Goal: Task Accomplishment & Management: Complete application form

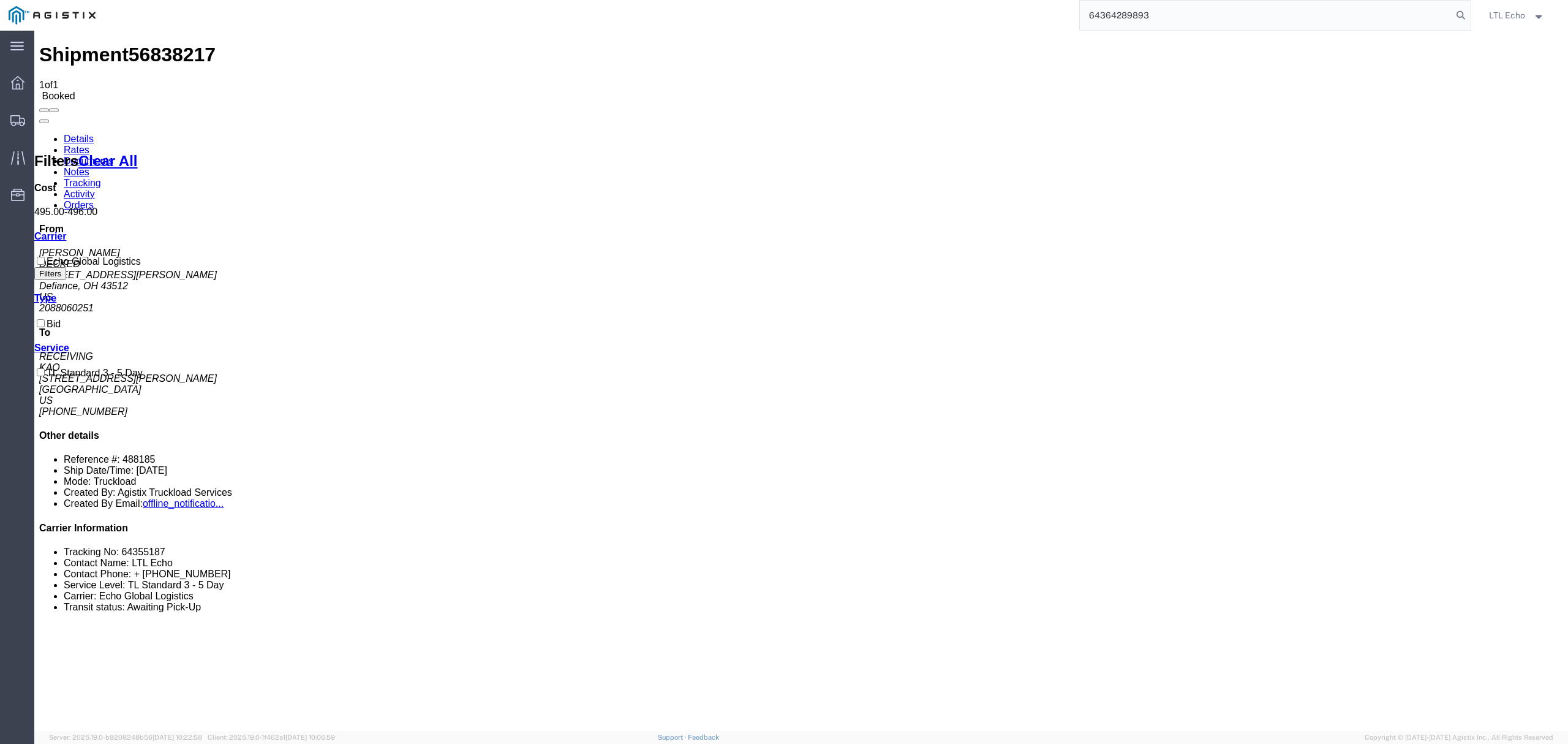
click at [1105, 18] on input "64364289893" at bounding box center [1266, 16] width 373 height 29
drag, startPoint x: 1158, startPoint y: 11, endPoint x: 886, endPoint y: 29, distance: 272.6
click at [891, 29] on div "64289893 Sorry, no exact match found Try to find items starting with 64289893 T…" at bounding box center [787, 15] width 1367 height 30
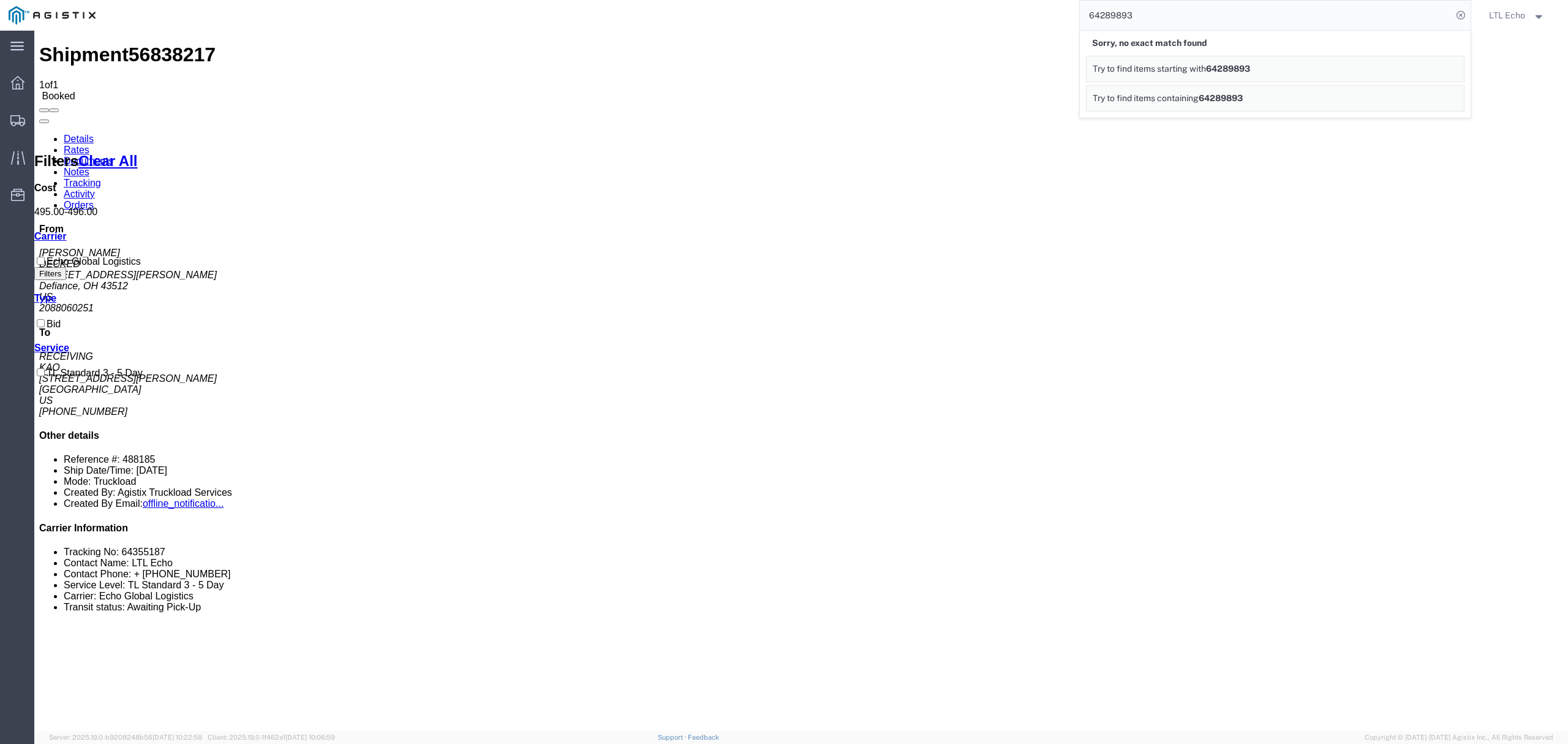
paste input "56805992"
type input "56805992"
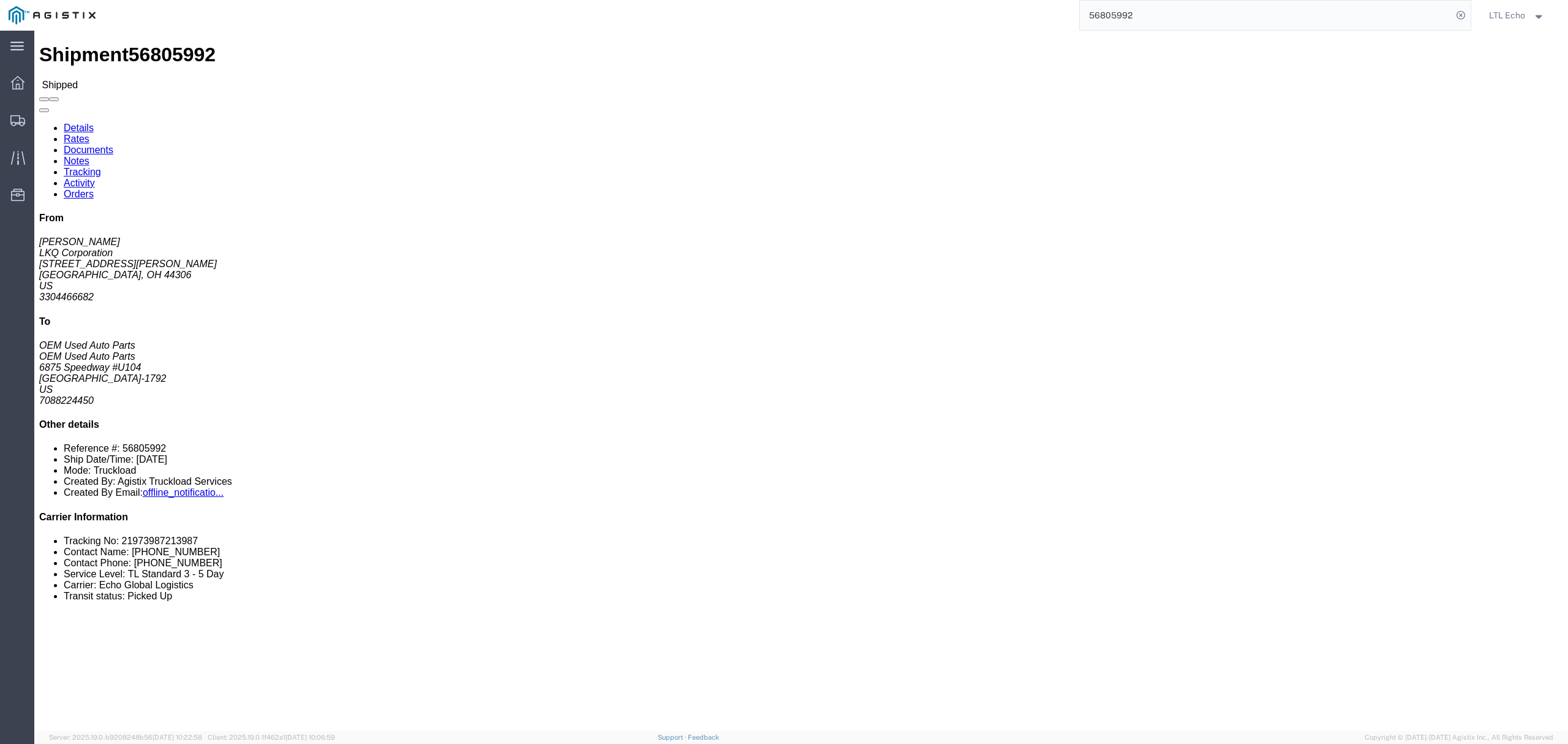
click link "Tracking"
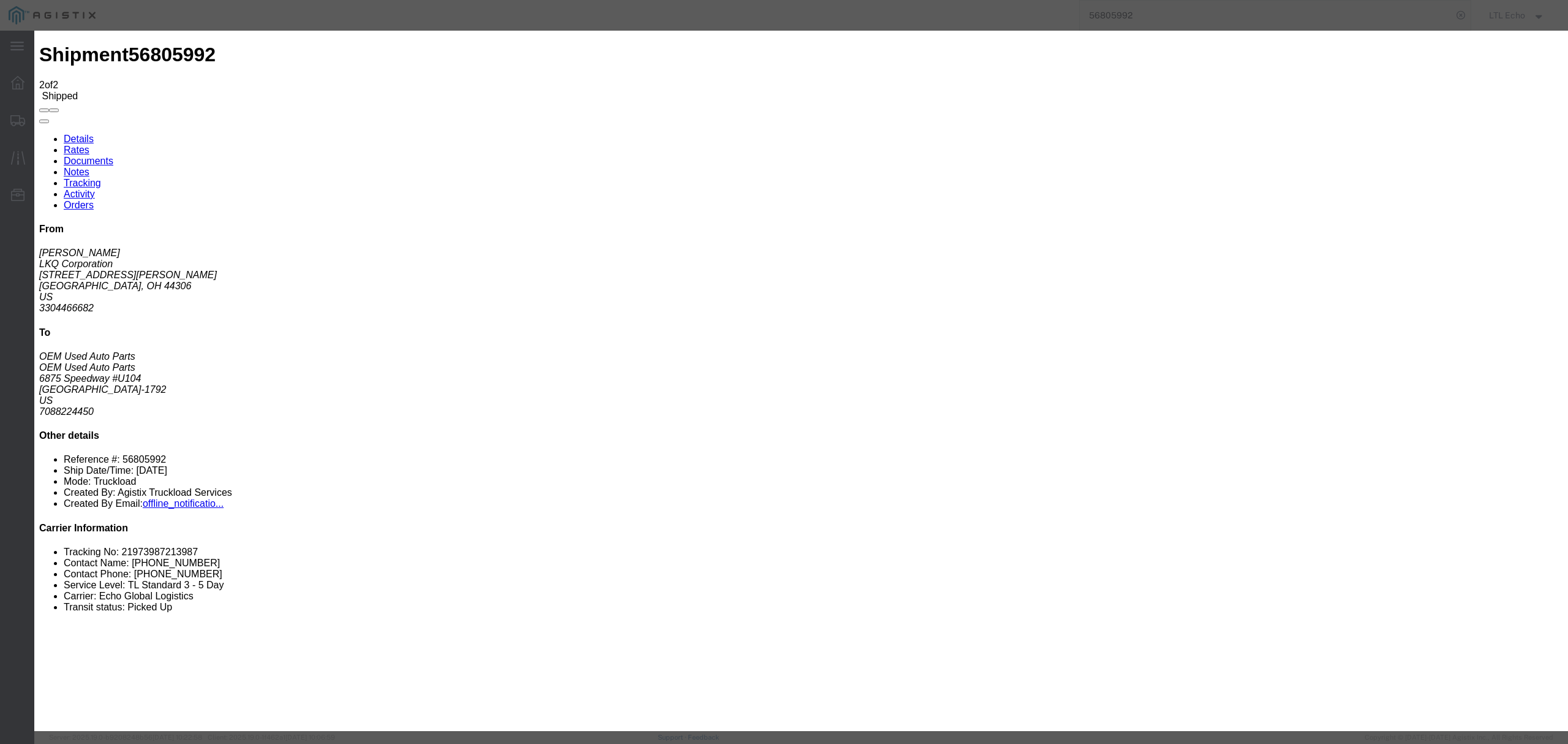
type input "[DATE]"
type input "12:00 PM"
select select "DELIVRED"
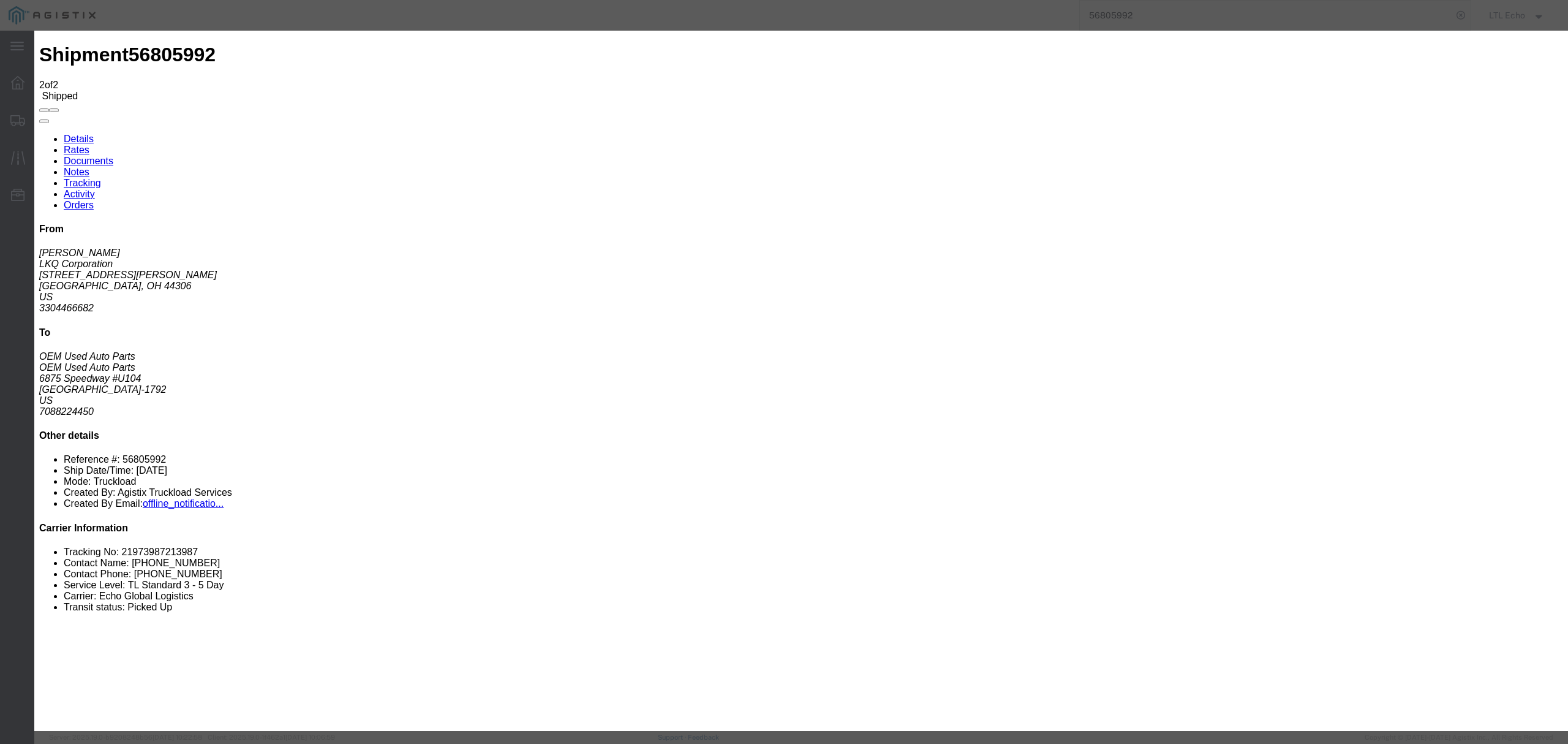
type input "[DATE]"
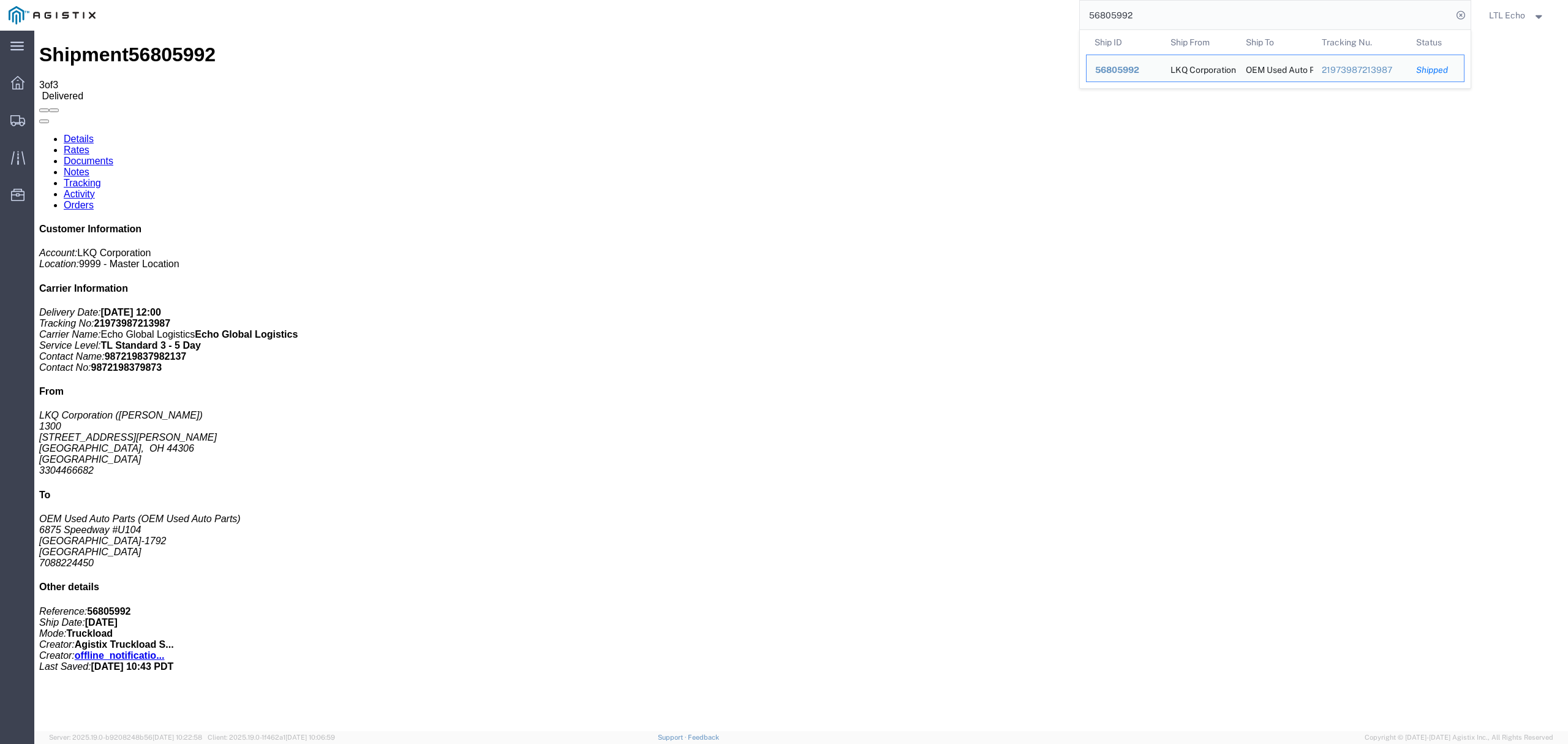
drag, startPoint x: 1192, startPoint y: 54, endPoint x: 992, endPoint y: 35, distance: 200.9
paste input "91063"
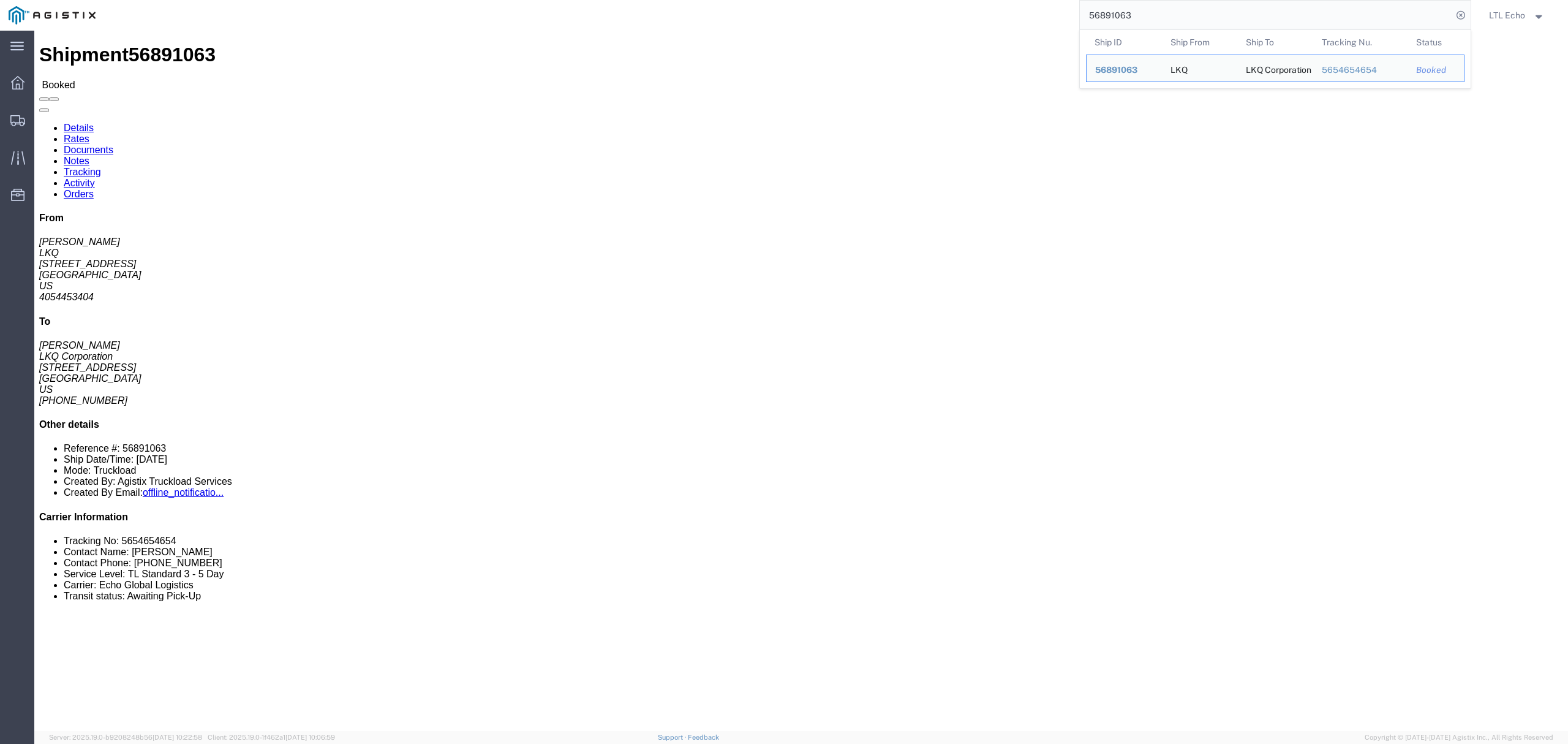
drag, startPoint x: 1150, startPoint y: 10, endPoint x: 895, endPoint y: 16, distance: 255.1
click at [935, 17] on div "56891063 Ship ID Ship From Ship To Tracking Nu. Status Ship ID 56891063 Ship Fr…" at bounding box center [787, 15] width 1367 height 30
paste input "5036"
type input "56895036"
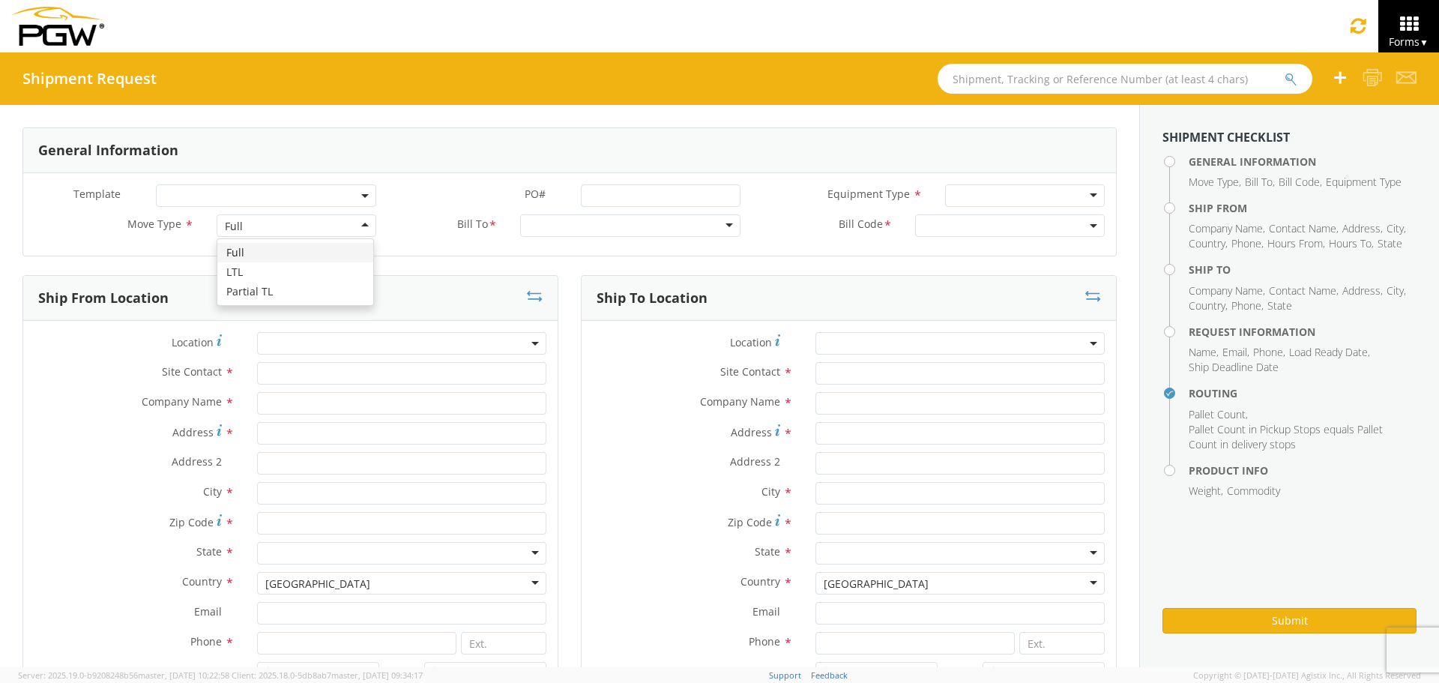
click at [261, 228] on div "Full" at bounding box center [297, 225] width 160 height 22
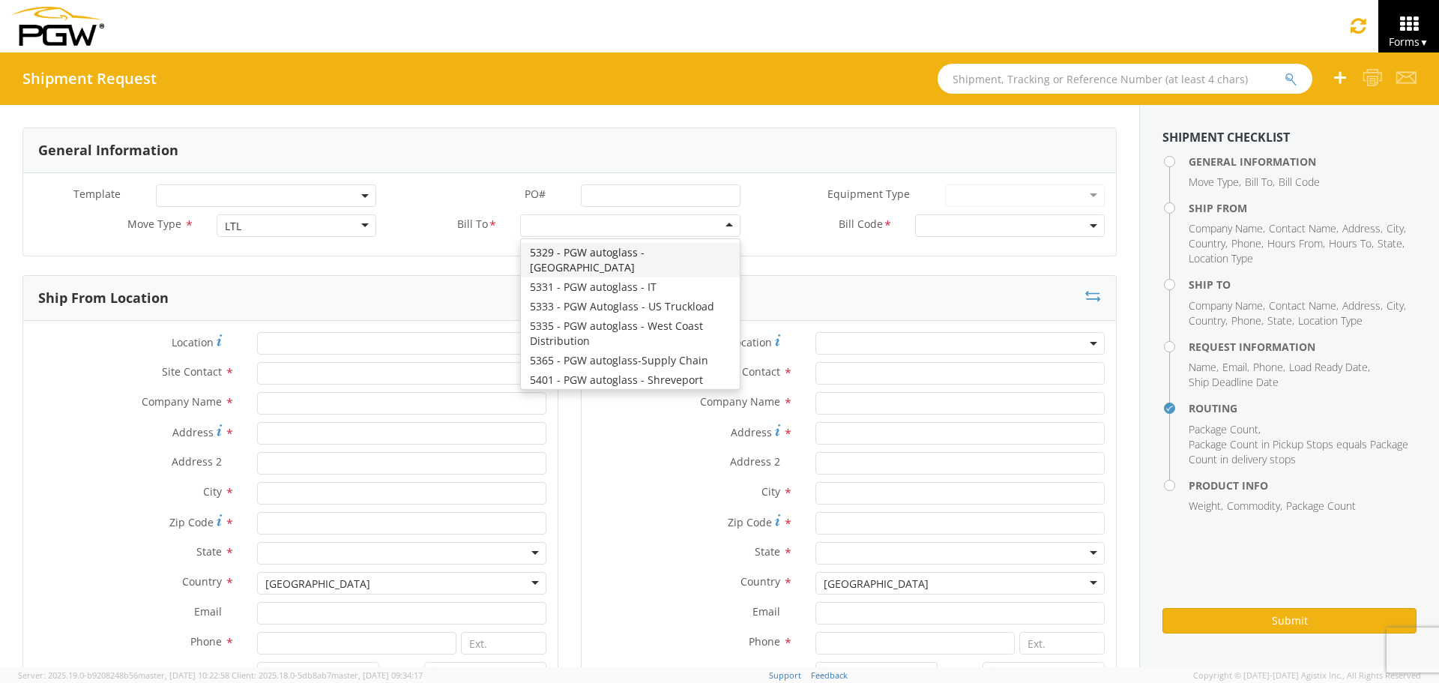
click at [606, 233] on div at bounding box center [630, 225] width 220 height 22
type input "5512"
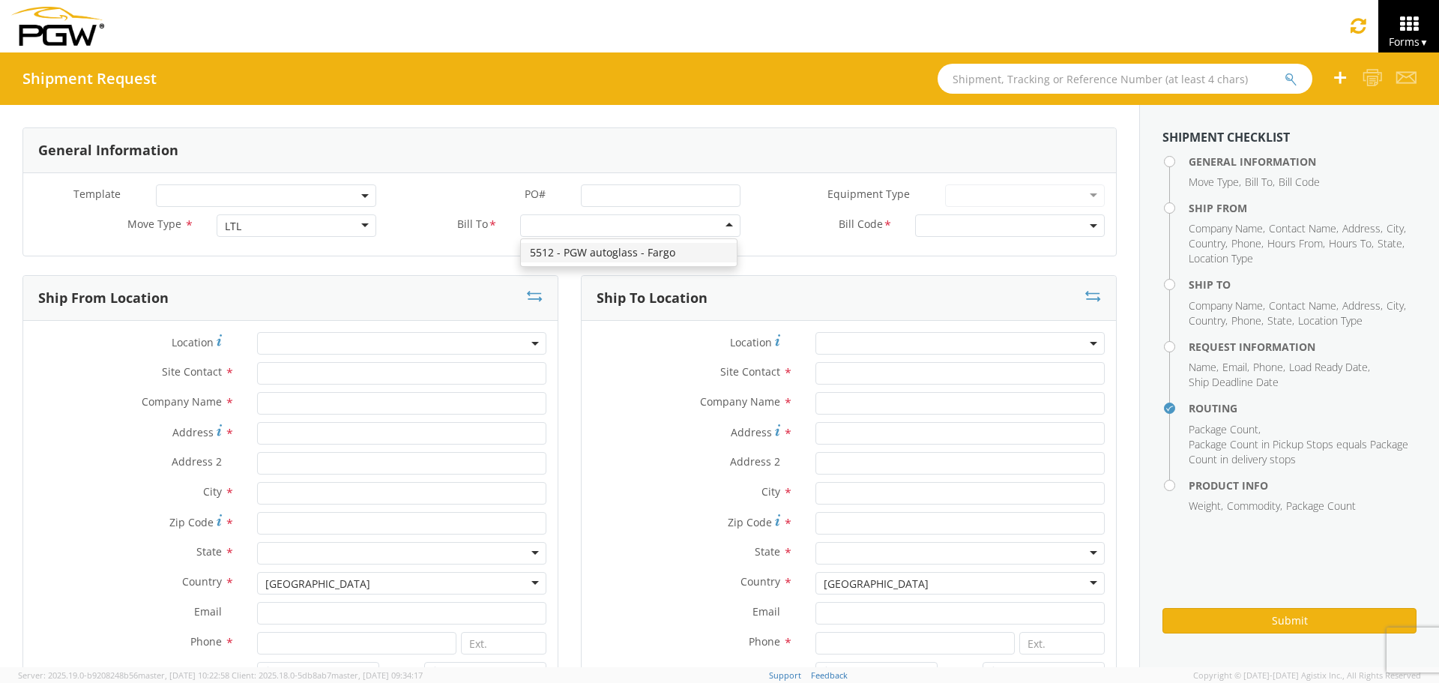
scroll to position [0, 0]
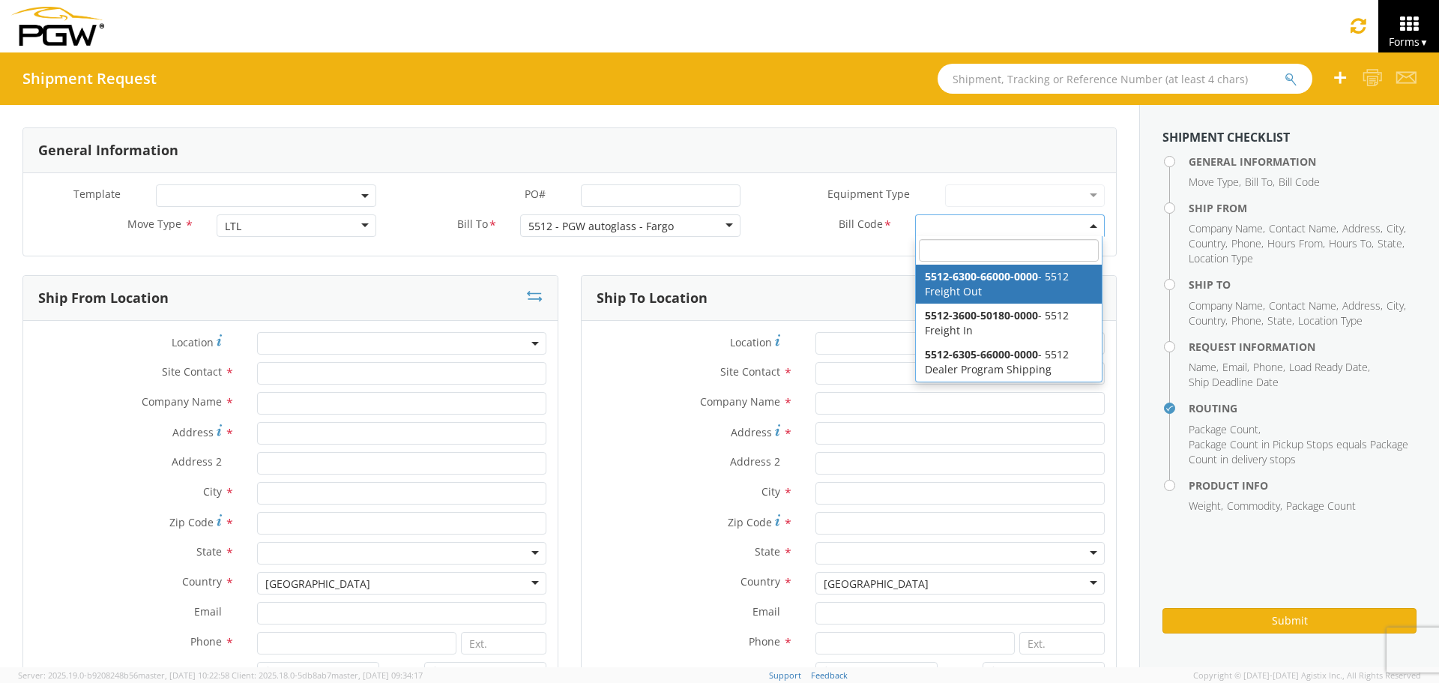
click at [965, 223] on span at bounding box center [1010, 225] width 190 height 22
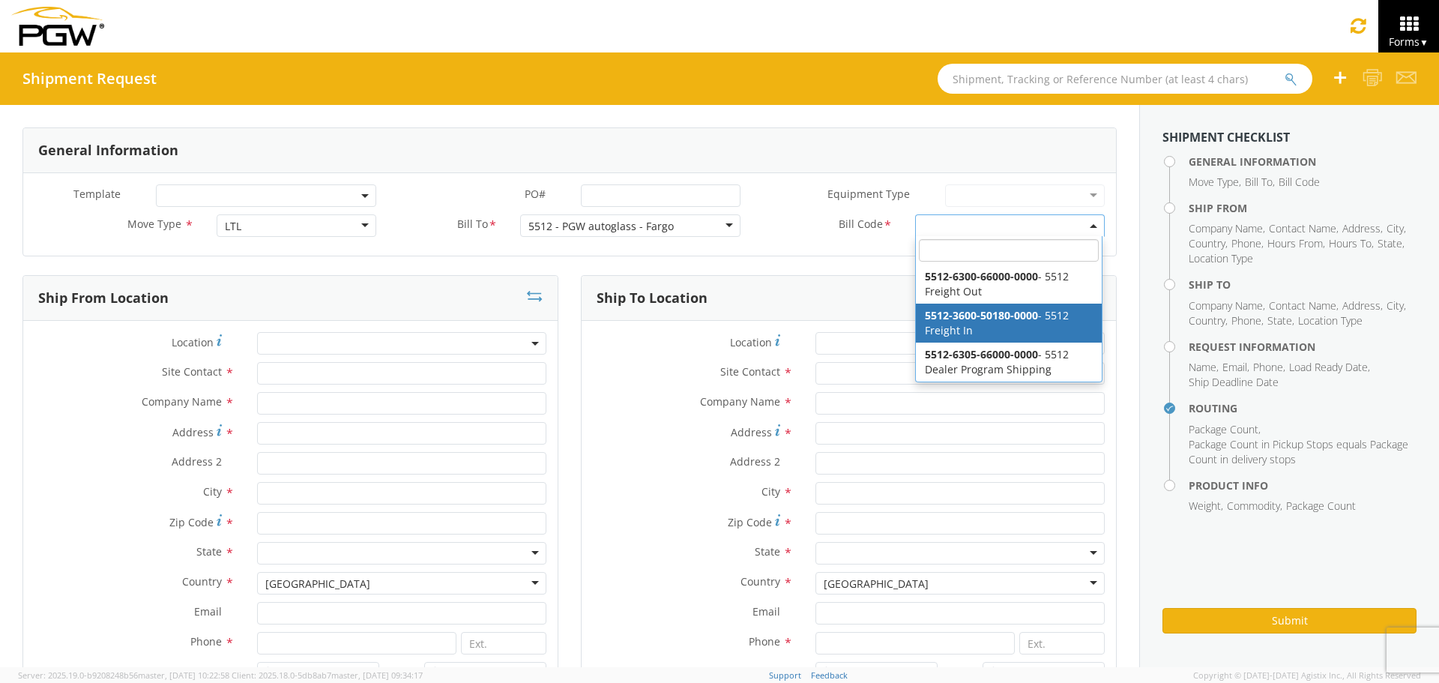
select select "5512-3600-50180-0000"
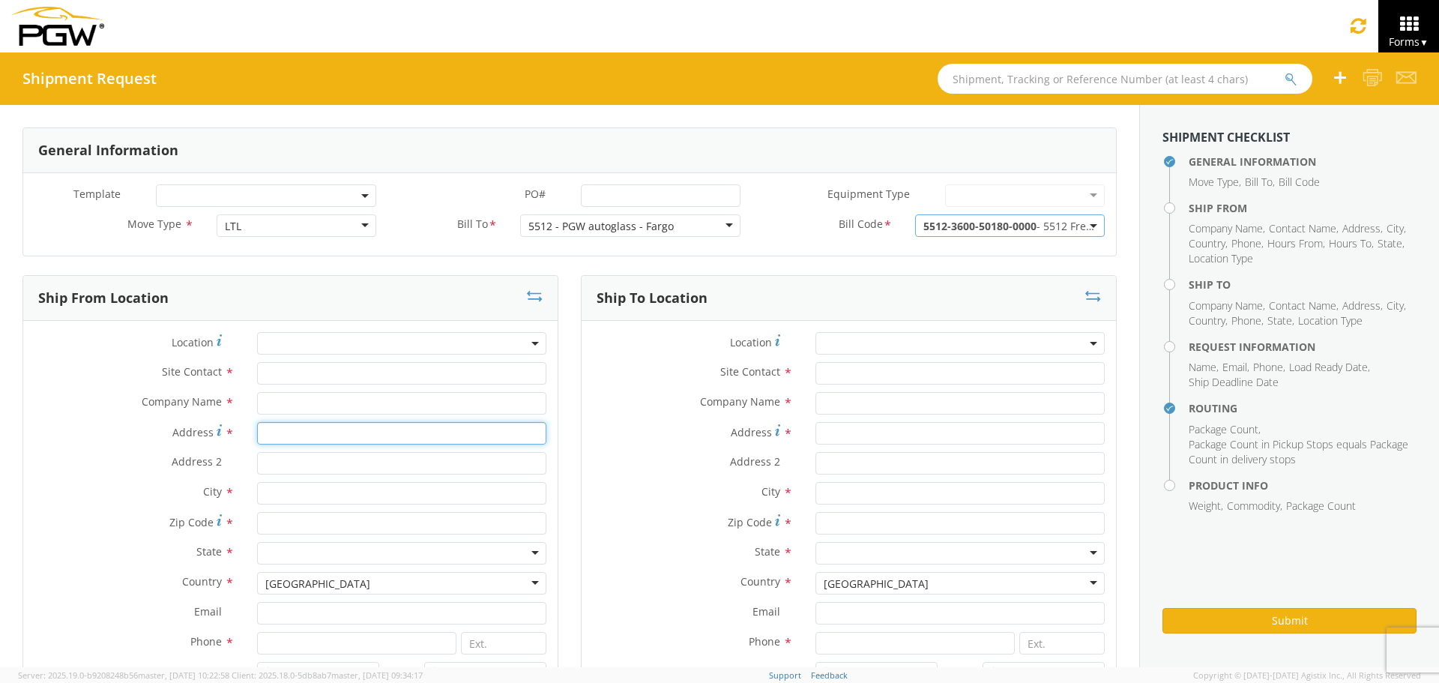
click at [282, 429] on input "Address *" at bounding box center [401, 433] width 289 height 22
paste input "1122 S BROADWAY"
type input "1122 S BROADWAY"
type input "GLASS DOCTOR"
type input "MINOT"
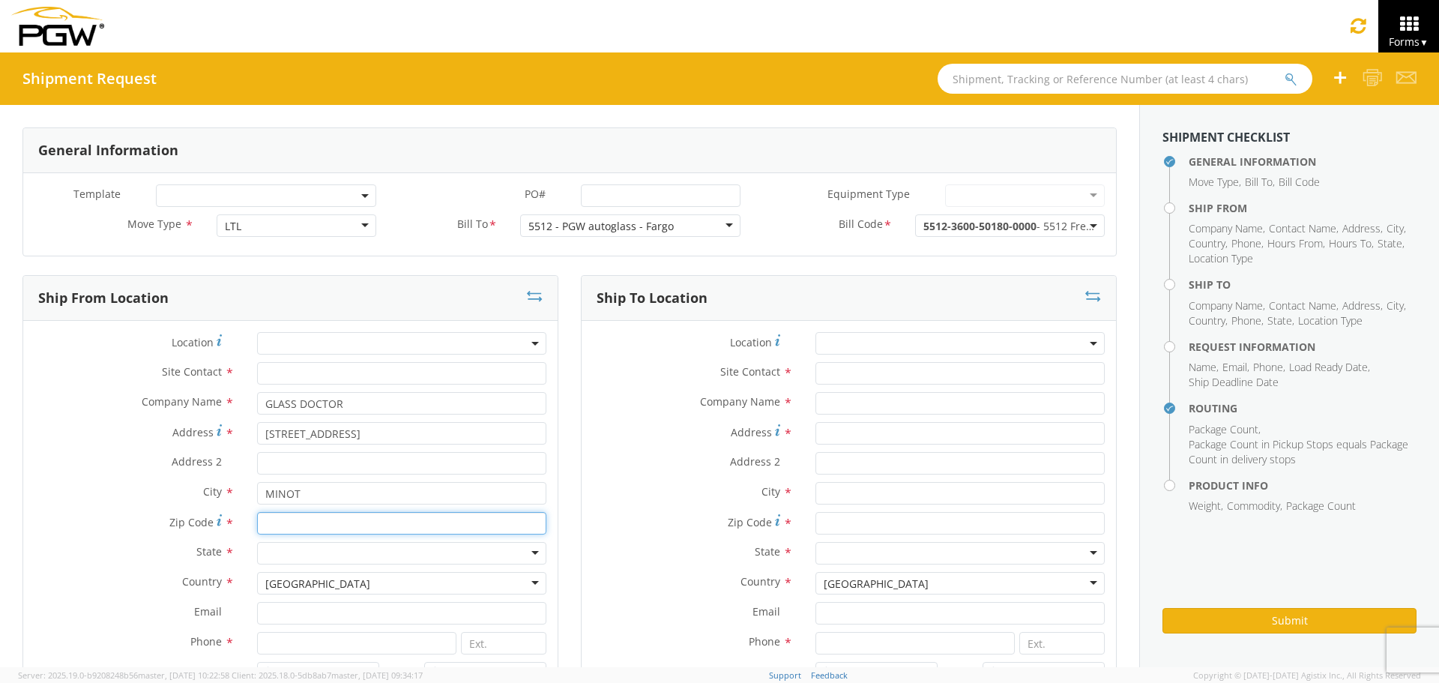
type input "58701"
type input "1122 S BROADWAY"
click at [313, 370] on input "text" at bounding box center [401, 373] width 289 height 22
type input "Shipping"
click at [142, 422] on div "Location * Site Contact * Shipping Shipping 1St Choice Auto Glass - ( Shipping …" at bounding box center [290, 556] width 535 height 448
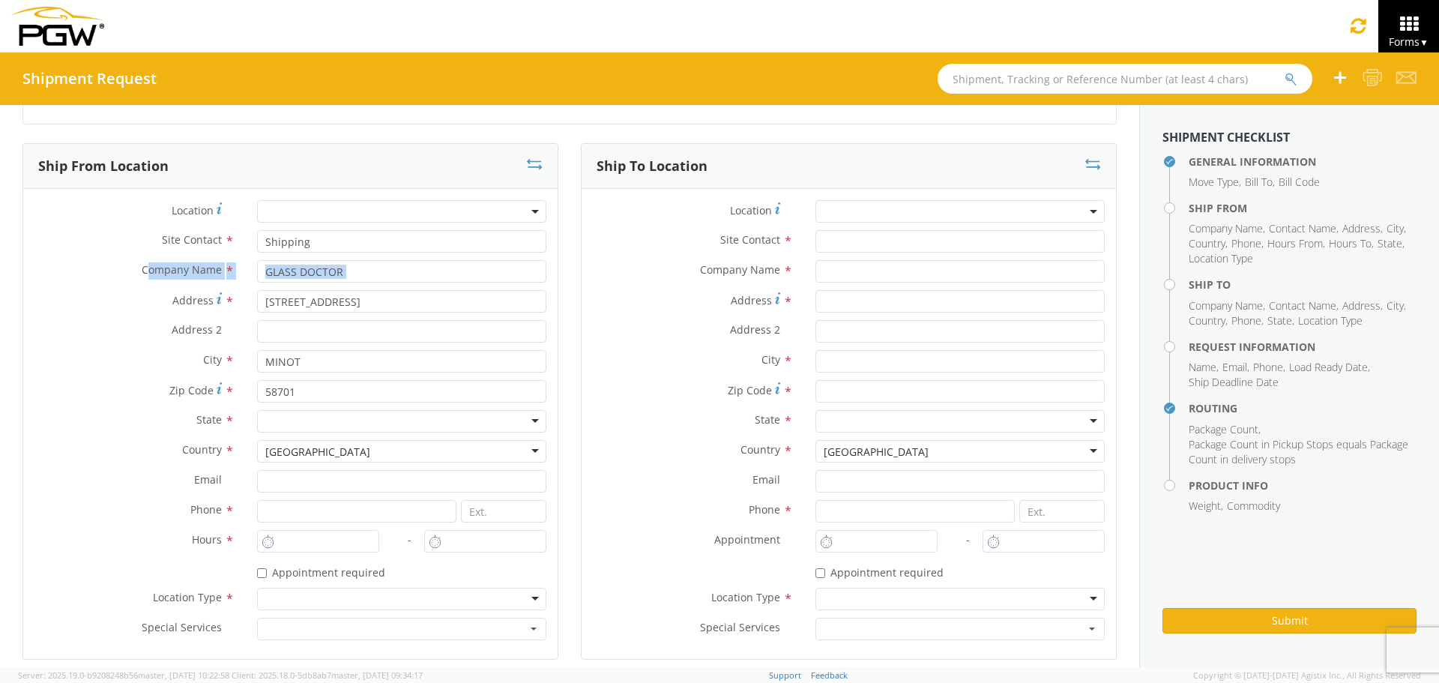
scroll to position [225, 0]
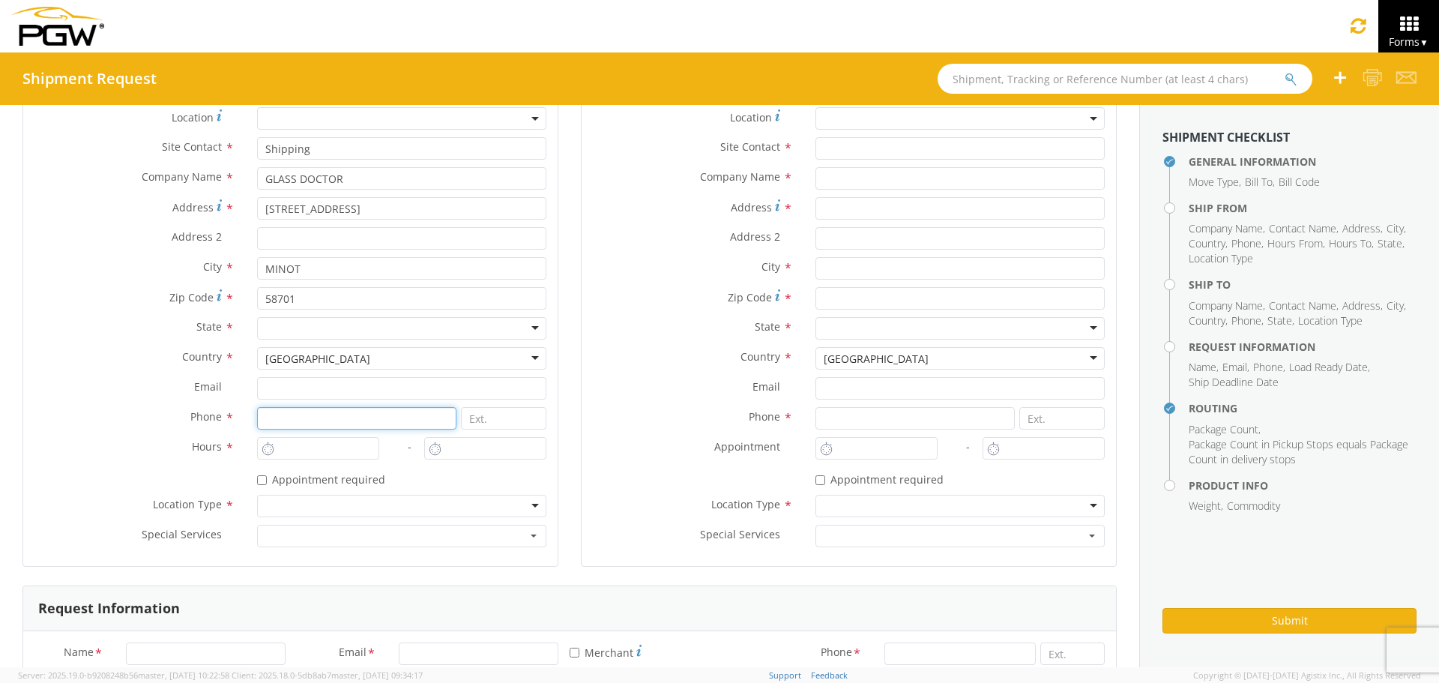
click at [287, 414] on input at bounding box center [356, 418] width 199 height 22
type input "555555555"
type input "12:00 PM"
type input "1:00 PM"
click at [295, 505] on div at bounding box center [401, 506] width 289 height 22
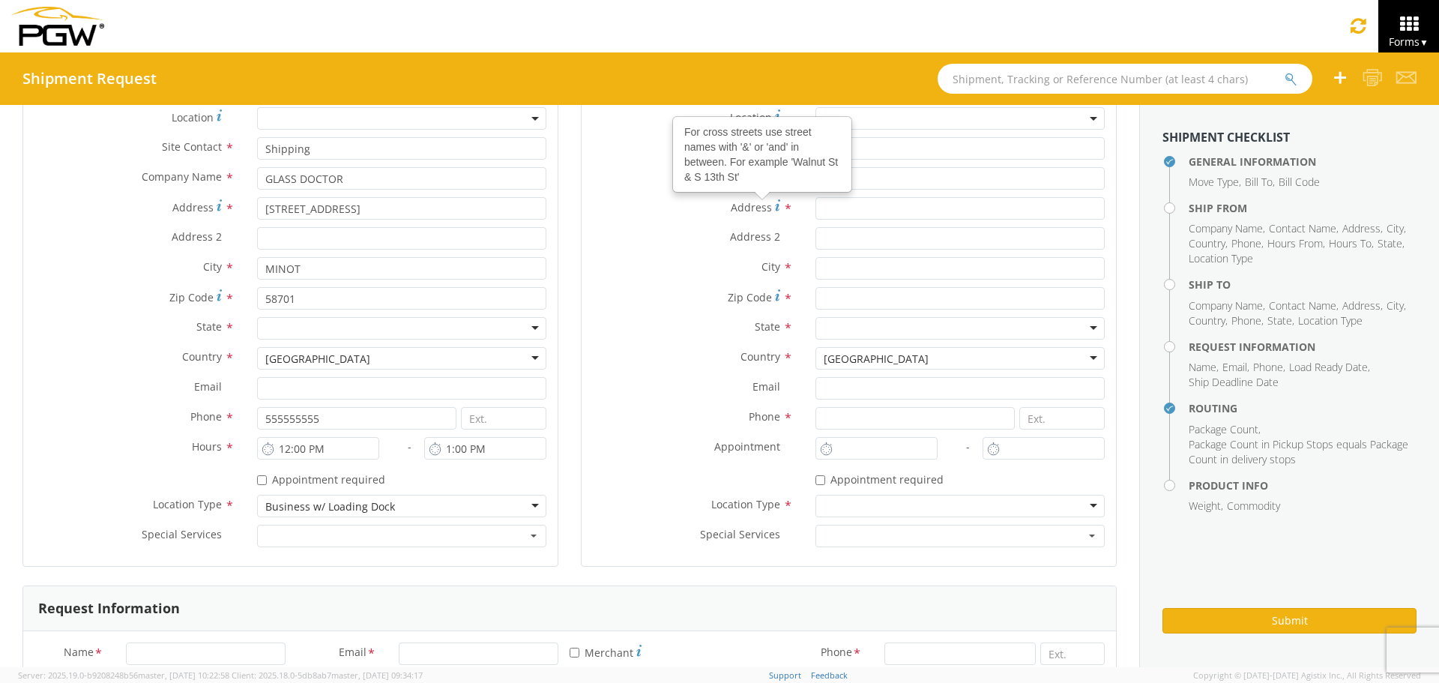
click at [620, 294] on label "Zip Code *" at bounding box center [693, 297] width 223 height 20
click at [816, 294] on input "Zip Code *" at bounding box center [960, 298] width 289 height 22
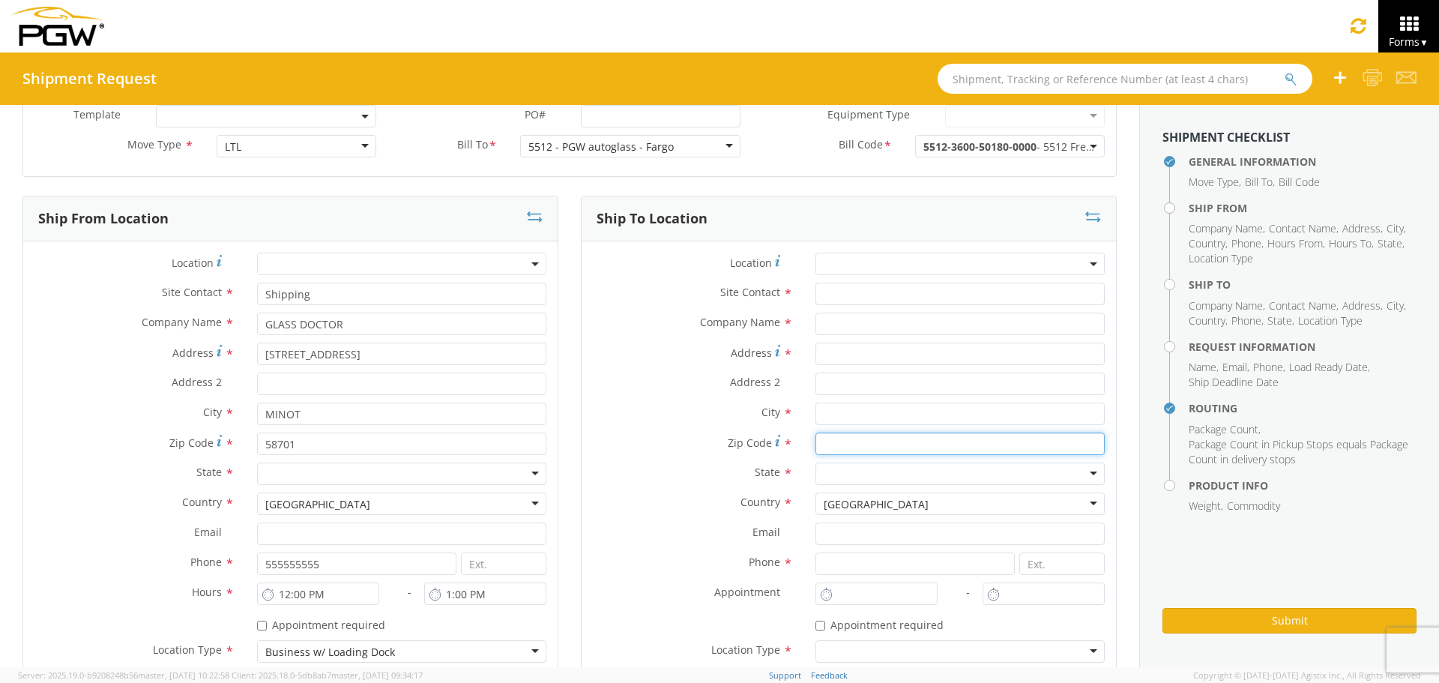
scroll to position [75, 0]
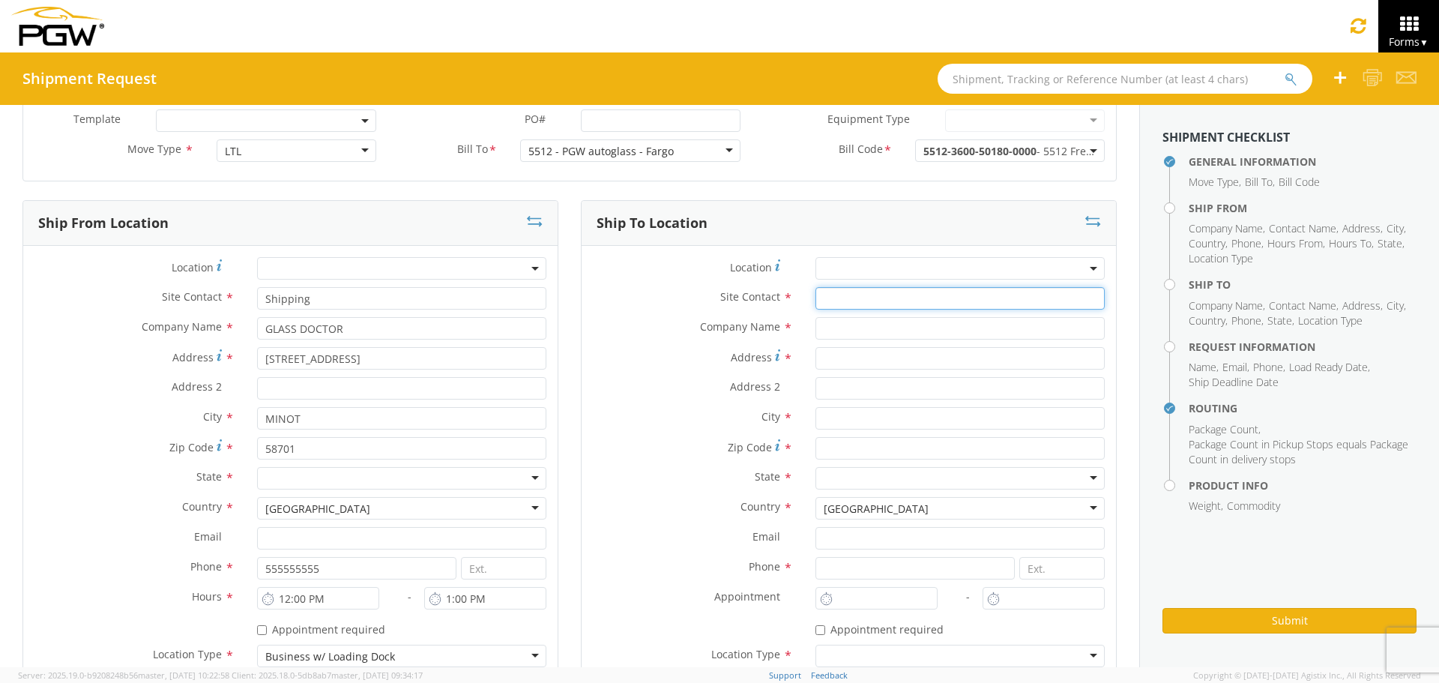
click at [824, 295] on input "text" at bounding box center [960, 298] width 289 height 22
click at [825, 324] on input "text" at bounding box center [960, 328] width 289 height 22
type input "5512 - PGW autoglass - Fargo"
type input "601 11th Ave NE"
type input "Unit A"
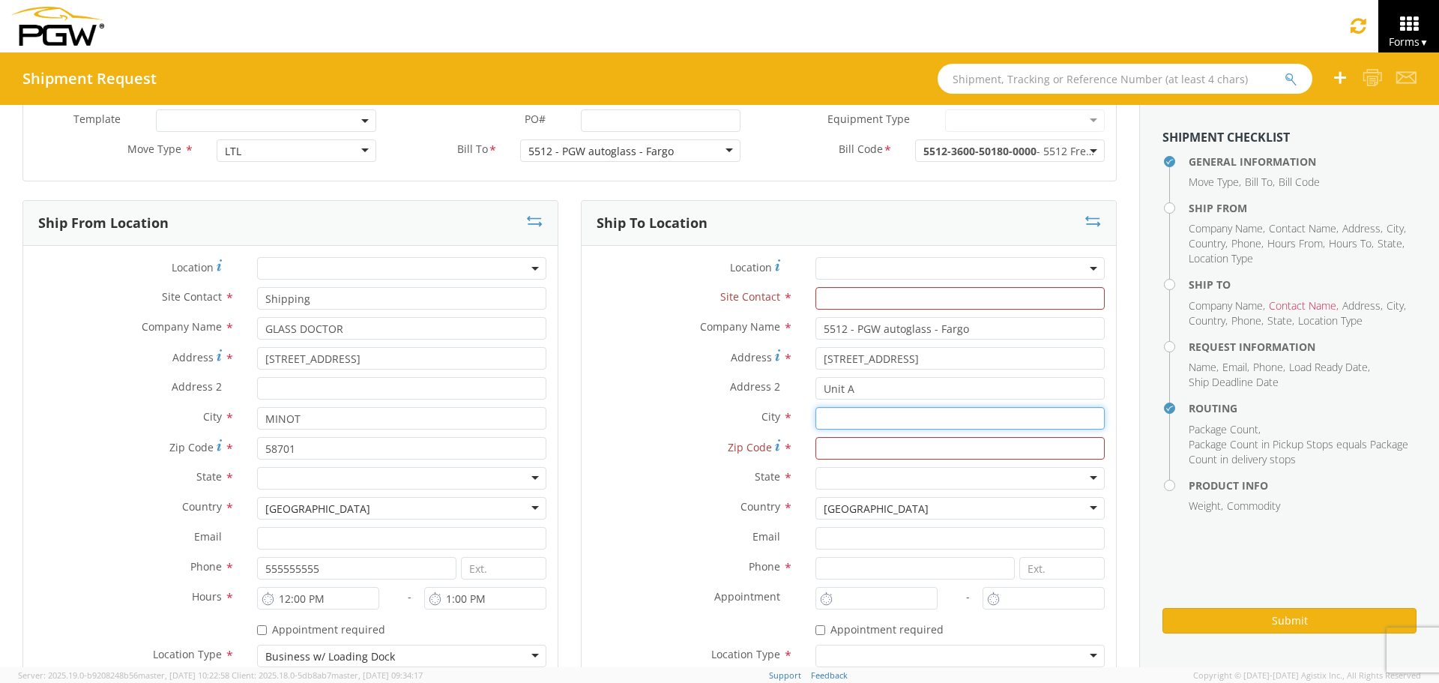
type input "West Fargo"
type input "58078"
type input "lkqsp_o_pm_5512@pgwag.com"
type input "7012191351"
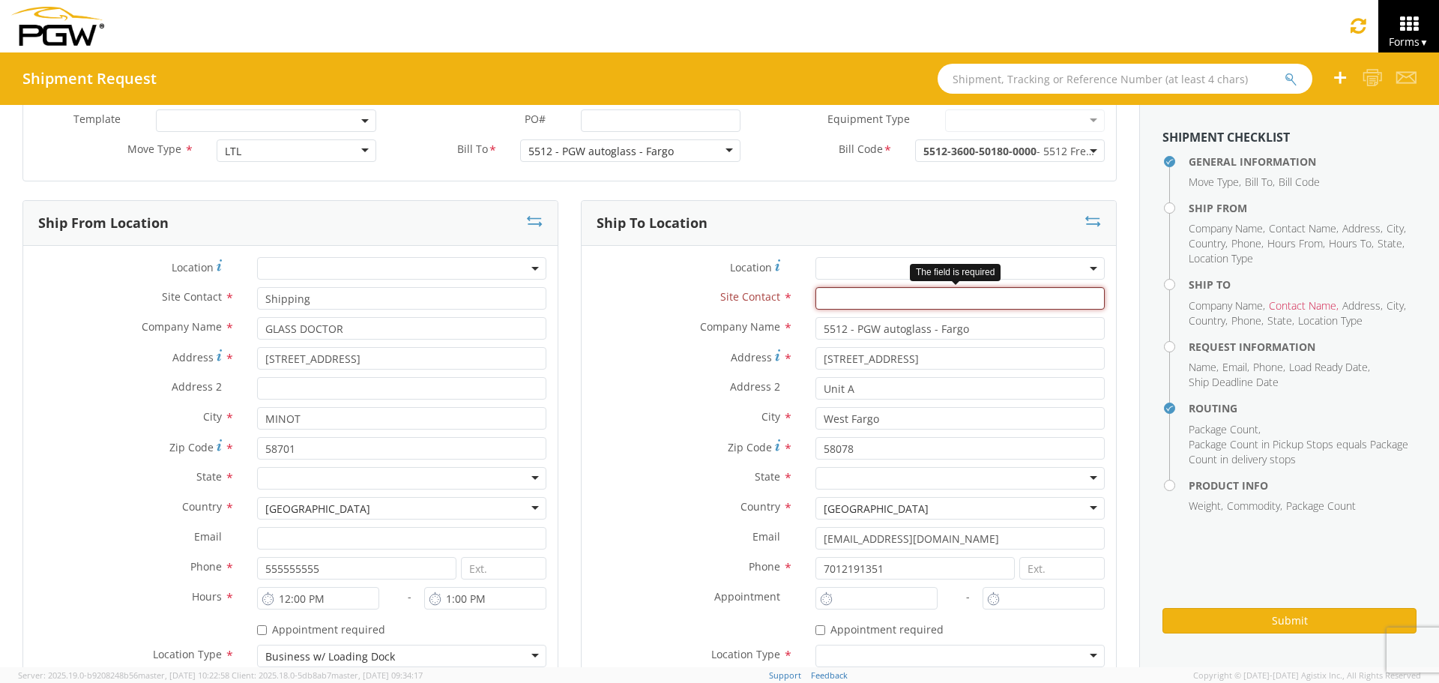
click at [872, 299] on input "text" at bounding box center [960, 298] width 289 height 22
click at [855, 269] on span at bounding box center [960, 268] width 289 height 22
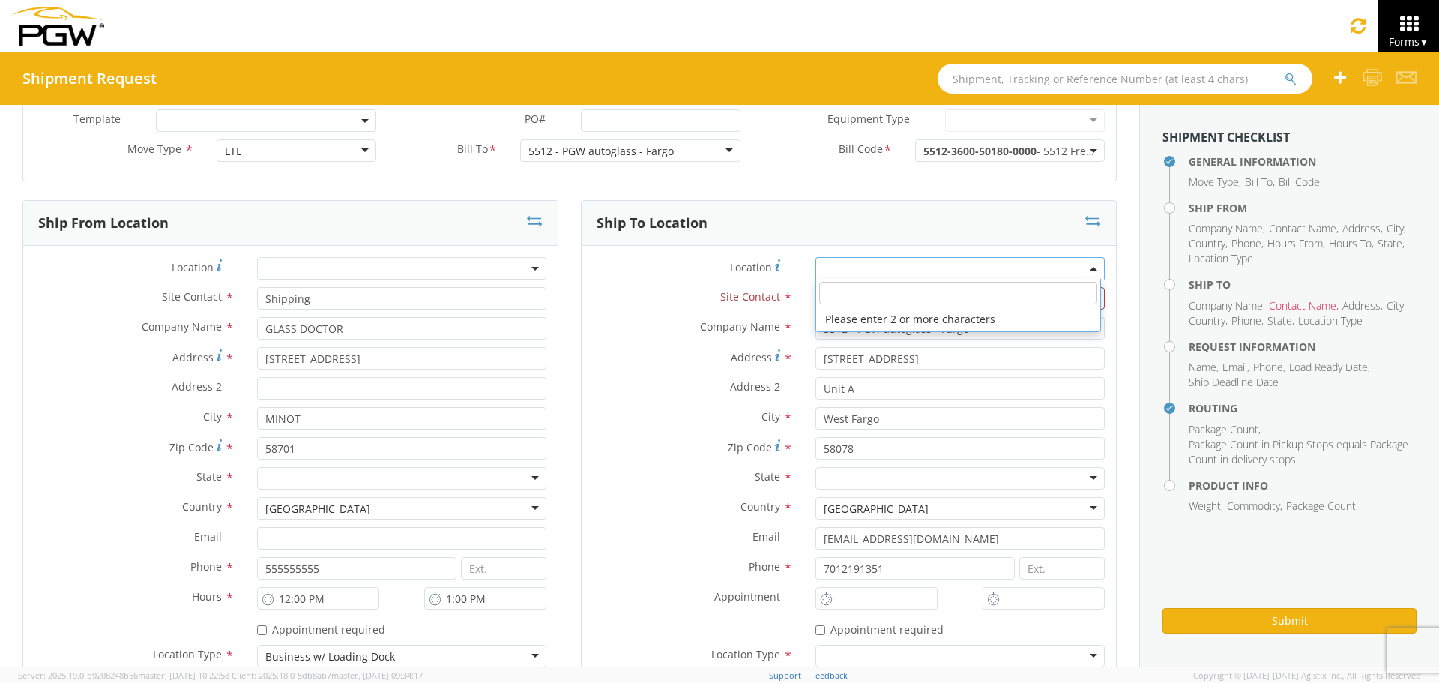
click at [857, 291] on input "search" at bounding box center [958, 293] width 278 height 22
type input "5512"
type input "5512 Branch Manager"
type input "701-219-1351"
type input "8:00 AM"
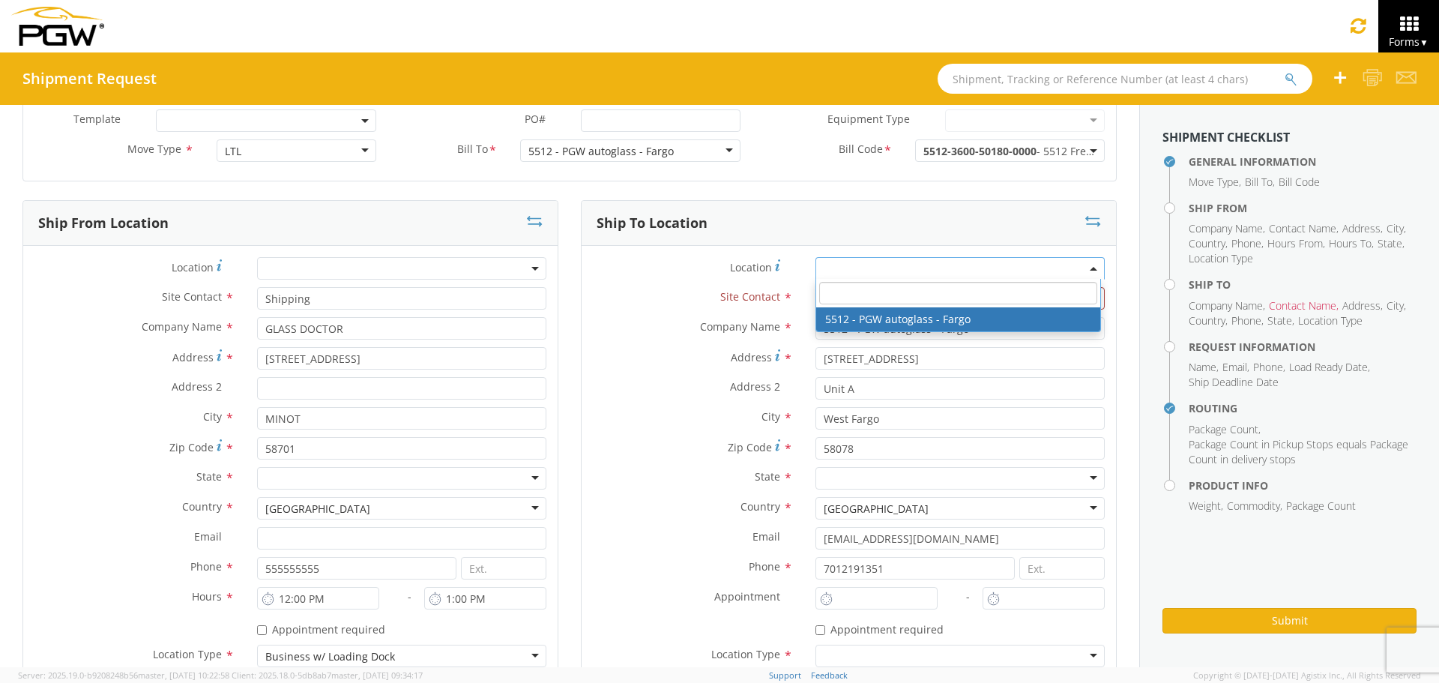
type input "2:00 PM"
select select "28341"
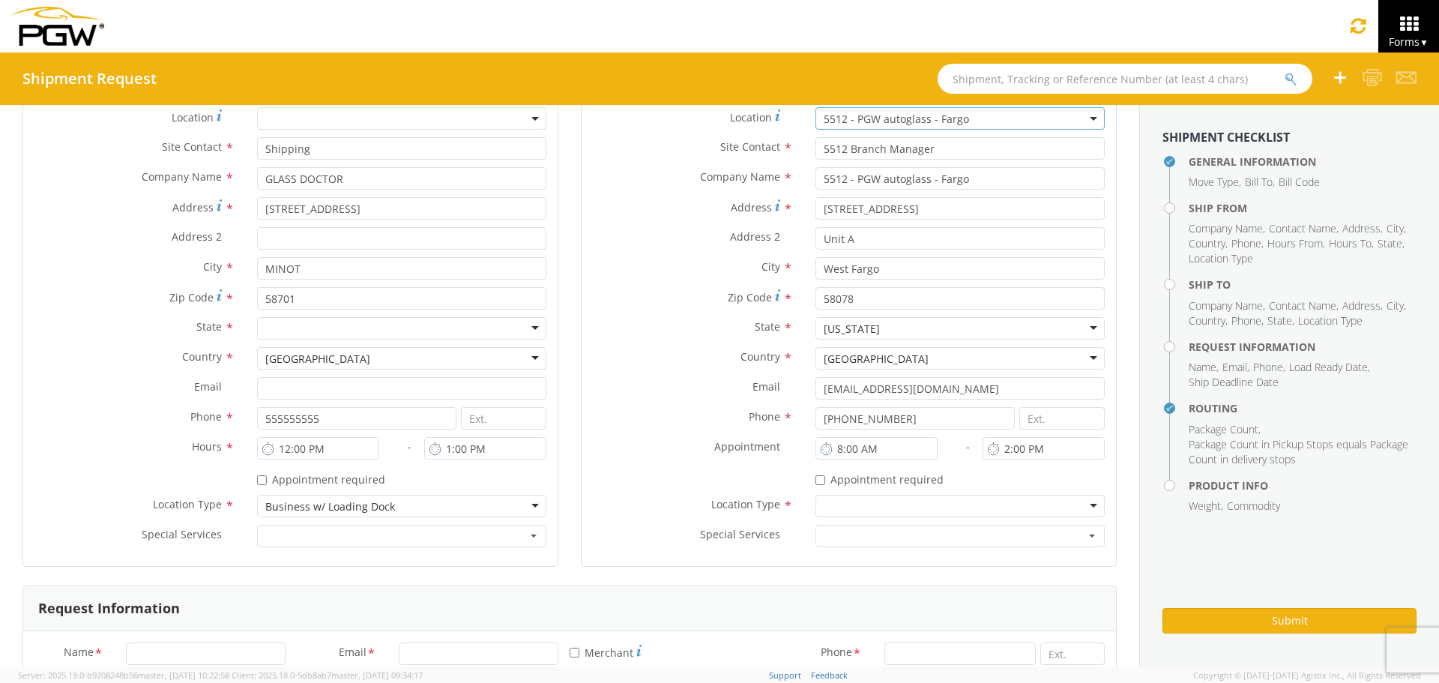
scroll to position [300, 0]
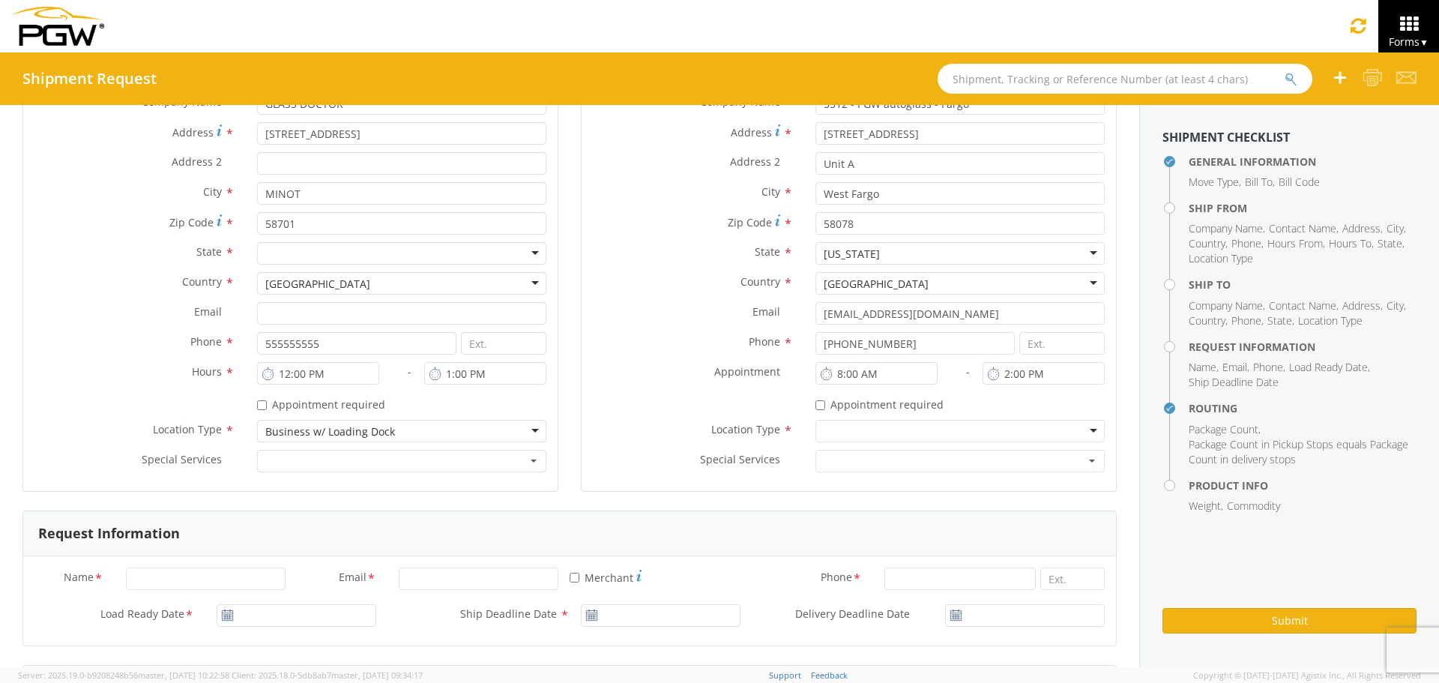
click at [865, 430] on div at bounding box center [960, 431] width 289 height 22
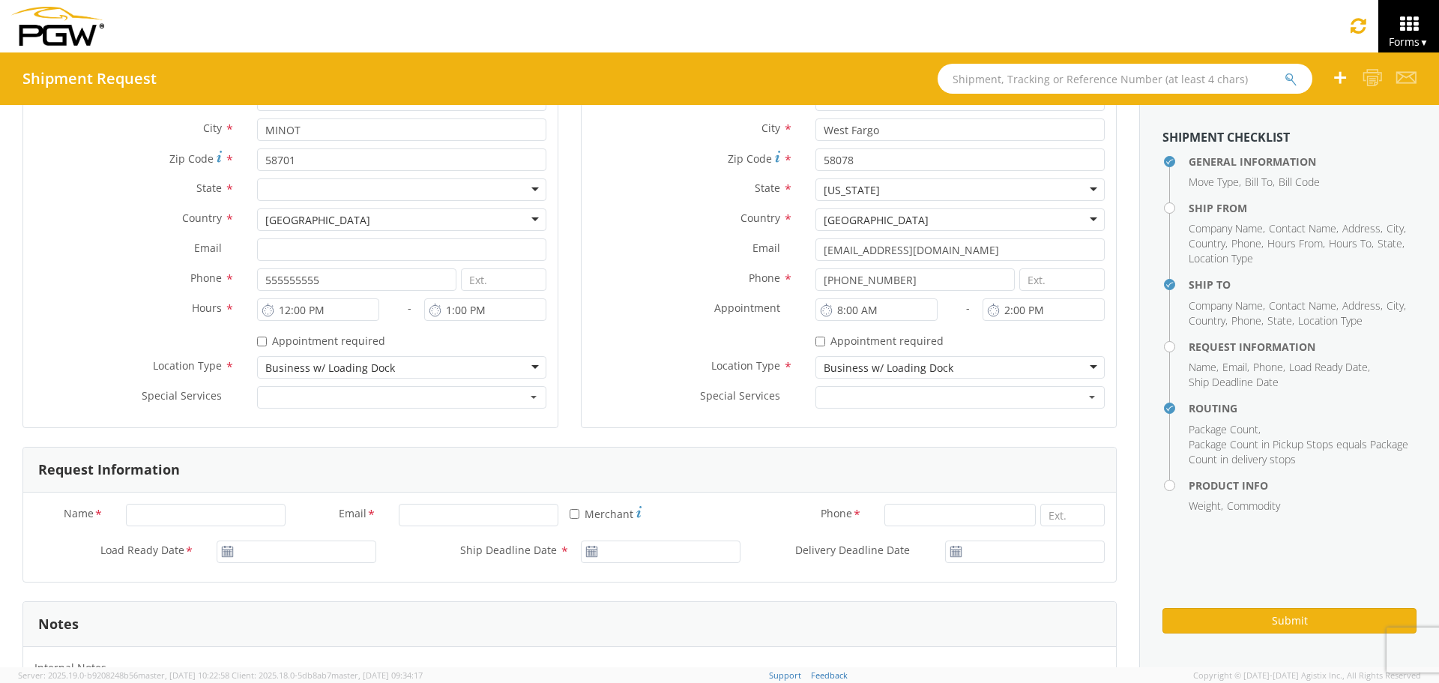
scroll to position [450, 0]
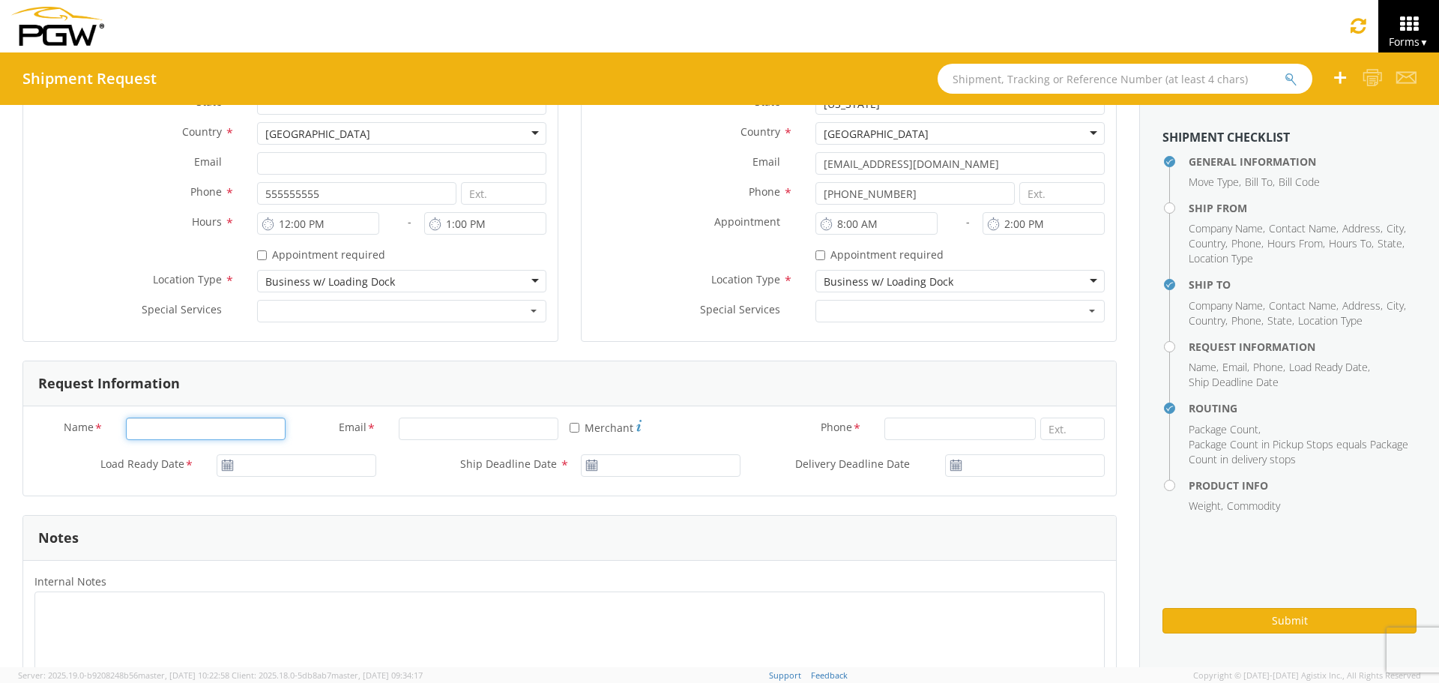
click at [187, 428] on input "Name *" at bounding box center [206, 429] width 160 height 22
type input "Mandi"
type input "mnorris@echo.com"
type input "4356080043"
click at [570, 429] on input "* Merchant" at bounding box center [575, 428] width 10 height 10
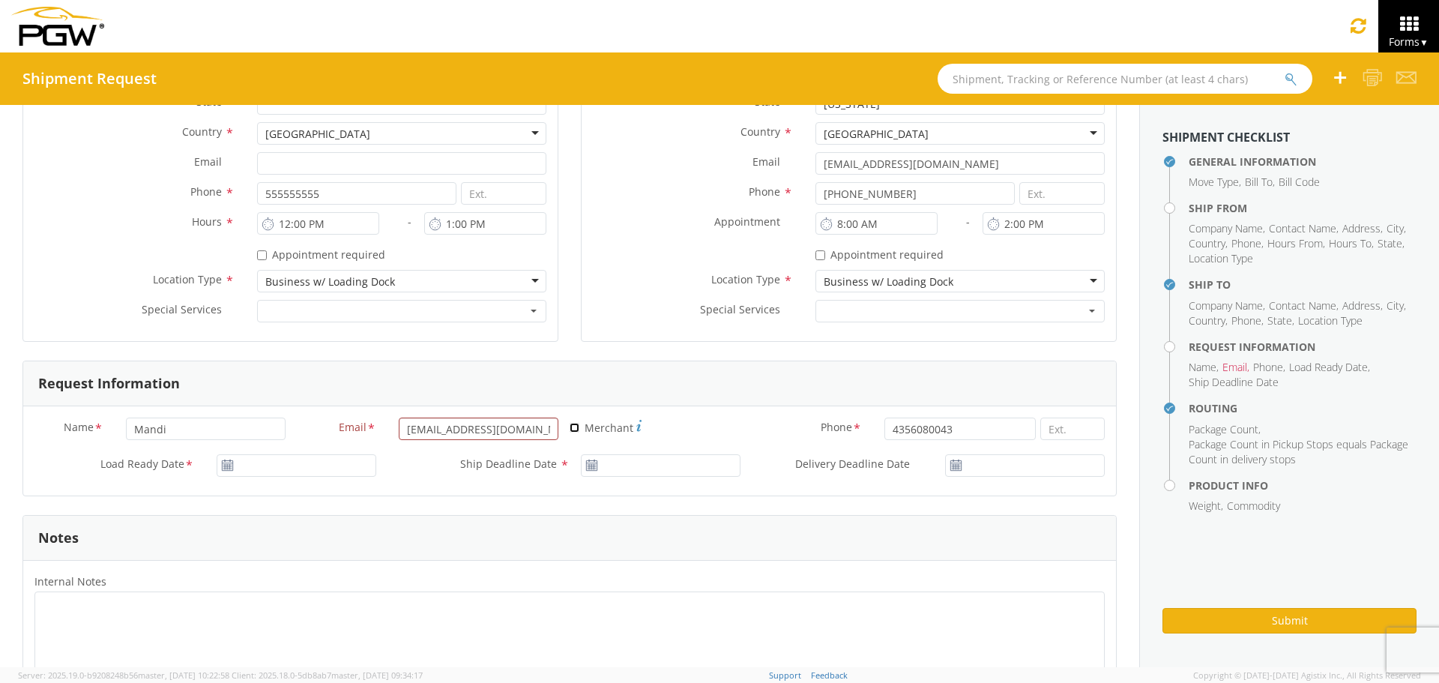
checkbox input "true"
type input "[DATE]"
click at [288, 467] on input "[DATE]" at bounding box center [297, 465] width 160 height 22
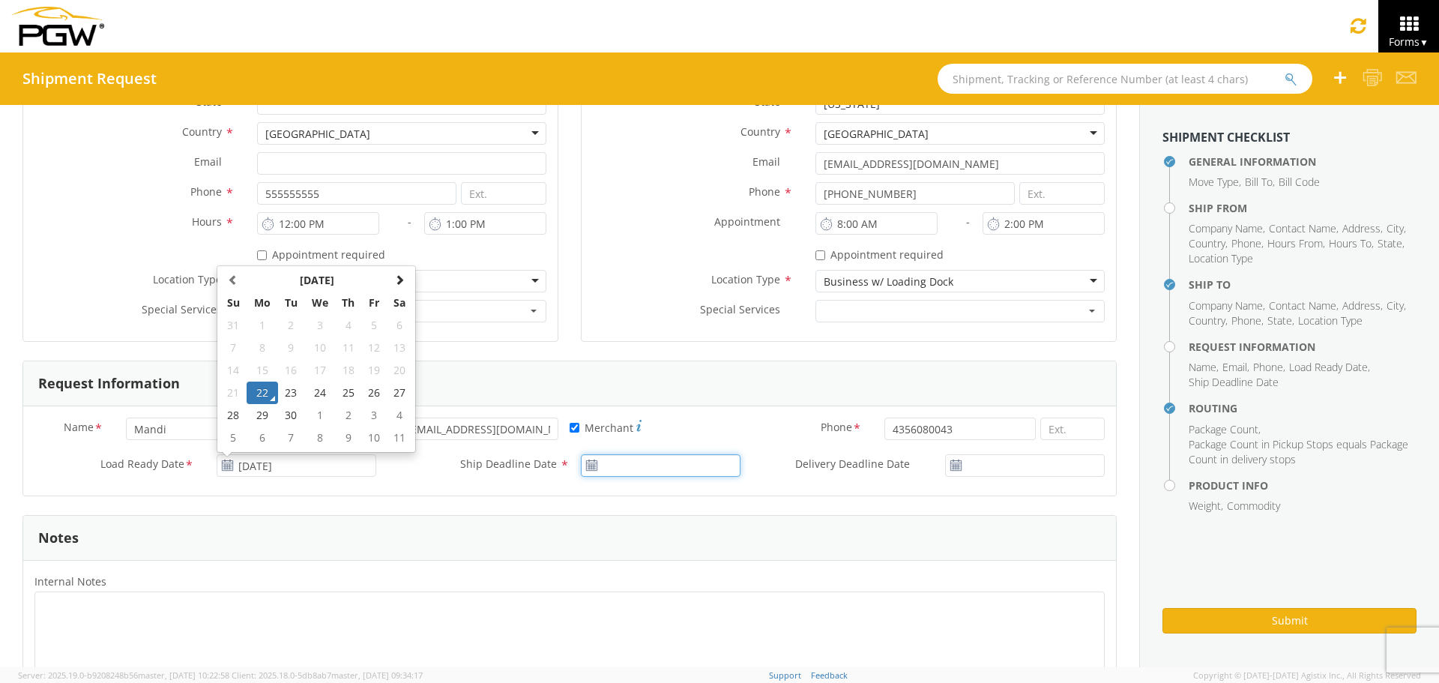
type input "[DATE]"
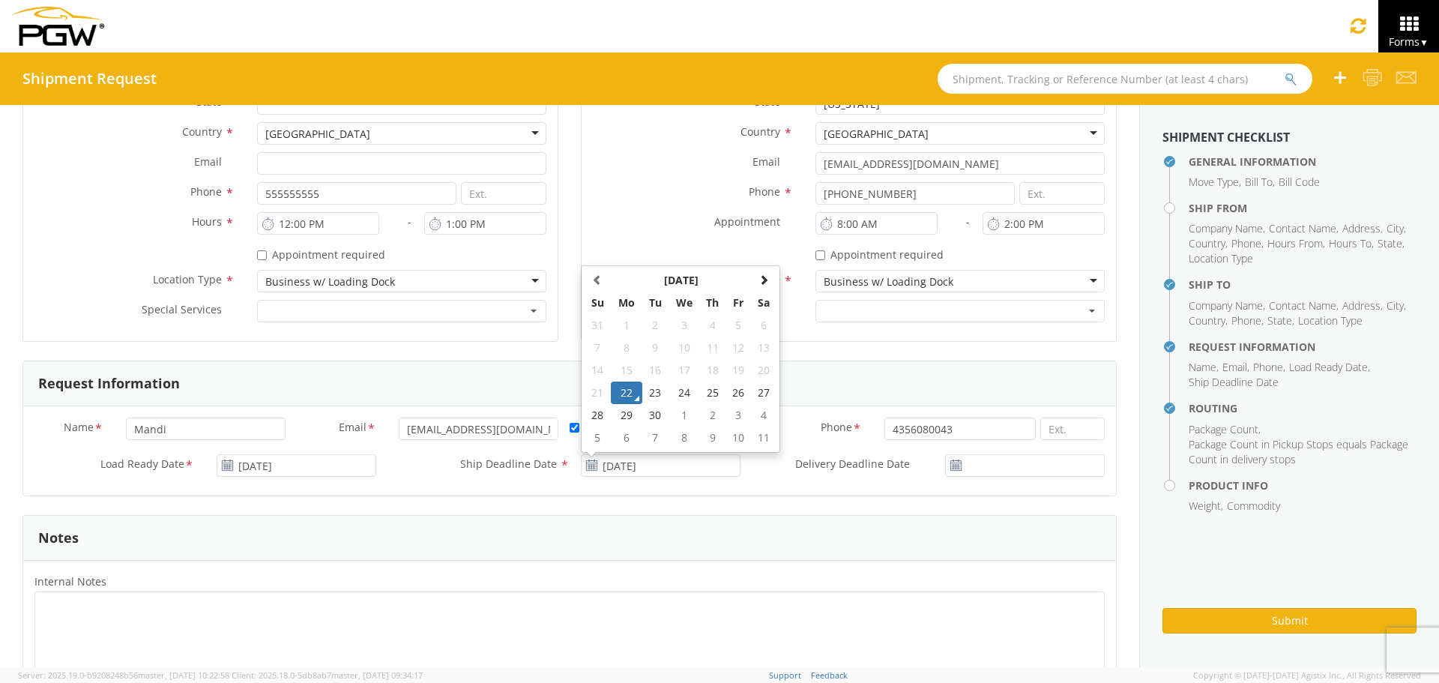
click at [259, 554] on div "Notes" at bounding box center [569, 538] width 1093 height 45
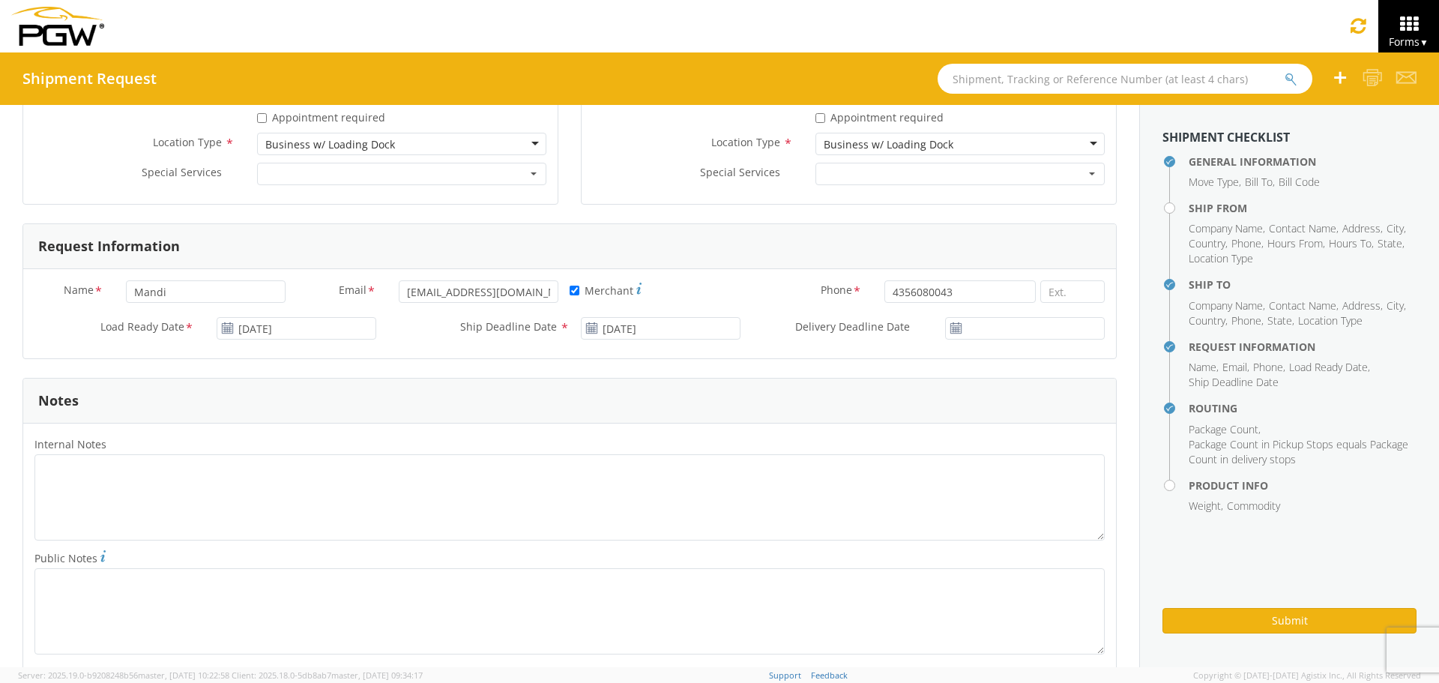
scroll to position [600, 0]
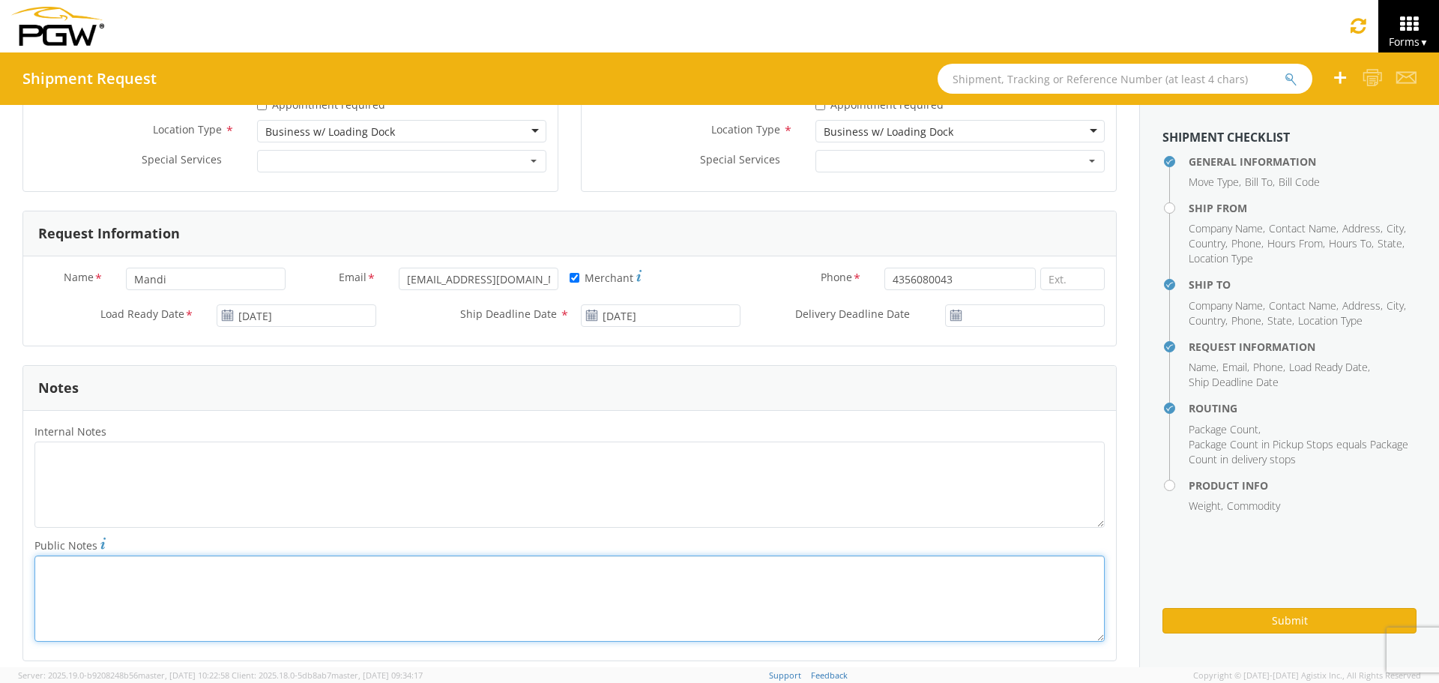
click at [193, 594] on textarea "Public Notes *" at bounding box center [569, 599] width 1071 height 86
paste textarea "805552700144"
drag, startPoint x: 212, startPoint y: 588, endPoint x: 52, endPoint y: 523, distance: 172.2
click at [0, 553] on div "General Information Template * PO# * Equipment Type * 28’ Box Van 53’ Dry Van D…" at bounding box center [569, 376] width 1139 height 1742
type textarea "PRO# 805552700144"
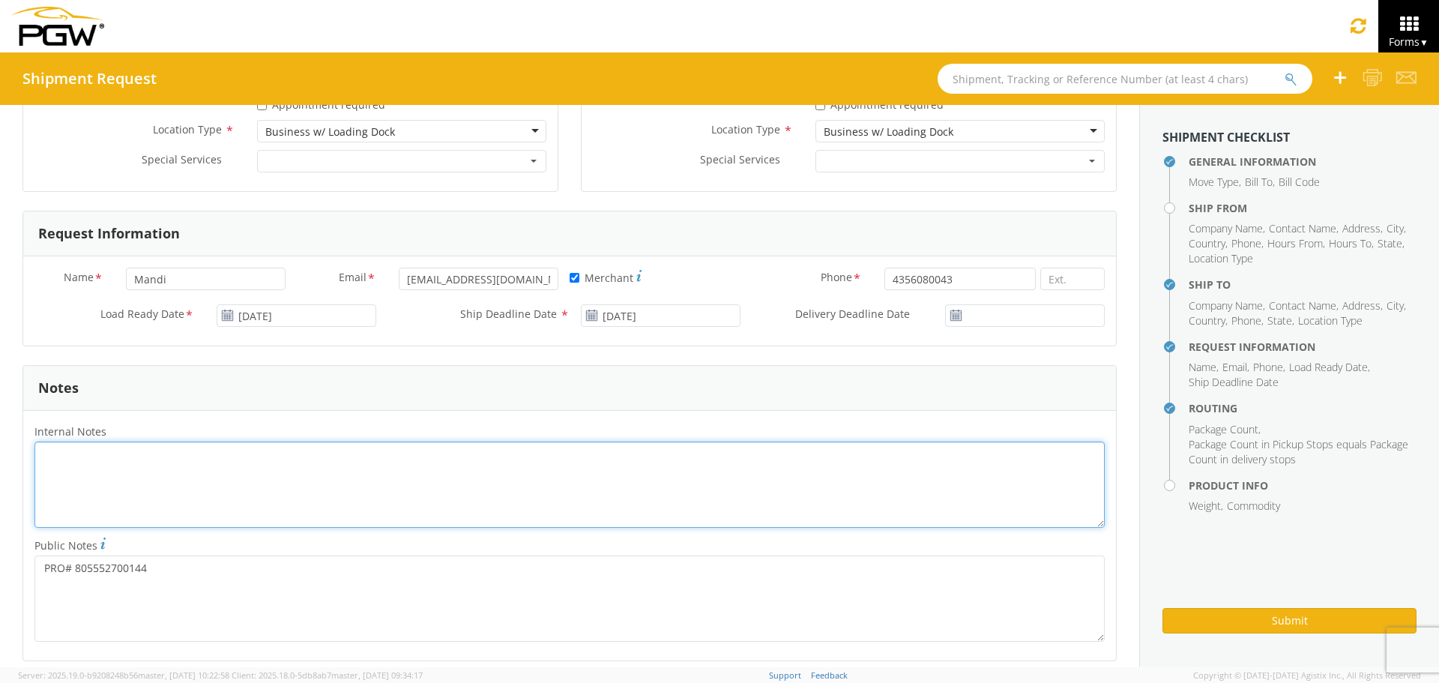
click at [115, 491] on textarea "Internal Notes *" at bounding box center [569, 485] width 1071 height 86
paste textarea "PRO# 805552700144"
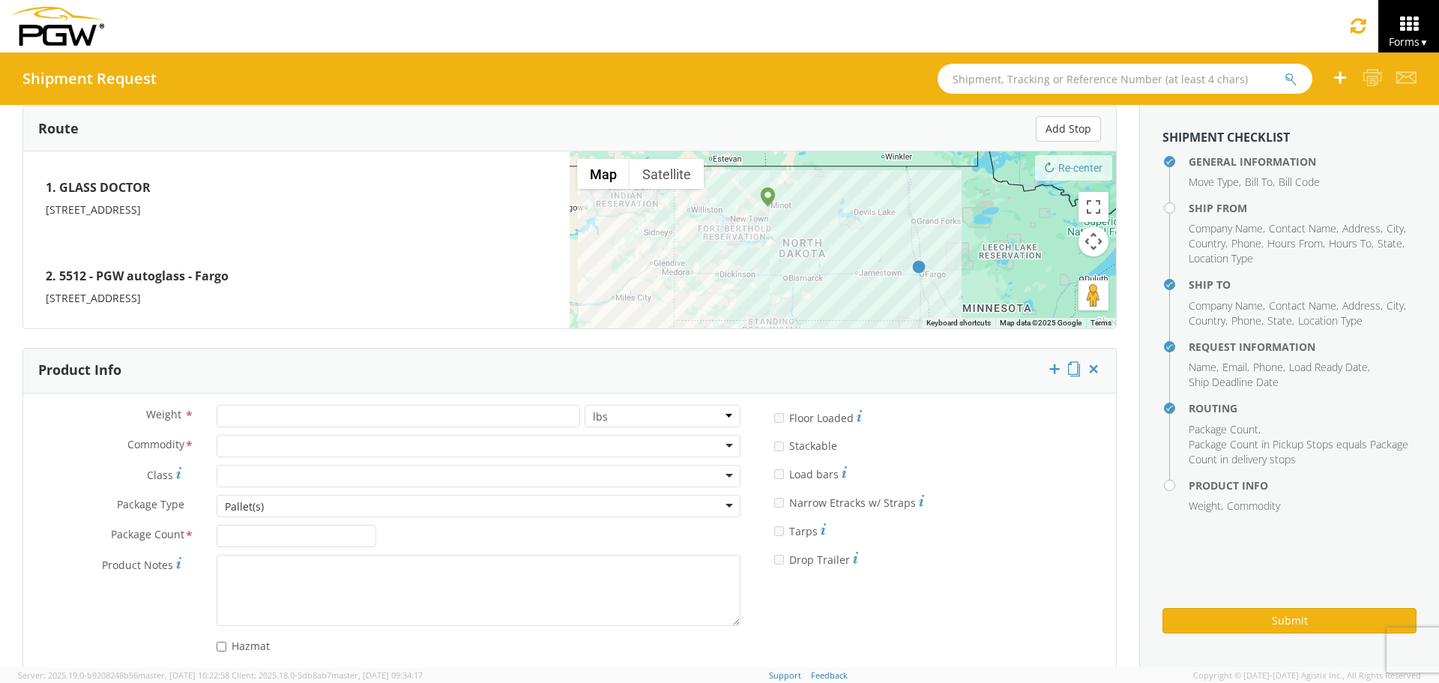
scroll to position [1199, 0]
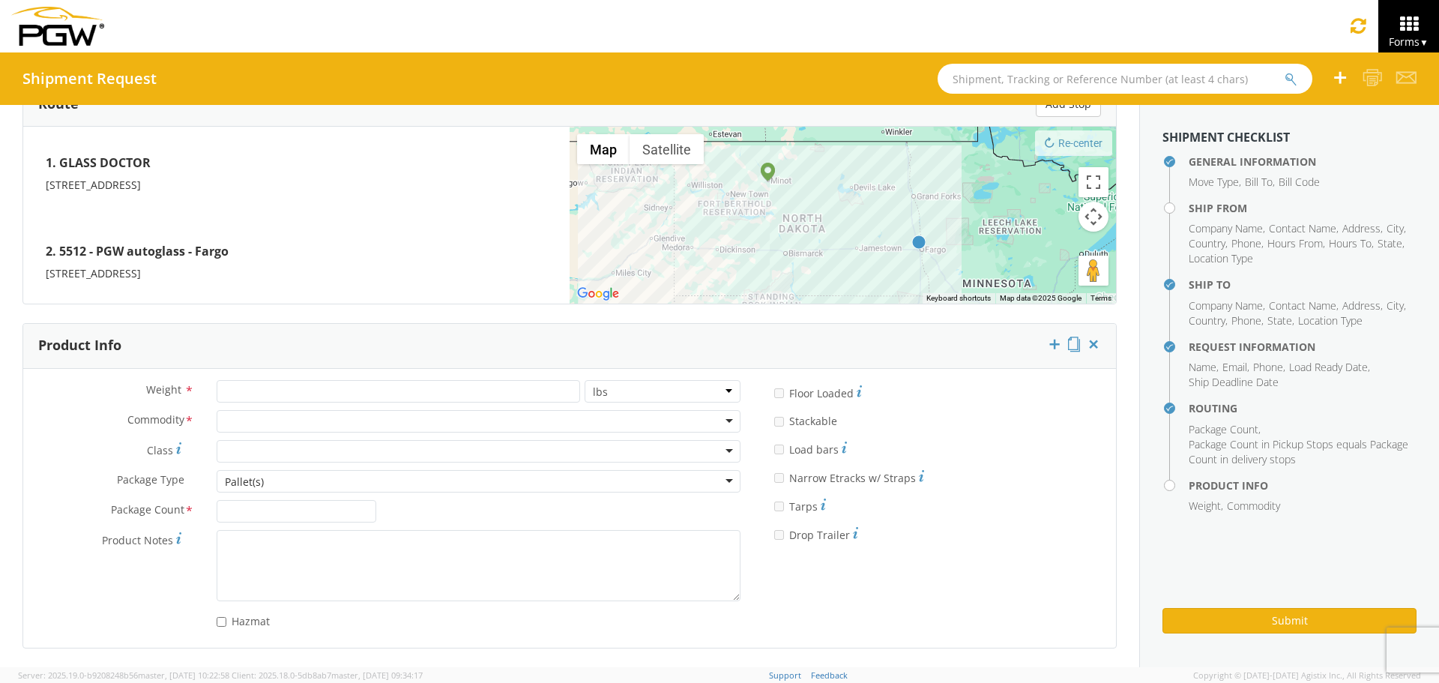
type textarea "PRO# 805552700144"
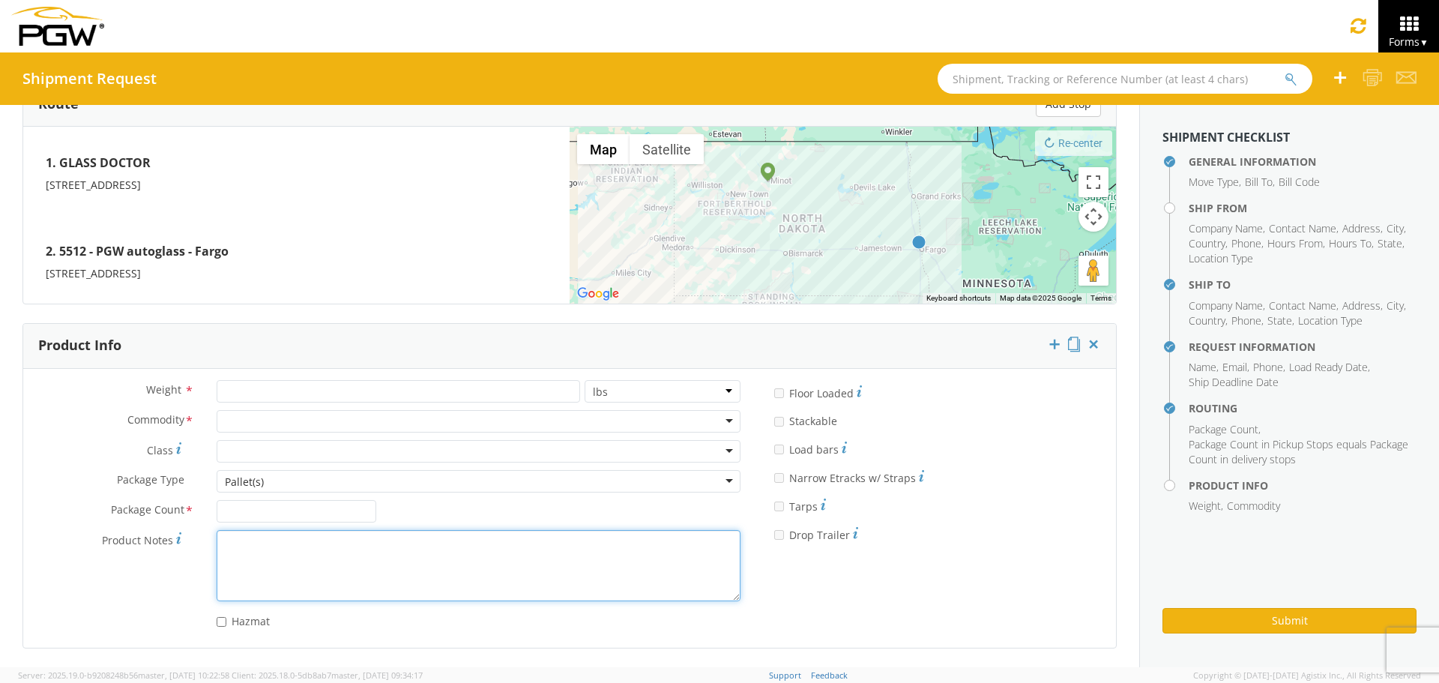
click at [271, 556] on textarea "Product Notes *" at bounding box center [479, 565] width 524 height 71
paste textarea "PRO# 805552700144"
type textarea "PRO# 805552700144"
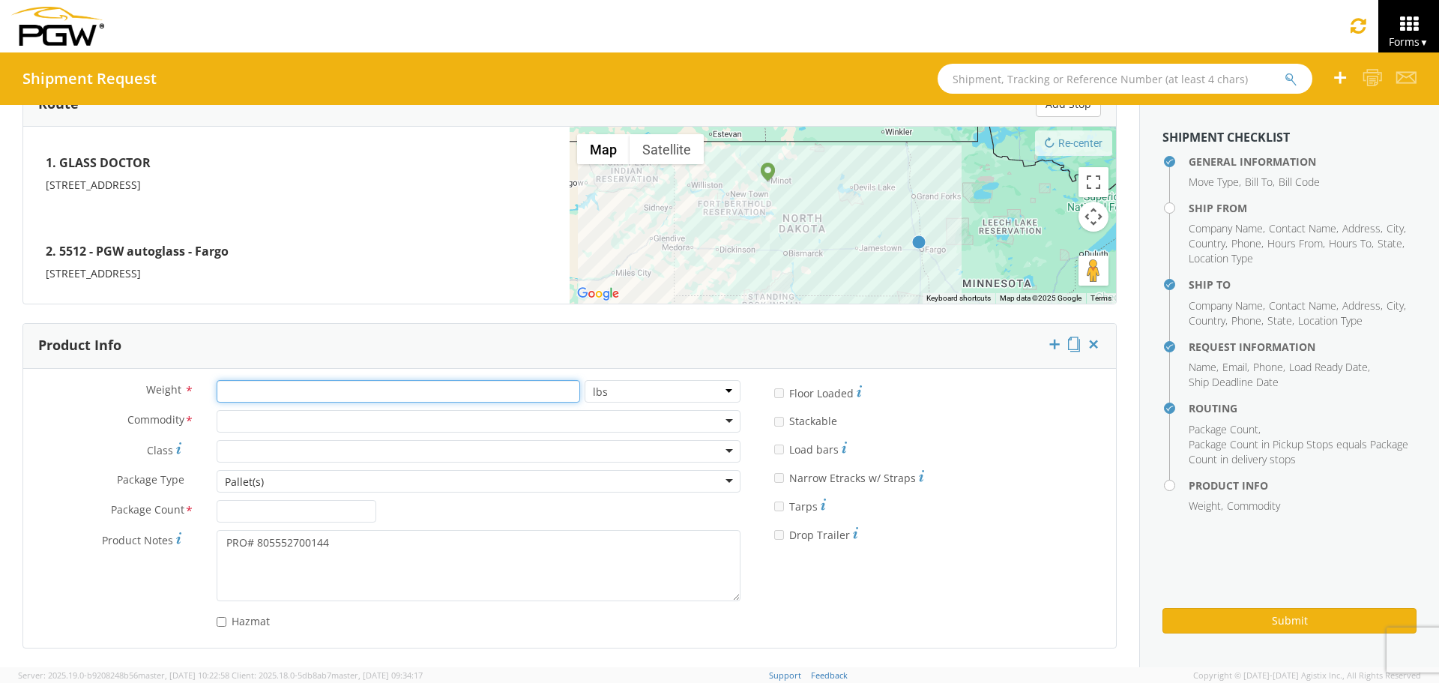
click at [249, 383] on input "number" at bounding box center [399, 391] width 364 height 22
type input "225"
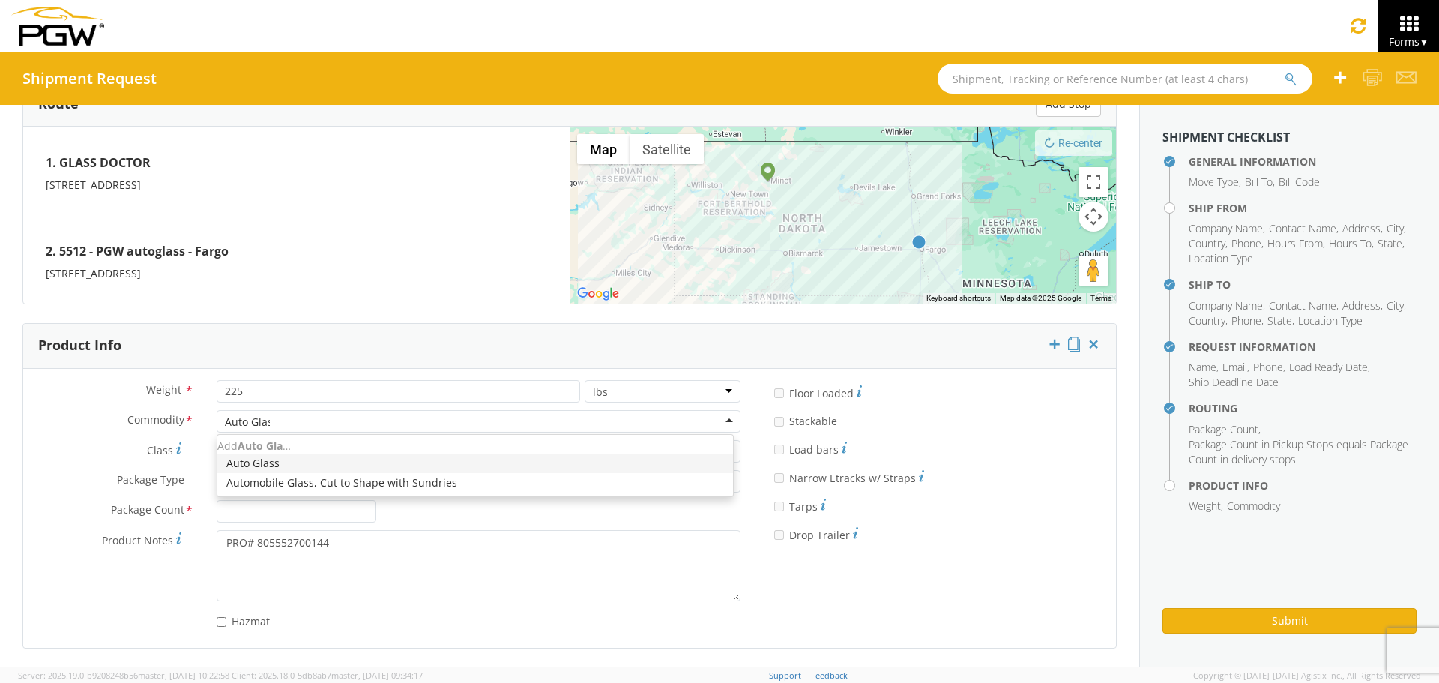
type input "Auto Glass"
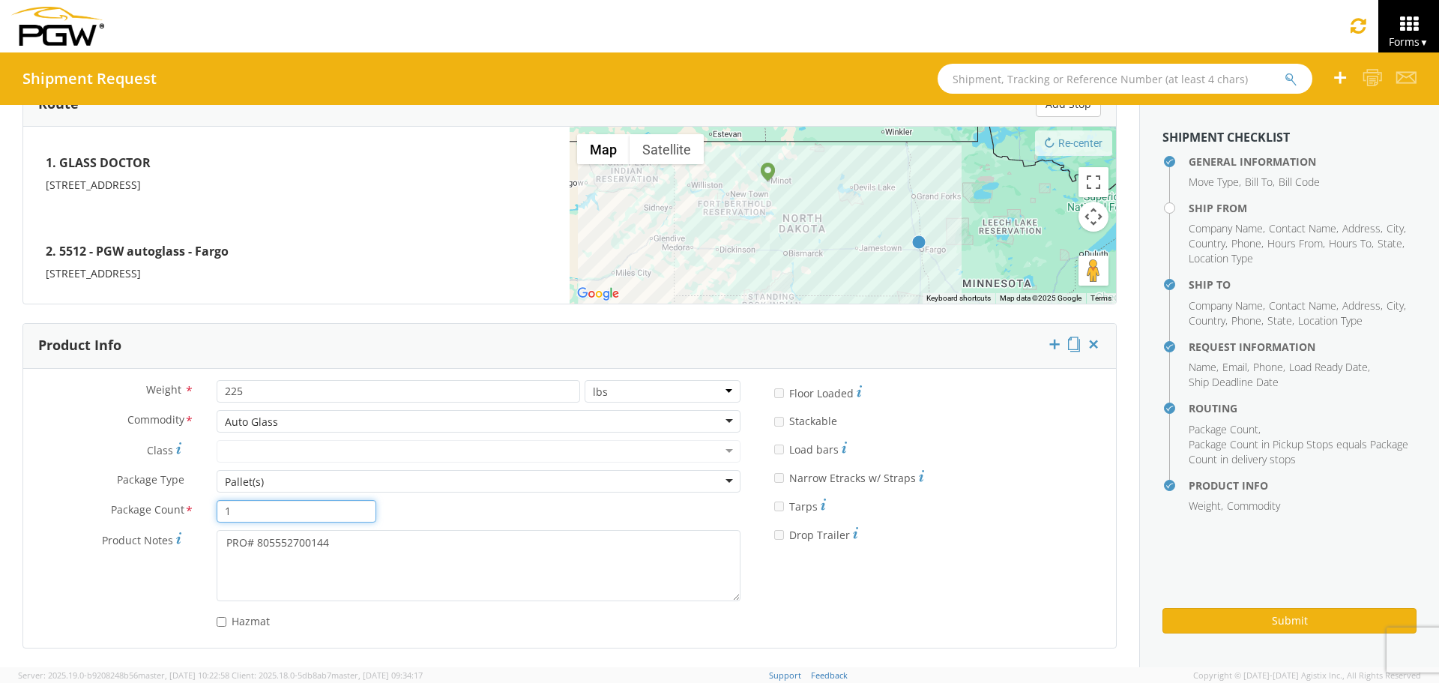
type input "1"
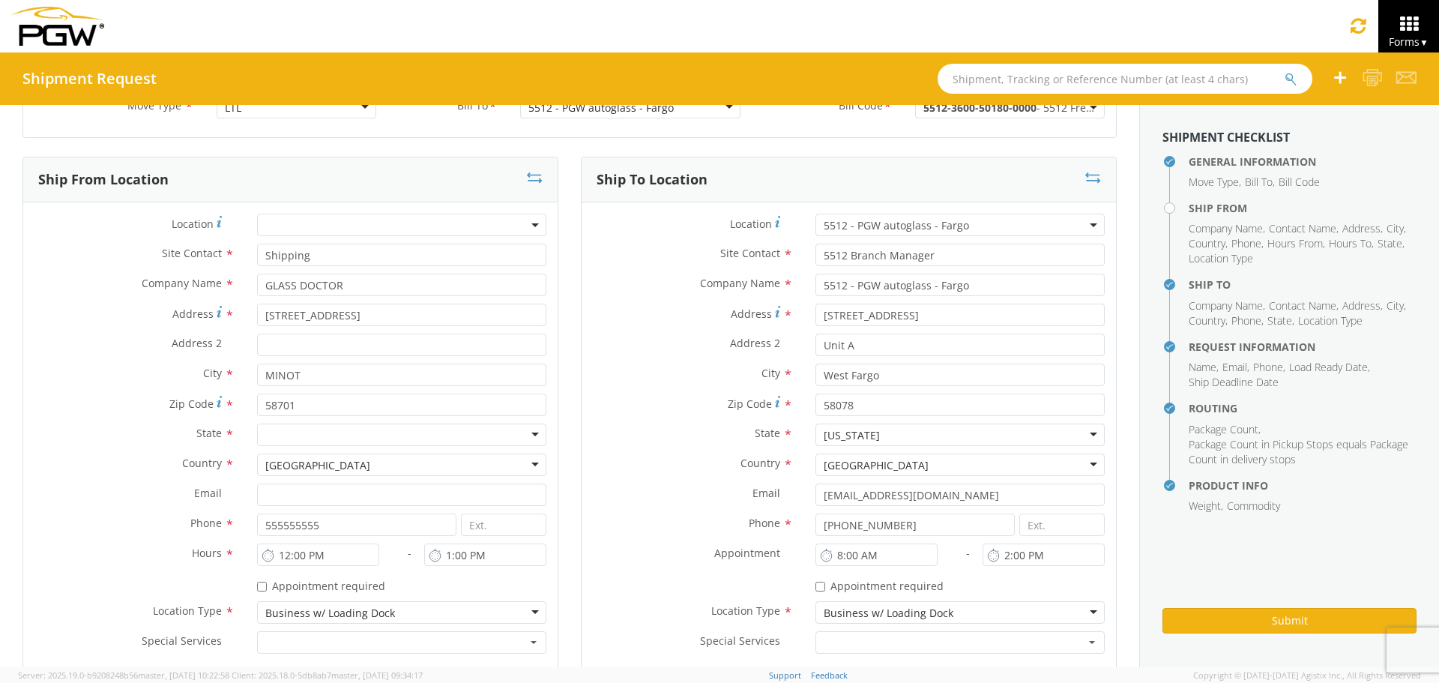
scroll to position [74, 0]
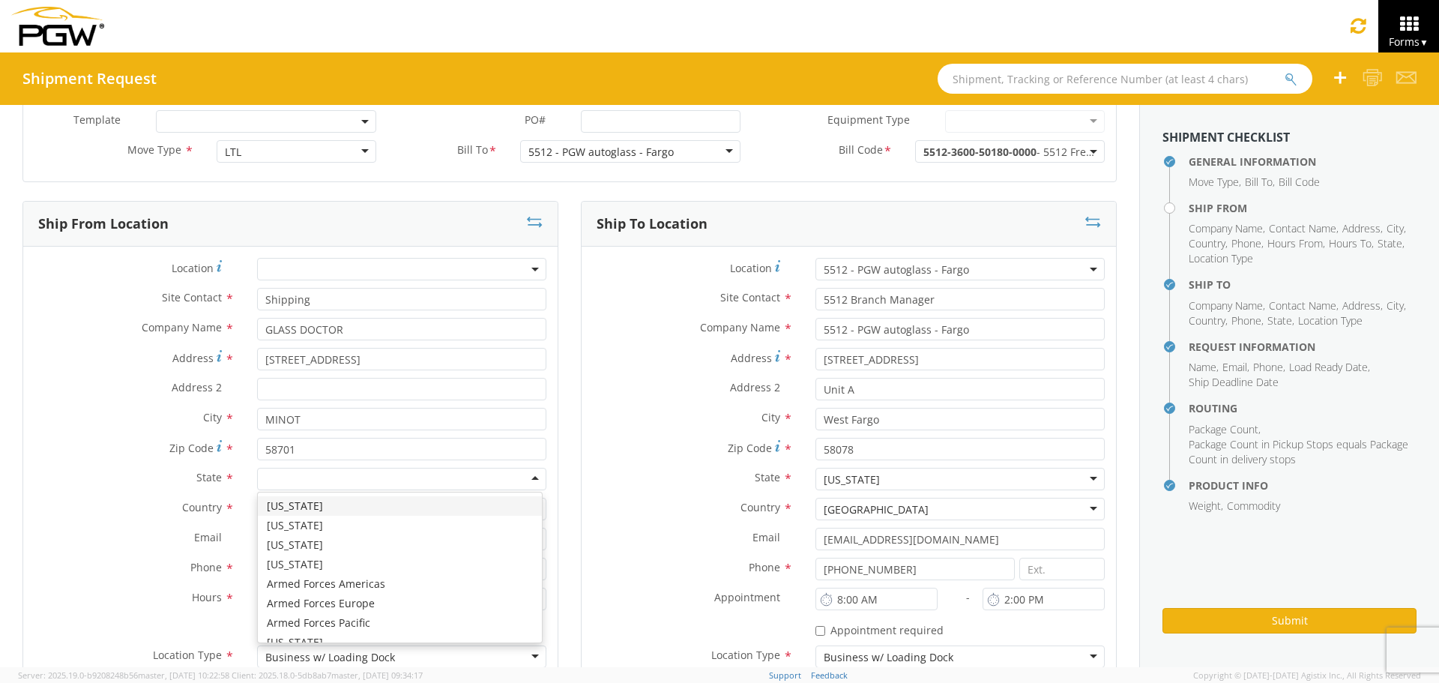
click at [285, 478] on div at bounding box center [401, 479] width 289 height 22
type input "nor"
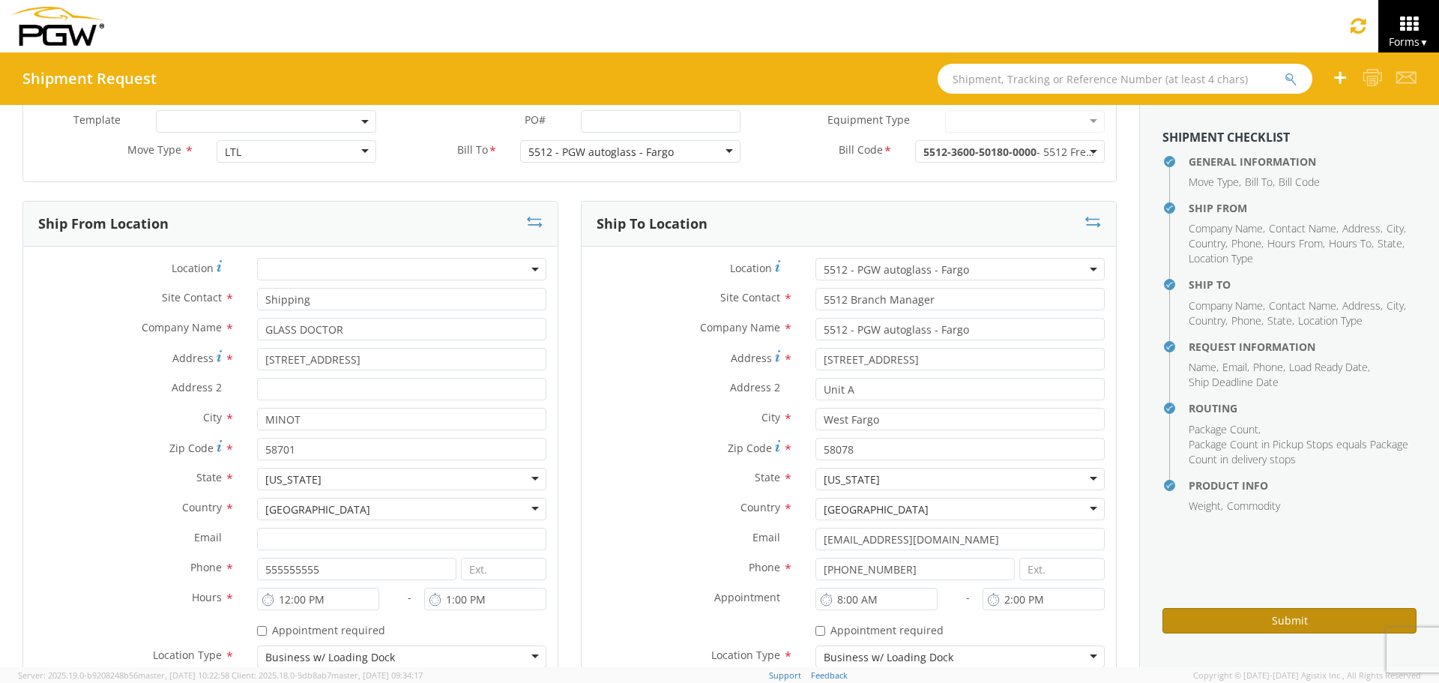
click at [1202, 623] on button "Submit" at bounding box center [1290, 620] width 254 height 25
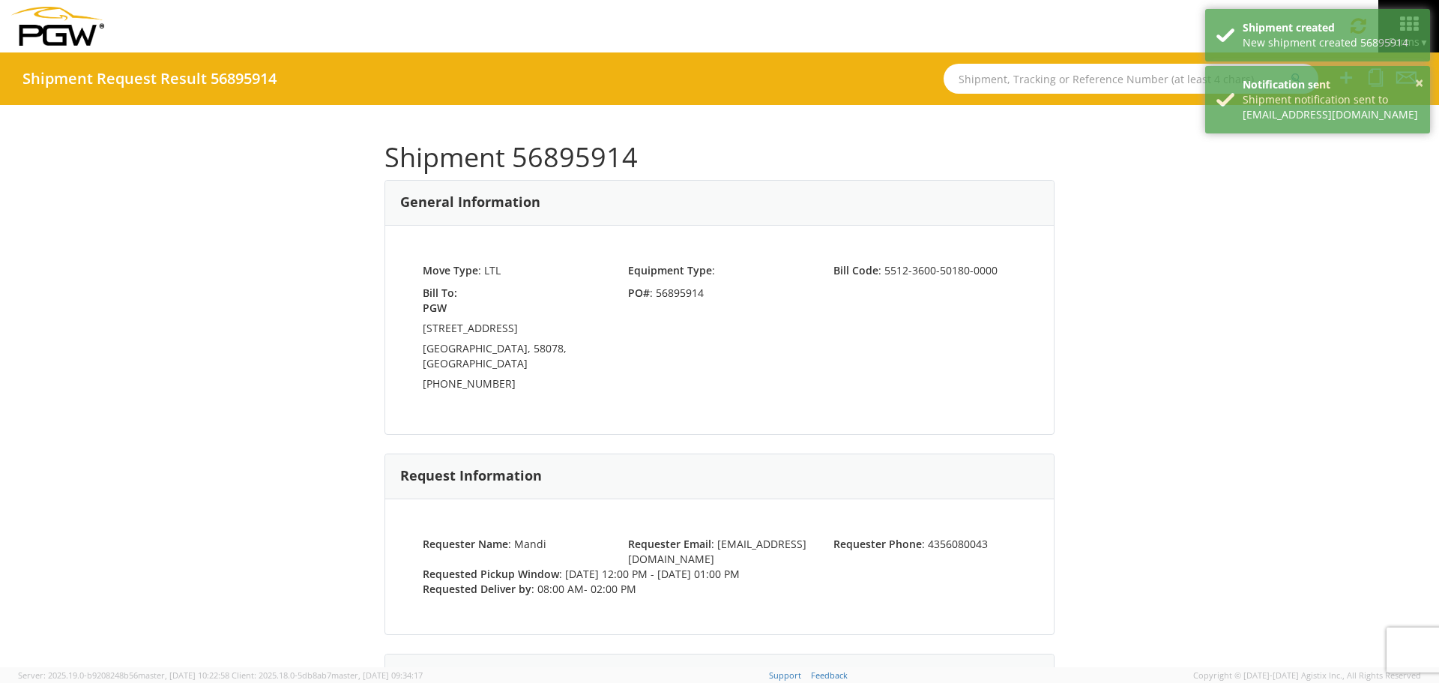
click at [570, 160] on h1 "Shipment 56895914" at bounding box center [720, 157] width 670 height 30
copy h1 "56895914"
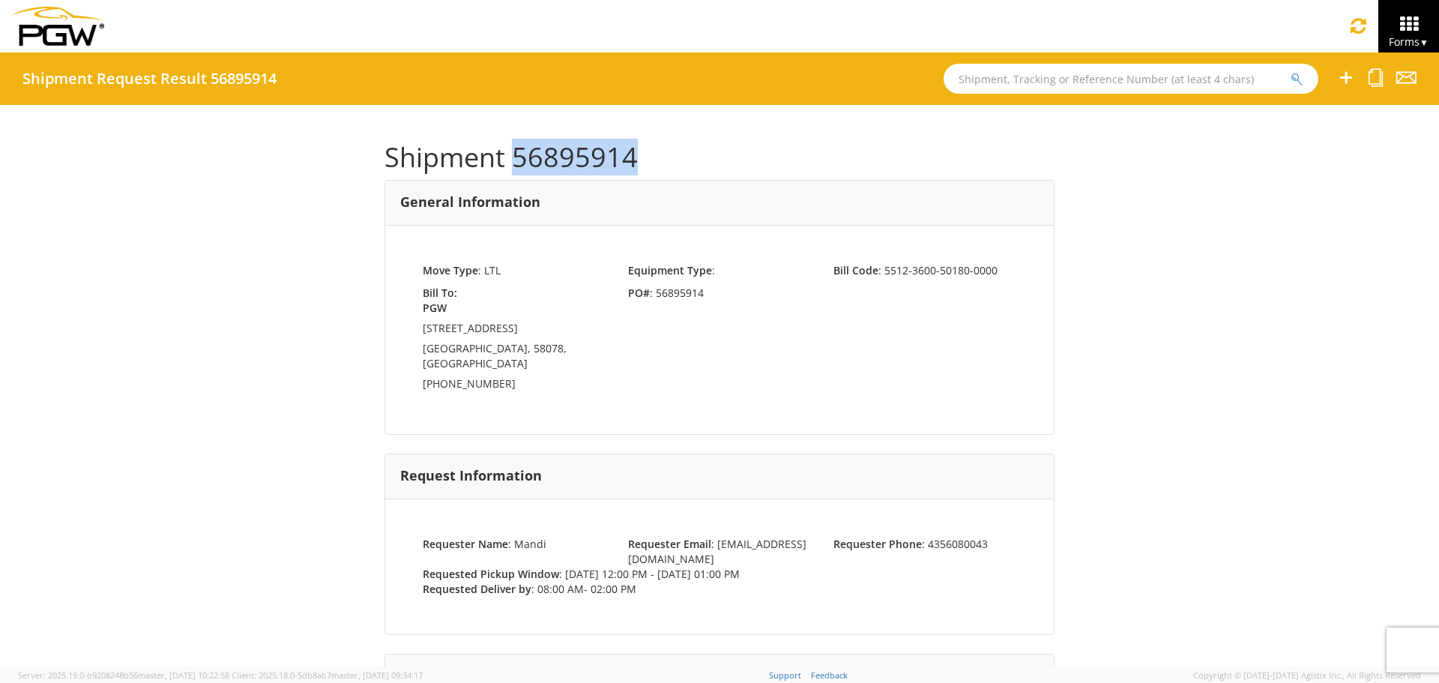
click at [567, 148] on h1 "Shipment 56895914" at bounding box center [720, 157] width 670 height 30
copy h1 "56895914"
click at [1378, 85] on icon at bounding box center [1376, 77] width 14 height 19
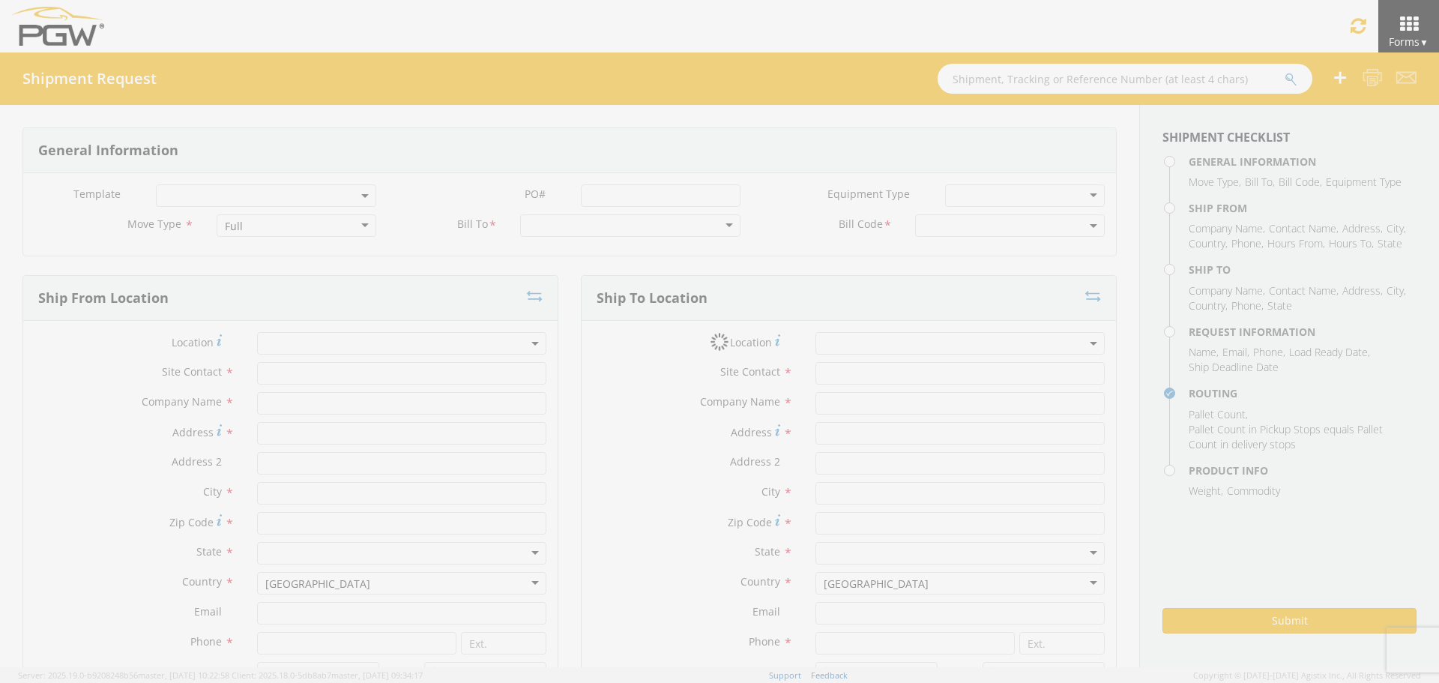
select select
type input "Shipping"
type input "GLASS DOCTOR"
type input "1122 S BROADWAY"
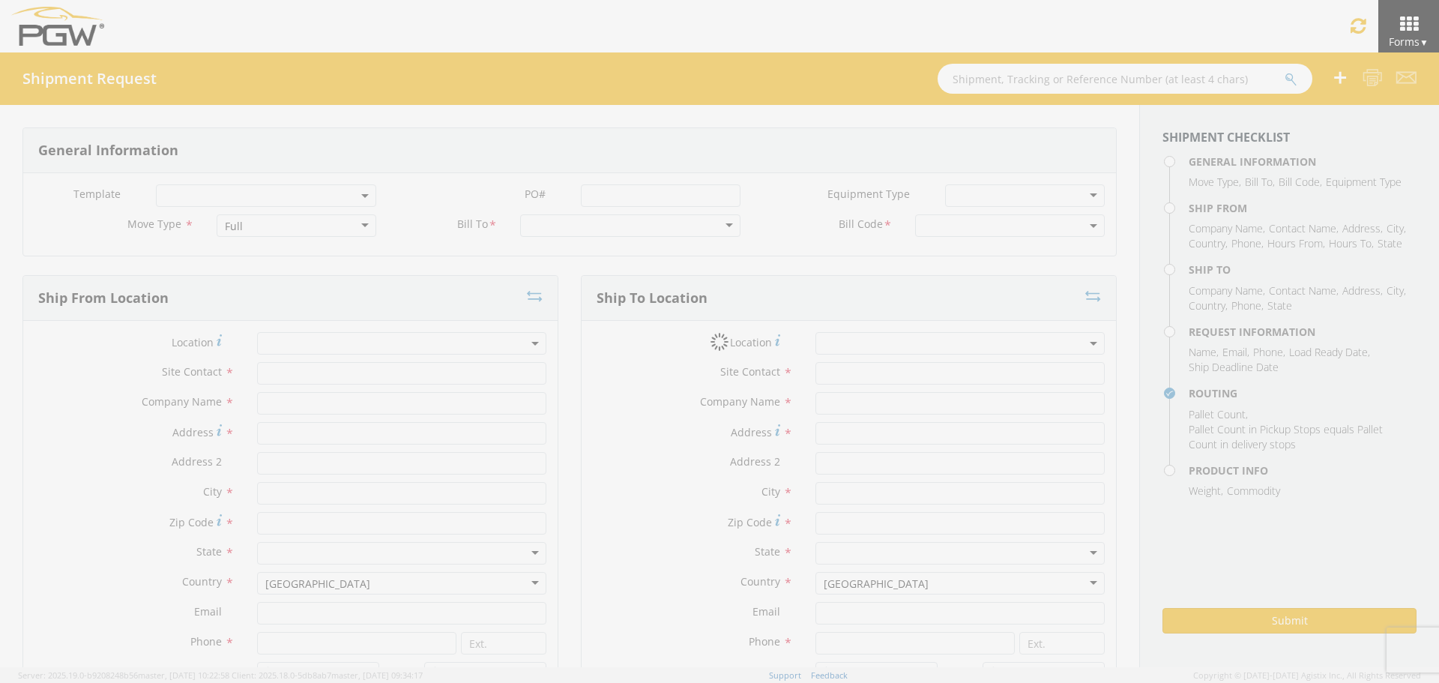
type input "MINOT"
type input "58701"
type input "555555555"
type input "12:00 PM"
type input "1:00 PM"
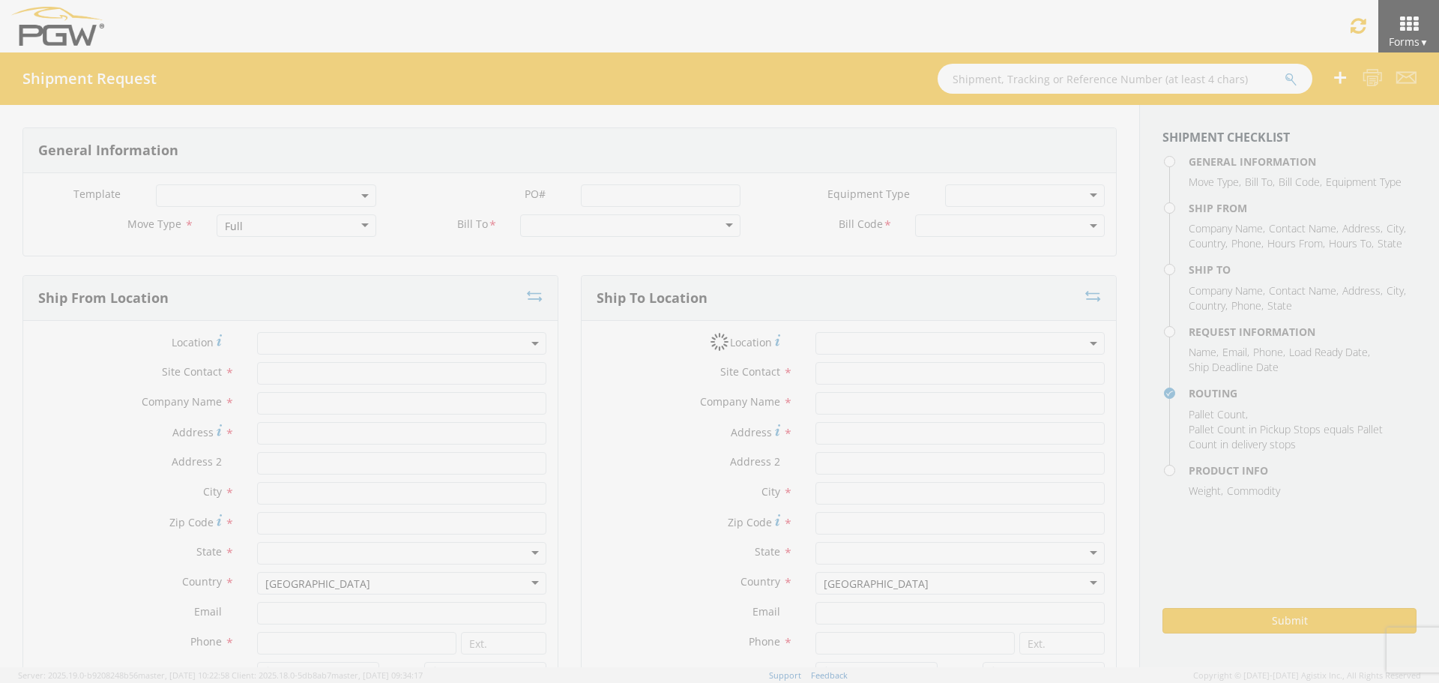
type input "5512 Branch Manager"
type input "5512 - PGW autoglass - Fargo"
type input "601 11th Ave NE"
type input "Unit A"
type input "West Fargo"
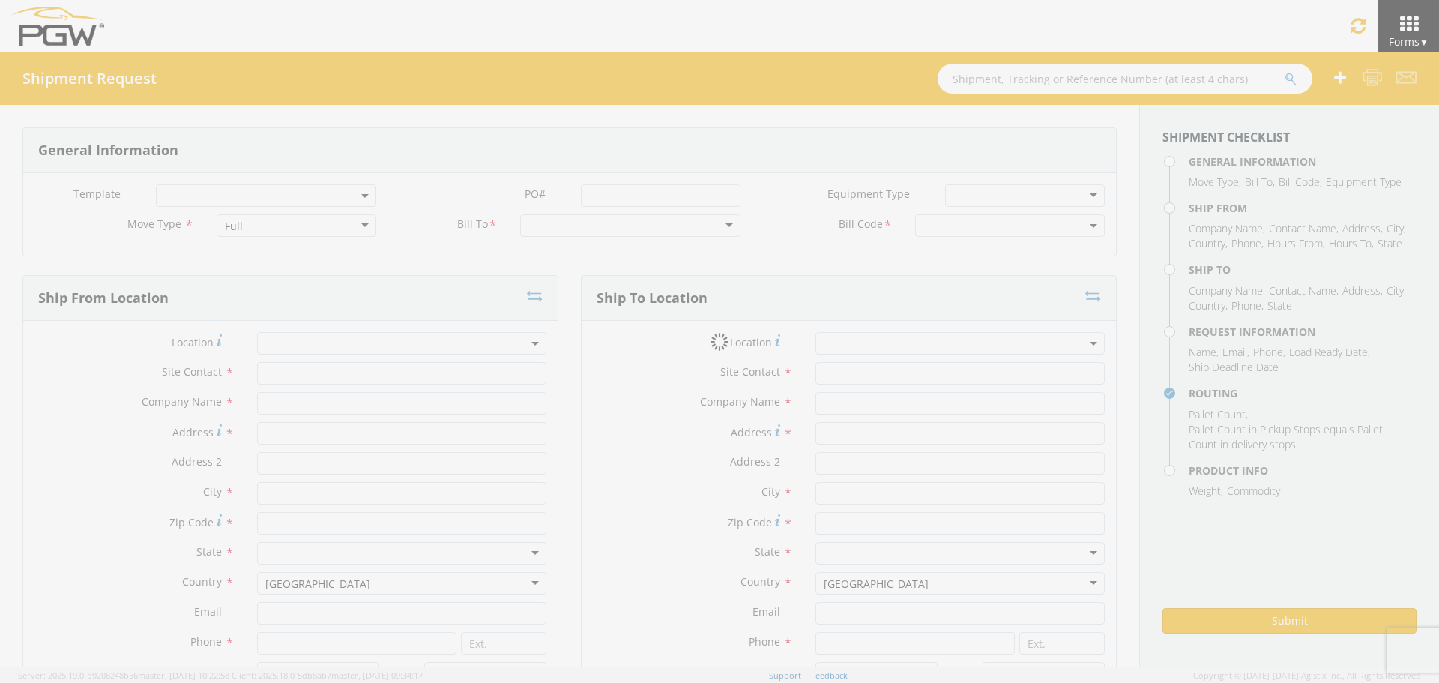
type input "58078"
type input "lkqsp_o_pm_5512@pgwag.com"
type input "701-219-1351"
type input "8:00 AM"
type input "2:00 PM"
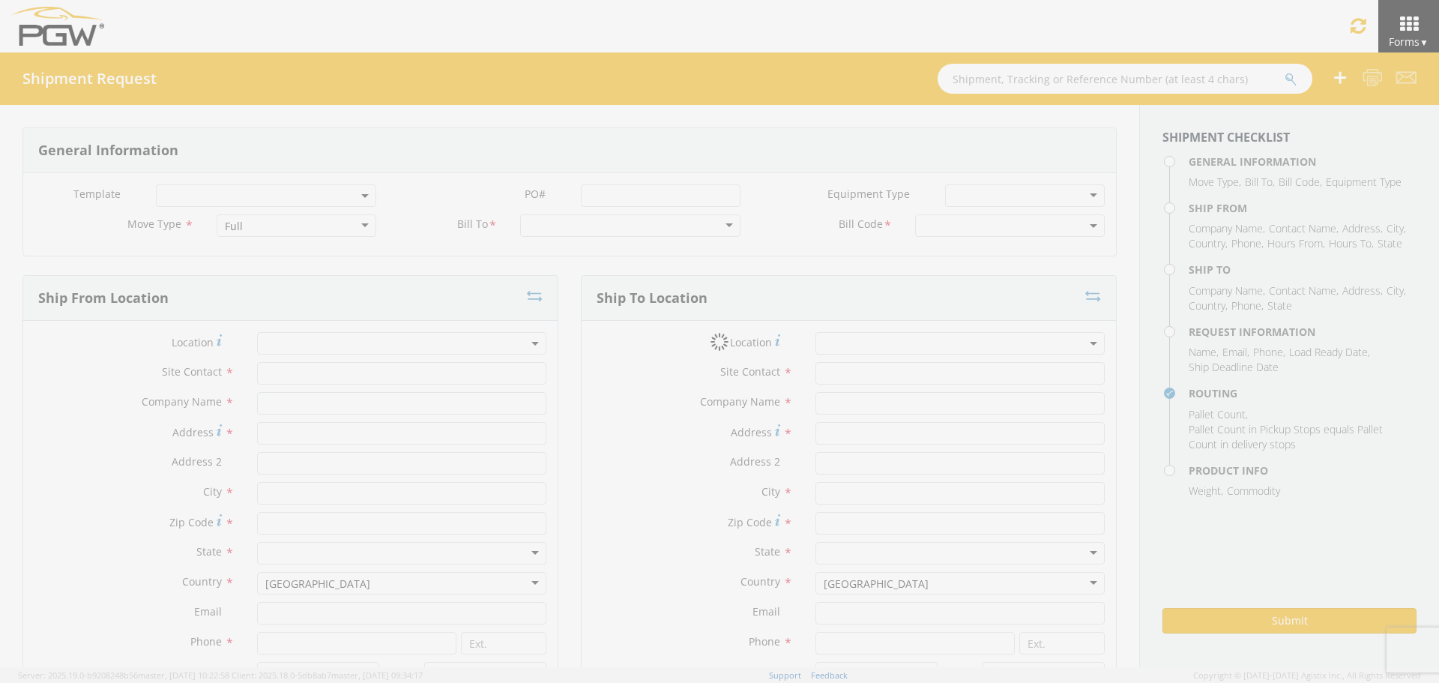
type input "Mandi"
type input "mnorris@echo.com"
checkbox input "true"
type input "4356080043"
type textarea "PRO# 805552700144"
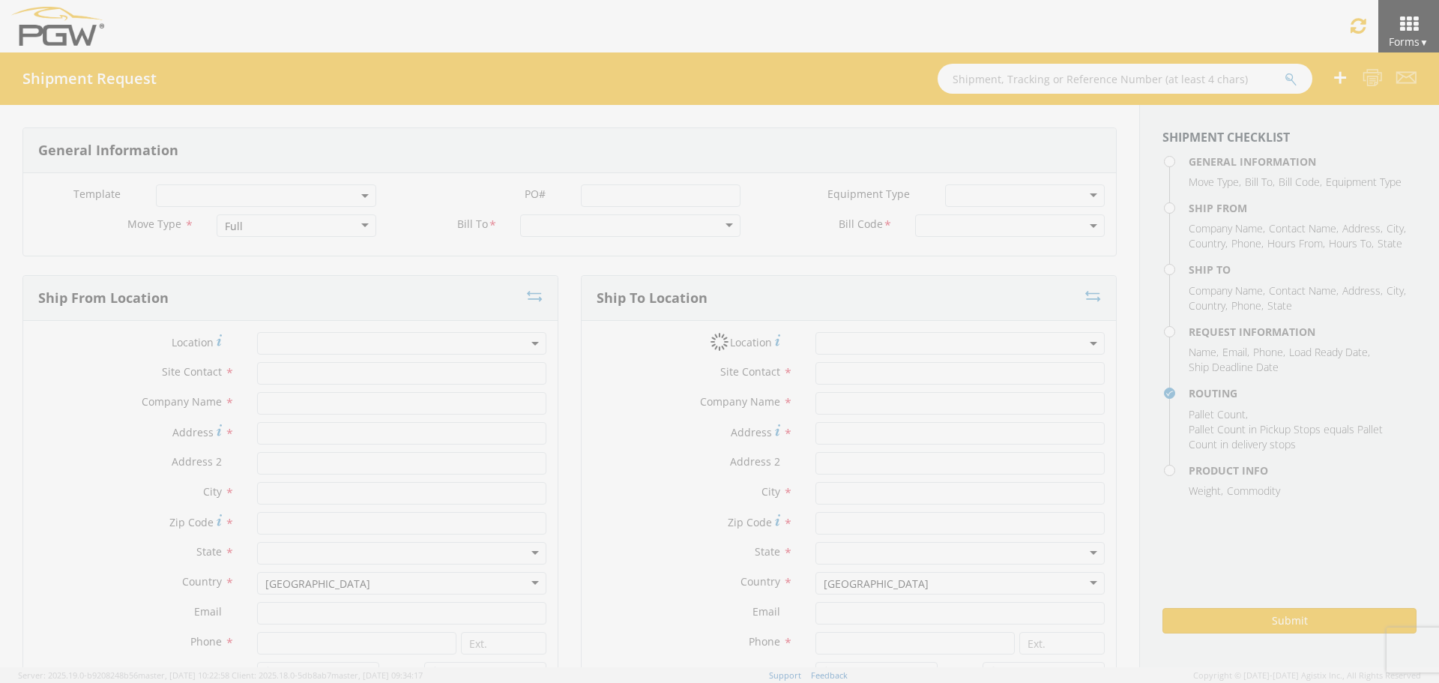
type textarea "NO LTL Appt unless noted, ALL Truckload APPT Reqd. NO LTL Appt unless noted, AL…"
type input "225"
type input "1"
type textarea "PRO# 805552700144"
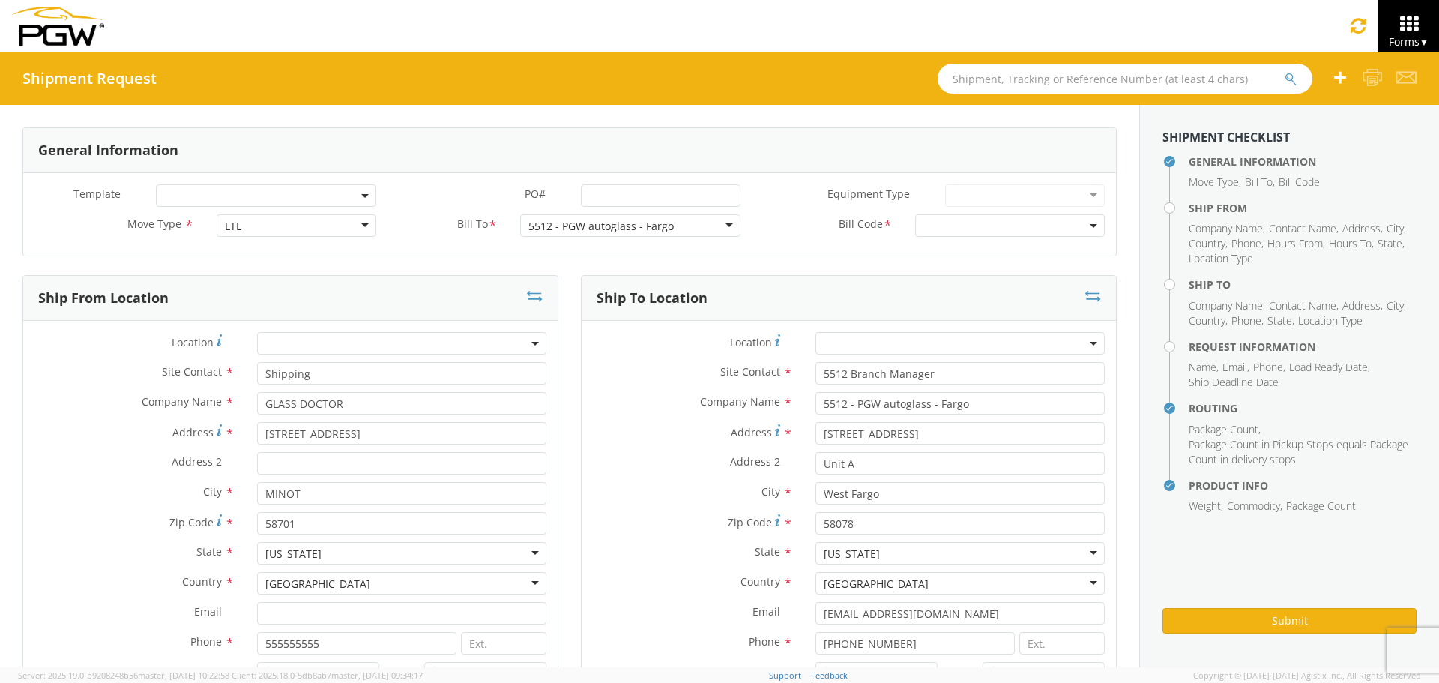
select select "5512-3600-50180-0000"
select select "28341"
click at [1145, 79] on input "text" at bounding box center [1125, 79] width 375 height 30
paste input "56895914"
type input "56895914"
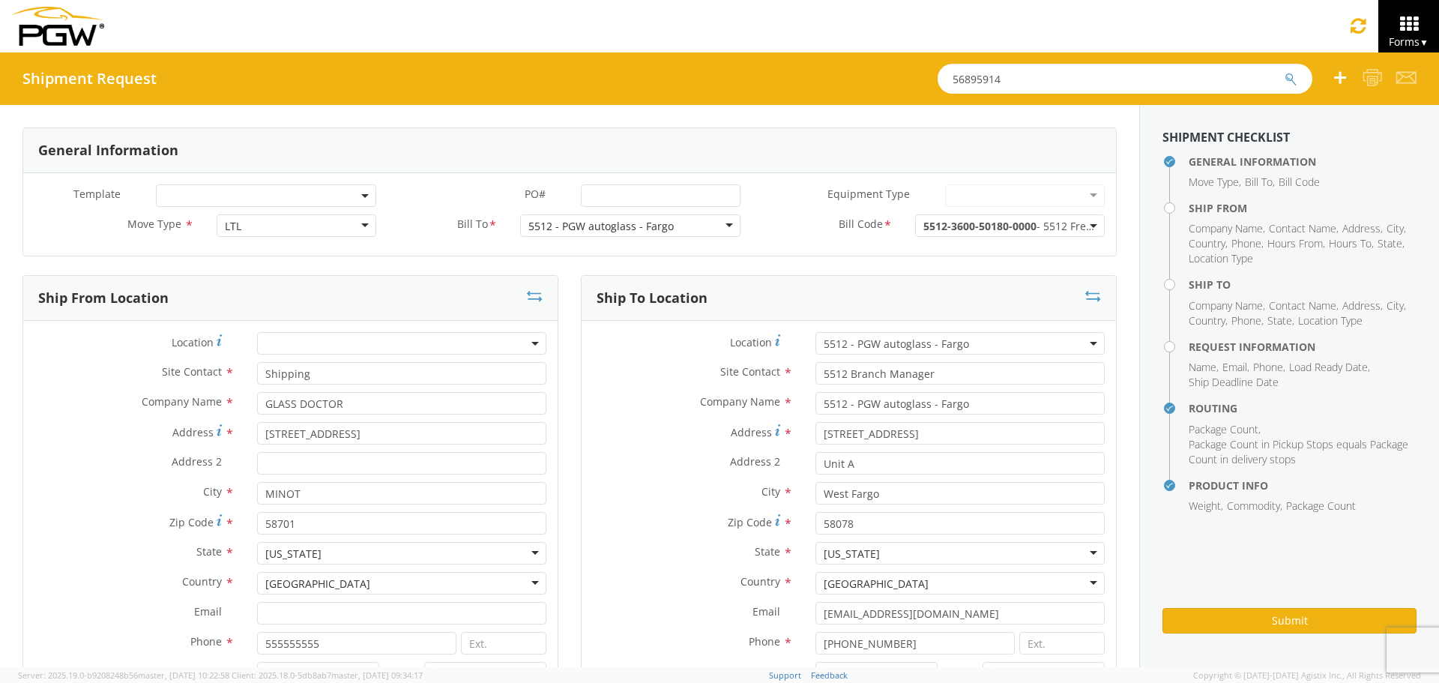
click at [1285, 71] on button "submit" at bounding box center [1291, 80] width 13 height 18
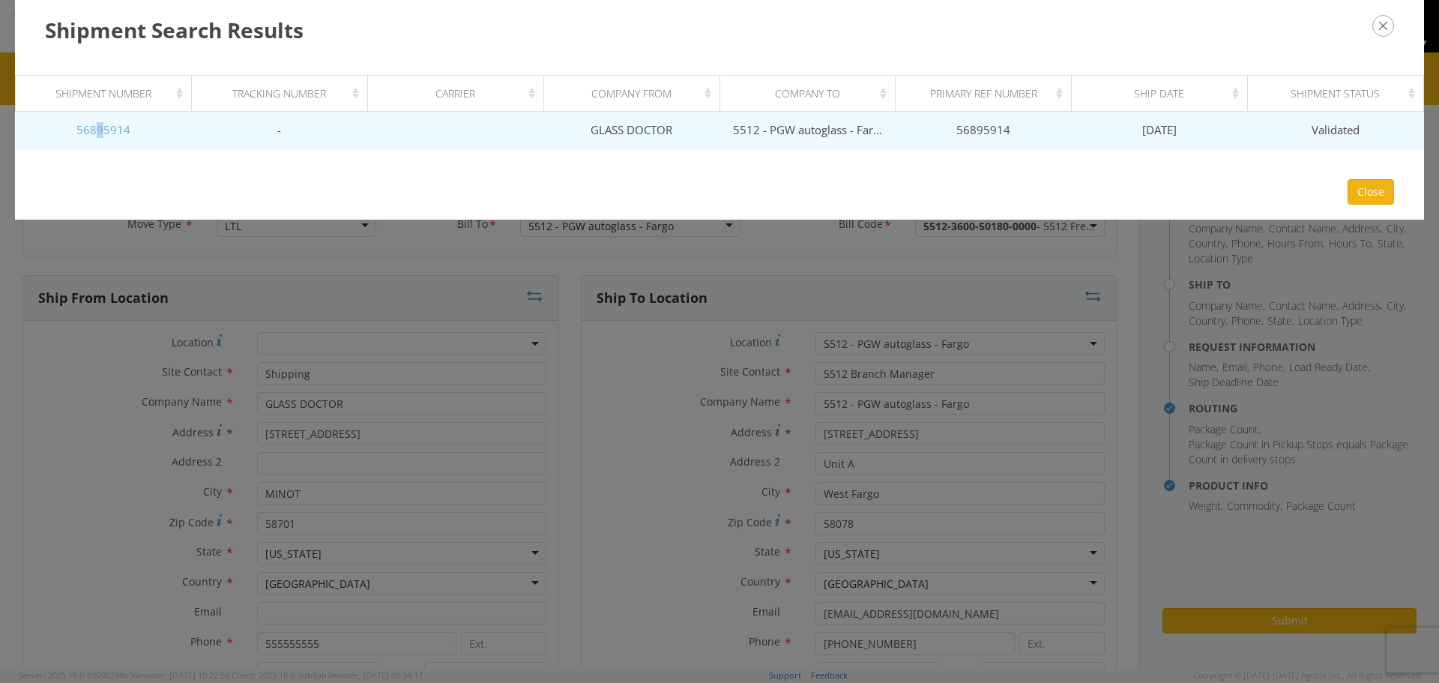
click at [100, 131] on link "56895914" at bounding box center [103, 129] width 54 height 15
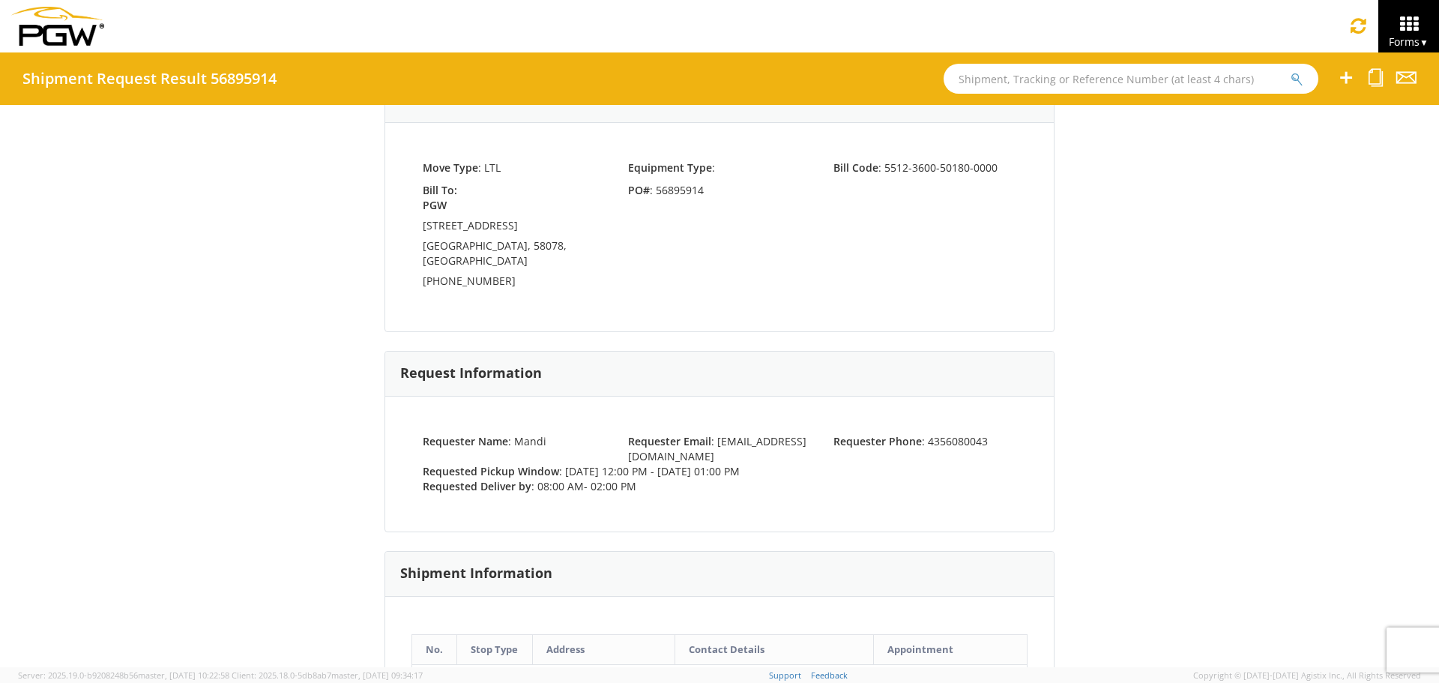
scroll to position [75, 0]
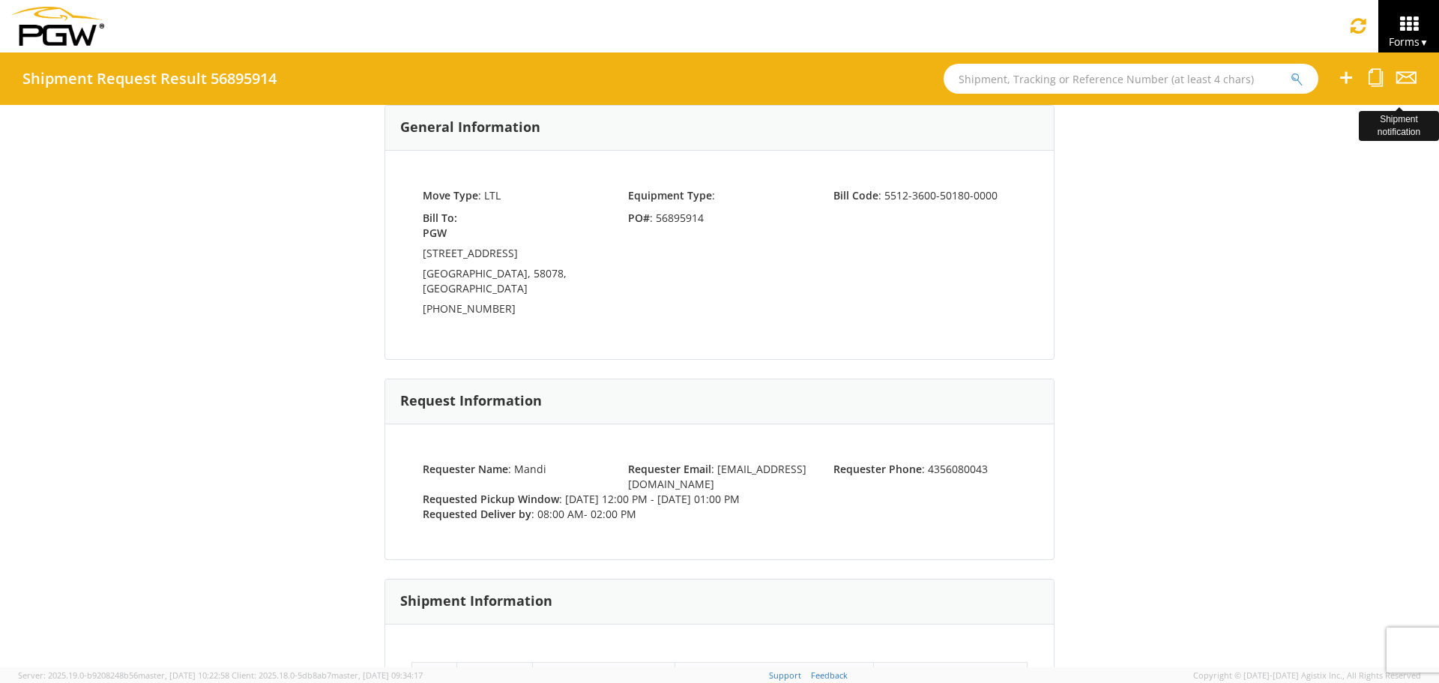
click at [1409, 83] on icon at bounding box center [1407, 77] width 20 height 19
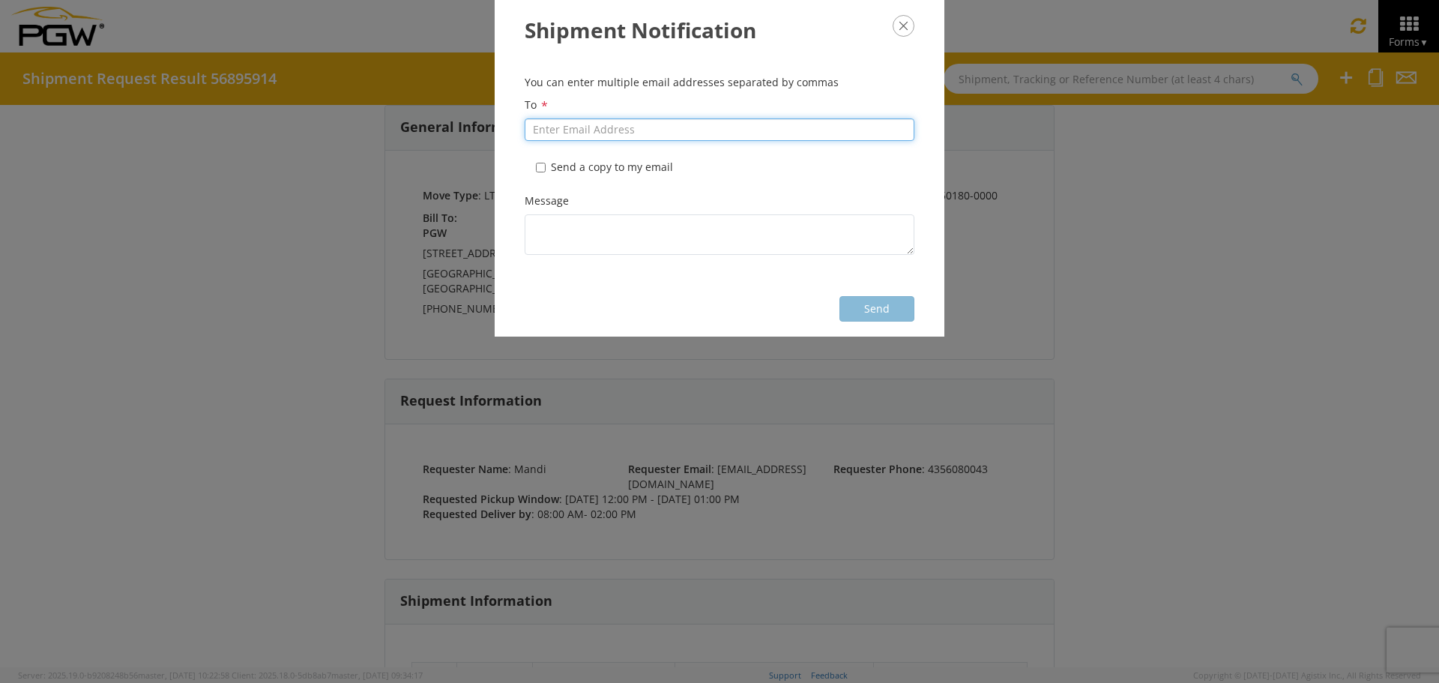
click at [635, 124] on input "To *" at bounding box center [720, 129] width 390 height 22
type input "mnorris@echo.com"
click at [544, 163] on input "* Send a copy to my email" at bounding box center [541, 168] width 10 height 10
checkbox input "true"
click at [869, 304] on button "Send" at bounding box center [877, 308] width 75 height 25
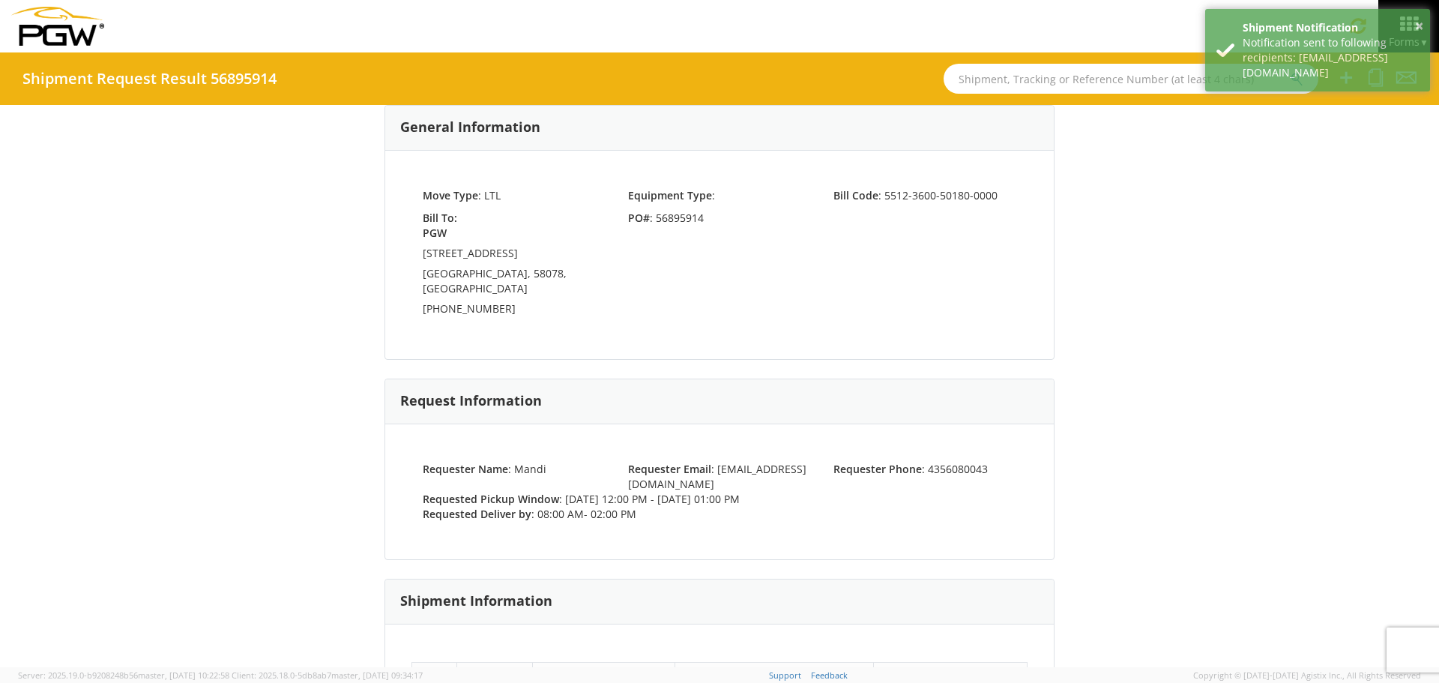
click at [1124, 278] on div "Shipment 56895914 General Information Move Type : LTL Equipment Type : Bill Cod…" at bounding box center [719, 386] width 1439 height 562
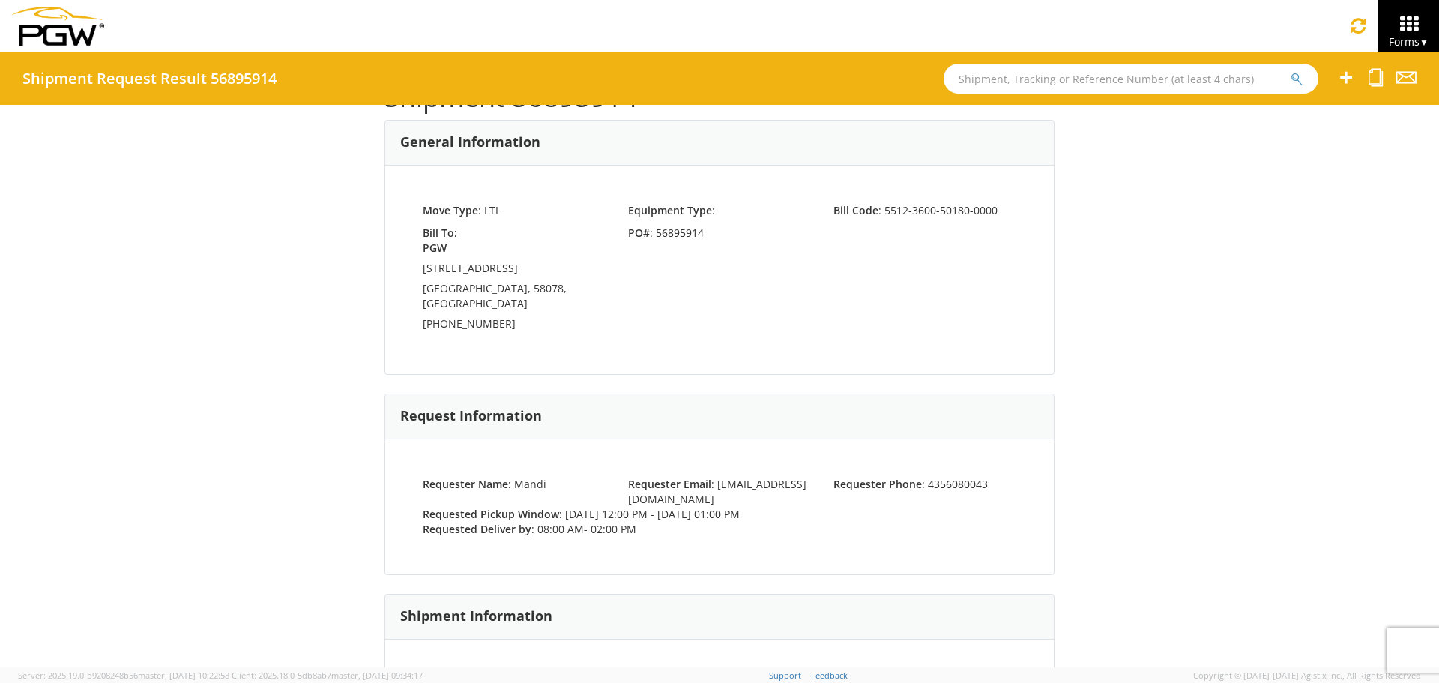
scroll to position [0, 0]
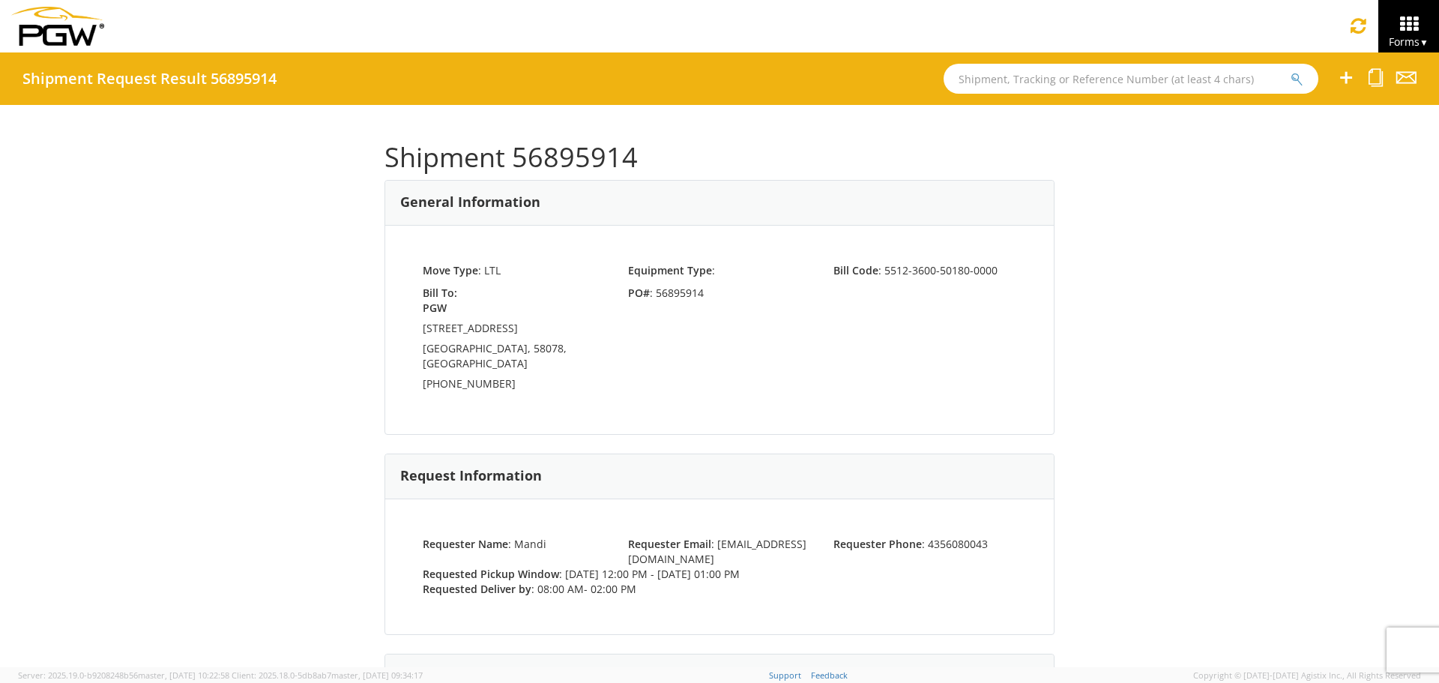
click at [576, 154] on h1 "Shipment 56895914" at bounding box center [720, 157] width 670 height 30
copy h1 "56895914"
click at [991, 75] on input "text" at bounding box center [1131, 79] width 375 height 30
paste input "56895914"
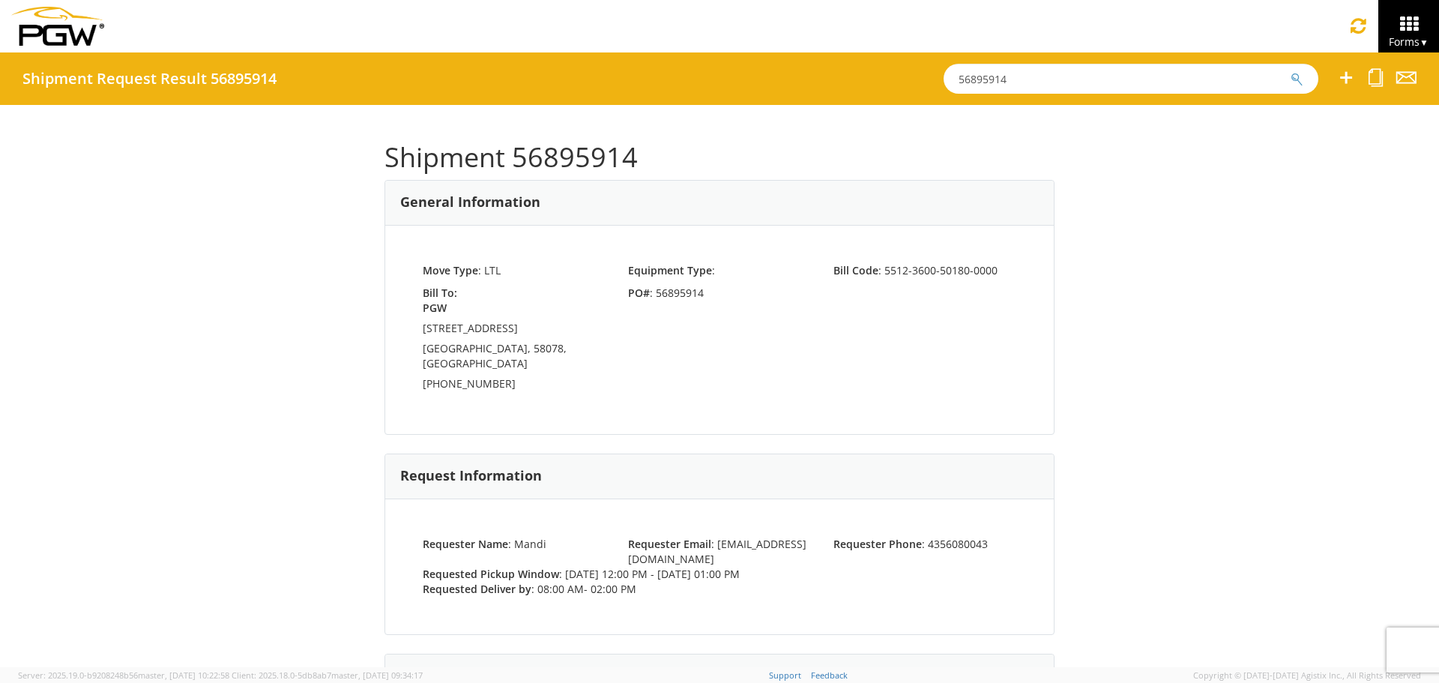
type input "56895914"
click at [1291, 71] on button "submit" at bounding box center [1297, 80] width 13 height 18
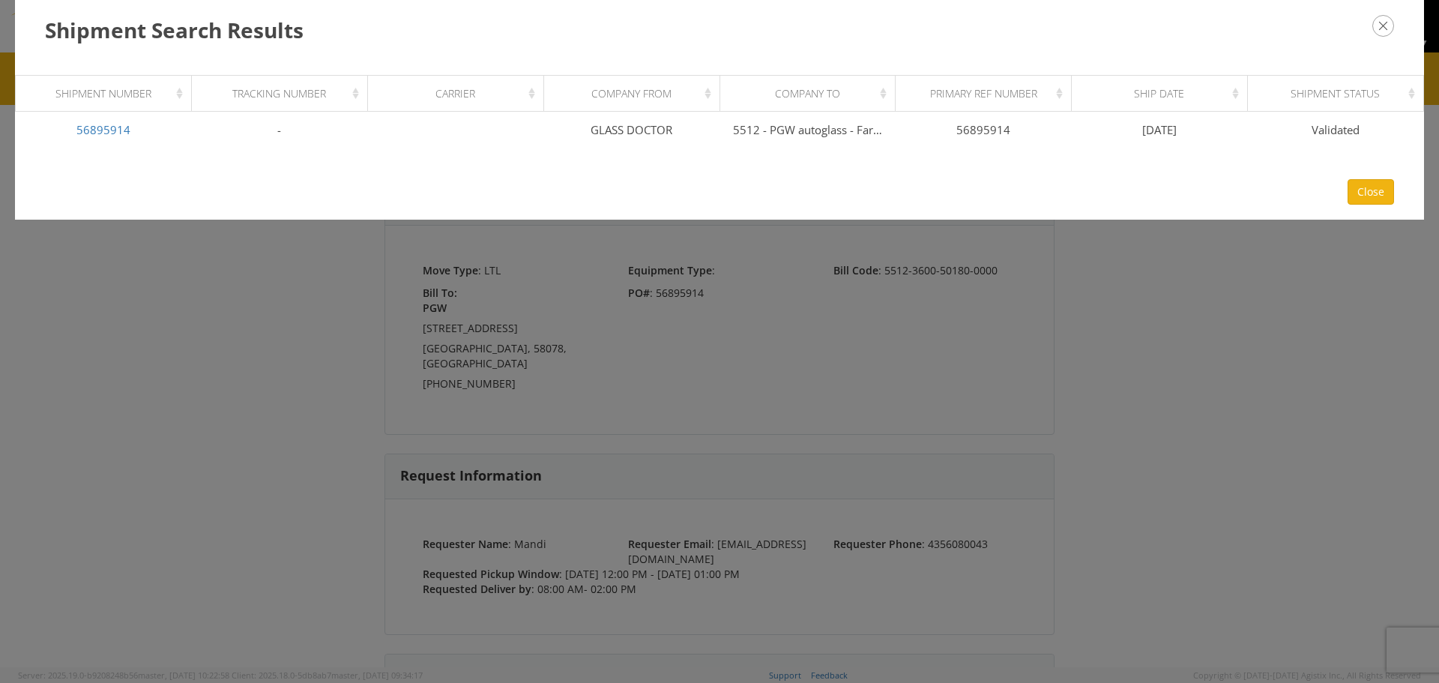
click at [987, 109] on th "Primary Ref Number" at bounding box center [984, 94] width 176 height 36
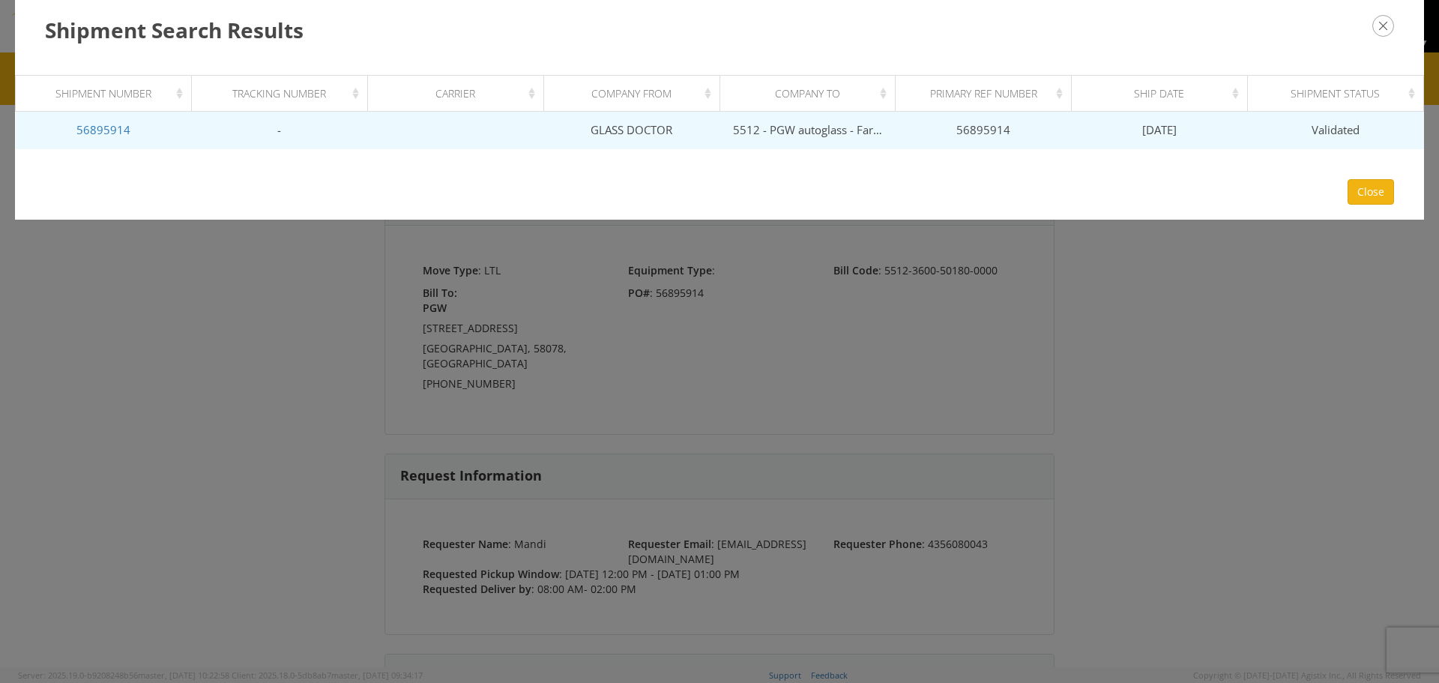
click at [1308, 126] on td "Validated" at bounding box center [1336, 130] width 176 height 37
click at [1165, 130] on span "[DATE]" at bounding box center [1159, 129] width 34 height 15
click at [912, 134] on td "56895914" at bounding box center [984, 130] width 176 height 37
drag, startPoint x: 747, startPoint y: 130, endPoint x: 606, endPoint y: 126, distance: 140.3
click at [744, 130] on td "5512 - PGW autoglass - Fargo" at bounding box center [808, 130] width 176 height 37
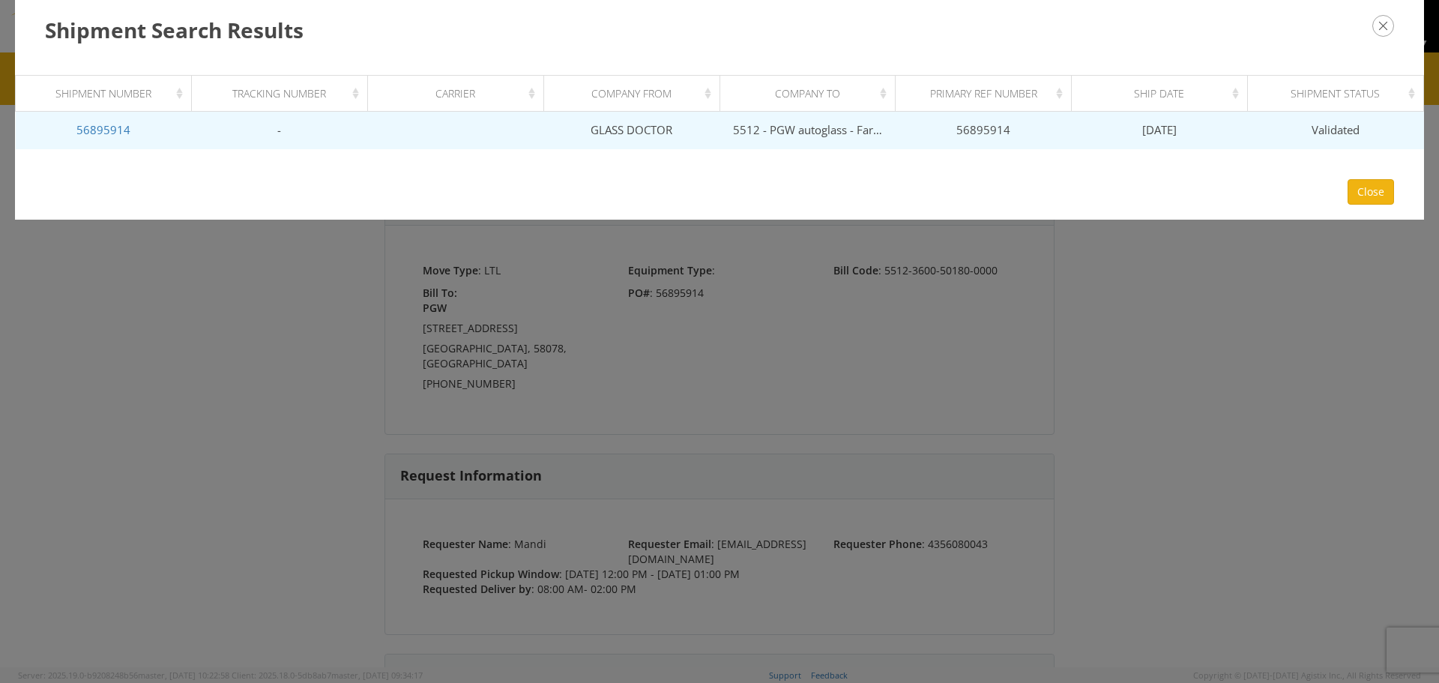
drag, startPoint x: 600, startPoint y: 125, endPoint x: 562, endPoint y: 139, distance: 40.8
click at [599, 125] on td "GLASS DOCTOR" at bounding box center [632, 130] width 176 height 37
click at [102, 113] on td "56895914" at bounding box center [104, 130] width 176 height 37
click at [104, 130] on link "56895914" at bounding box center [103, 129] width 54 height 15
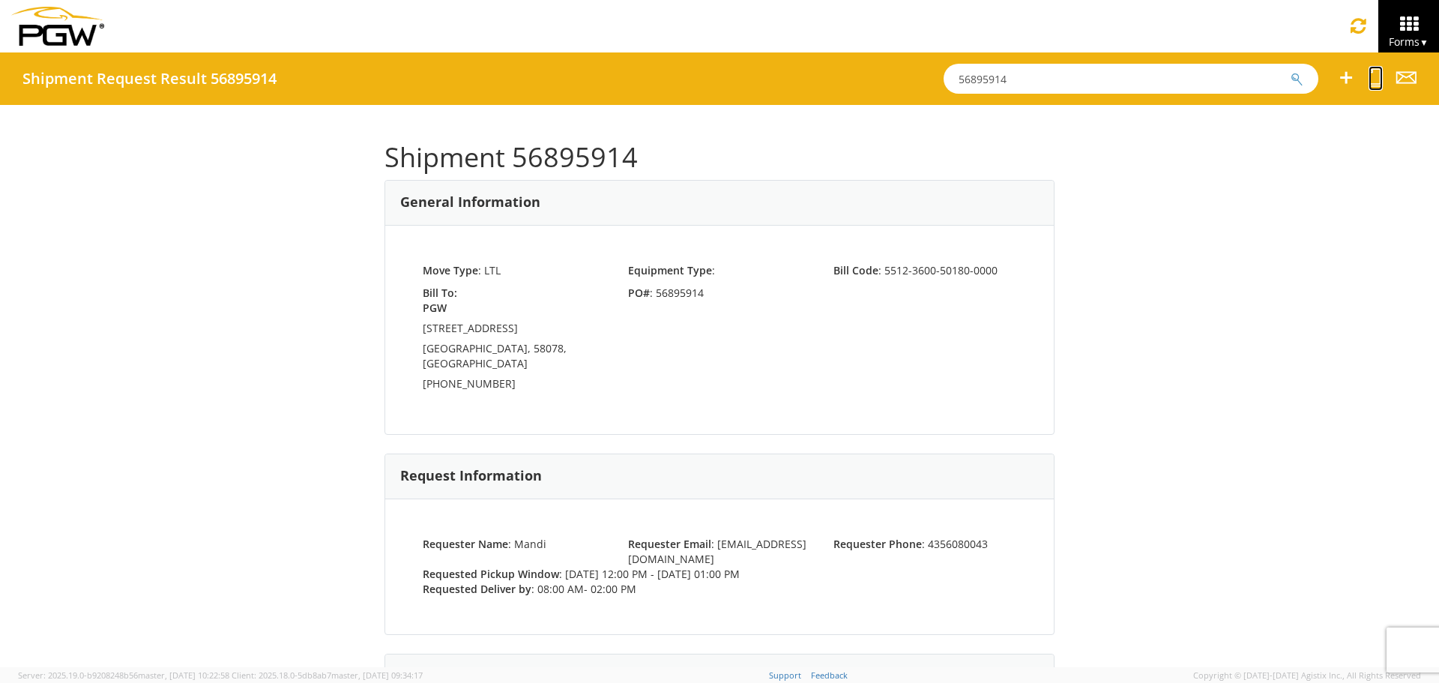
click at [1376, 82] on icon at bounding box center [1376, 77] width 14 height 19
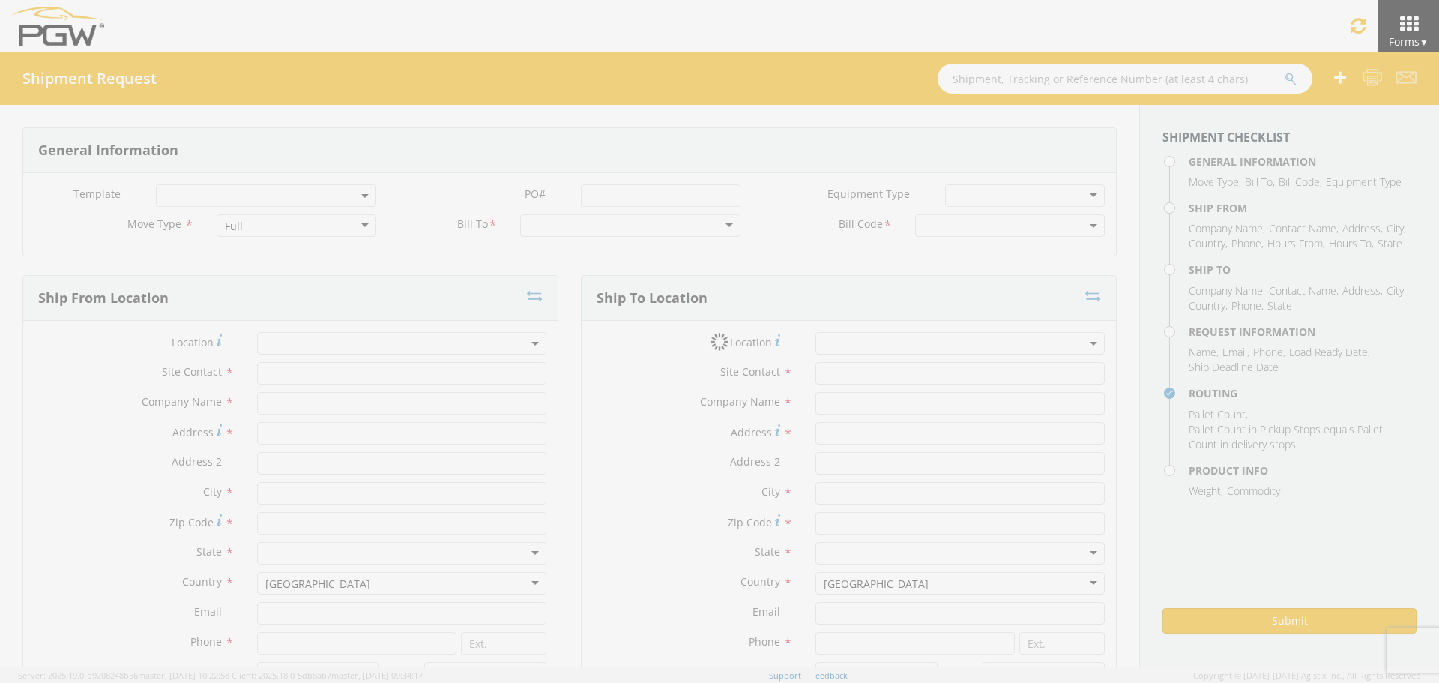
select select
type input "Shipping"
type input "GLASS DOCTOR"
type input "1122 S BROADWAY"
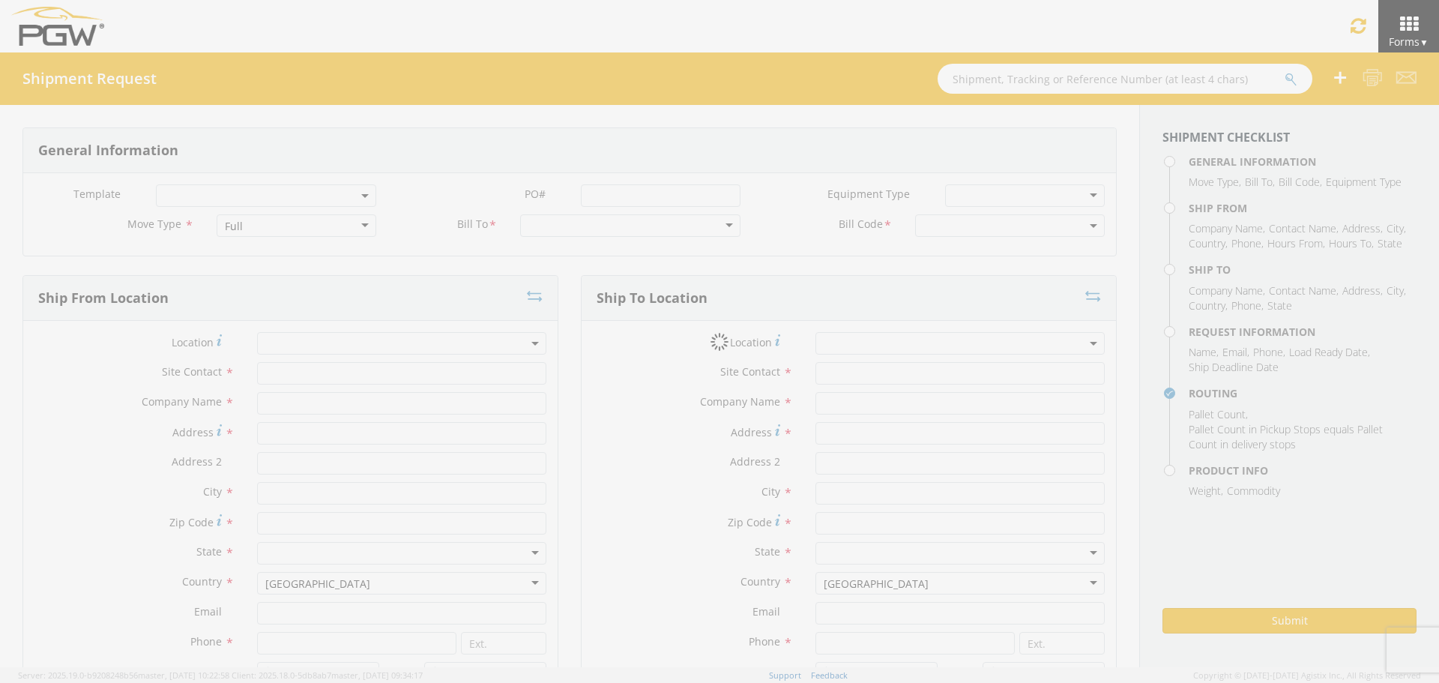
type input "MINOT"
type input "58701"
type input "555555555"
type input "12:00 PM"
type input "1:00 PM"
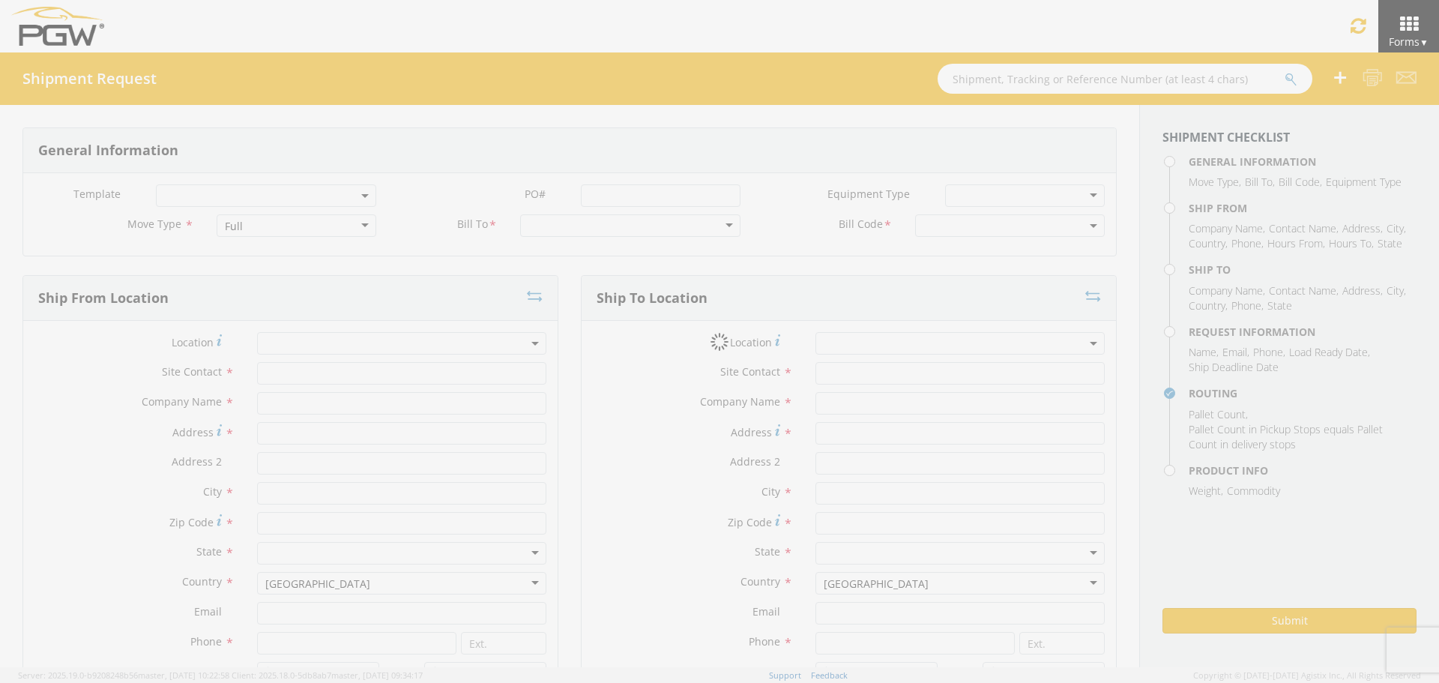
type input "5512 Branch Manager"
type input "5512 - PGW autoglass - Fargo"
type input "601 11th Ave NE"
type input "Unit A"
type input "West Fargo"
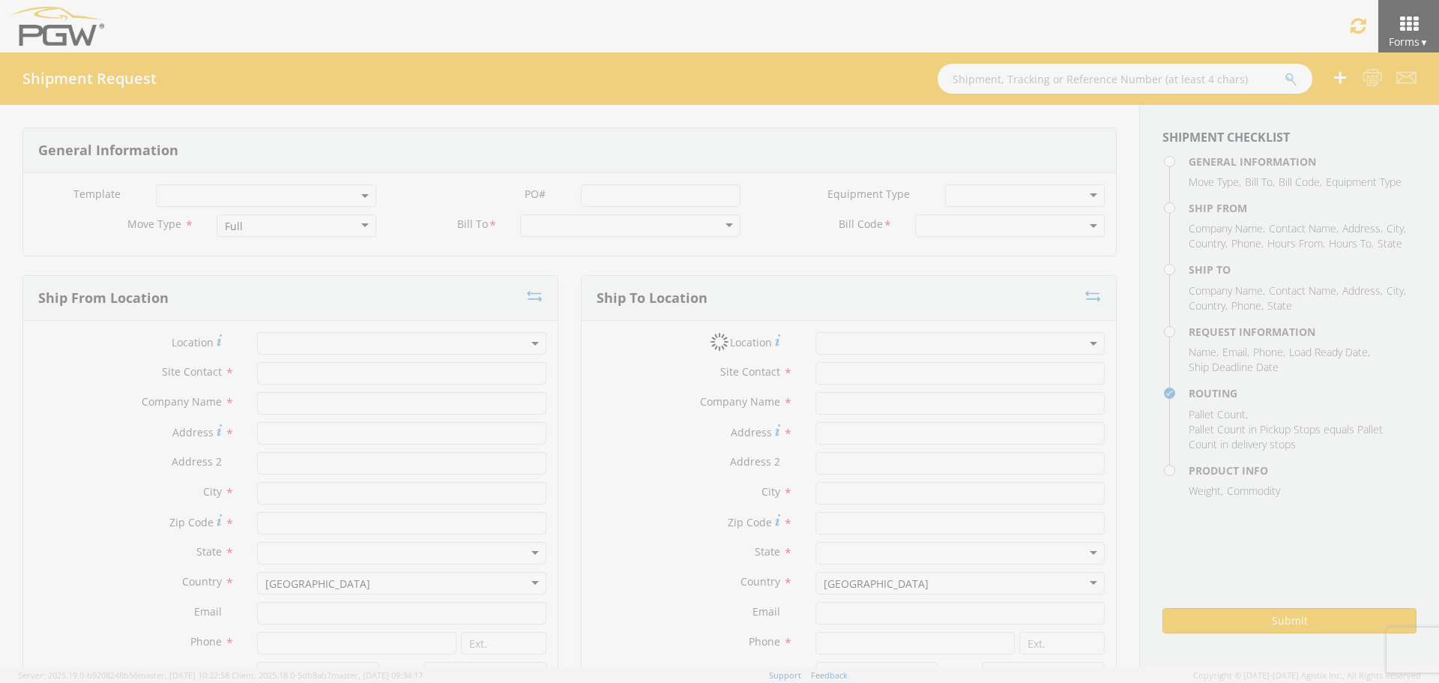
type input "58078"
type input "lkqsp_o_pm_5512@pgwag.com"
type input "701-219-1351"
type input "8:00 AM"
type input "2:00 PM"
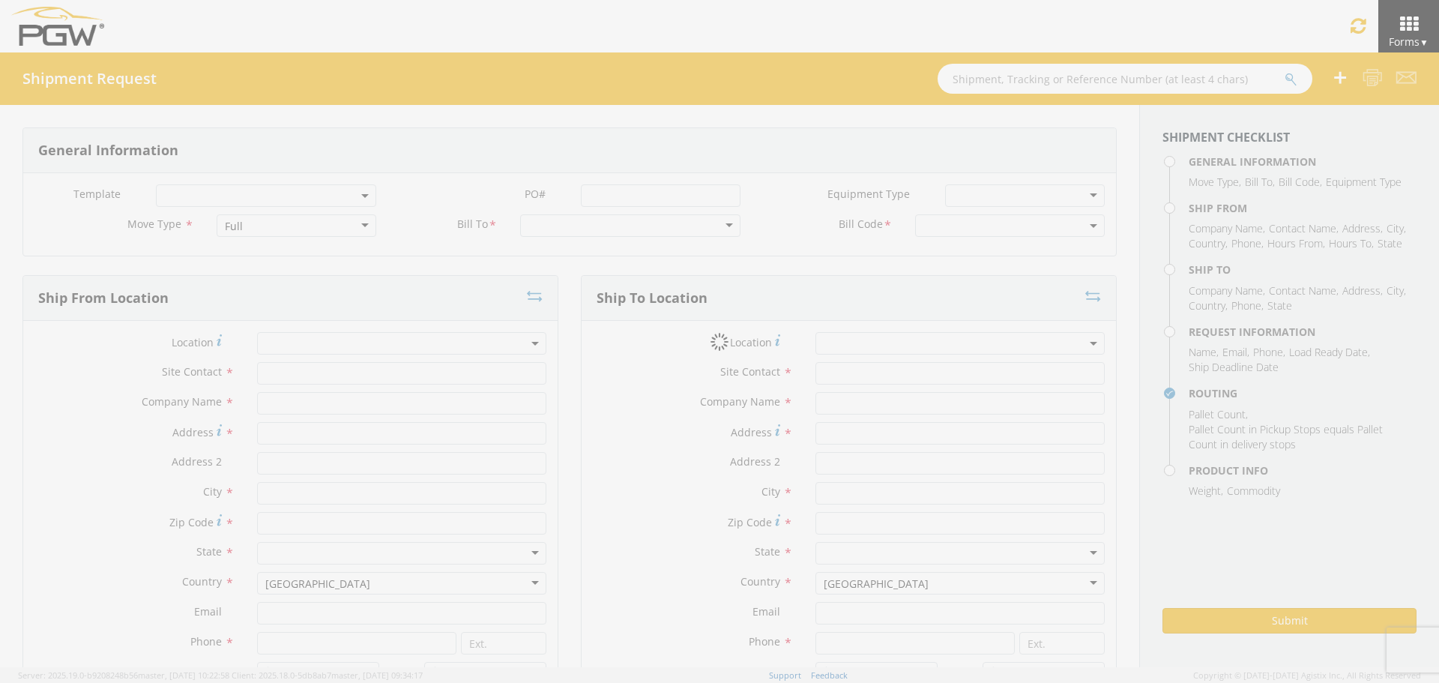
type input "Mandi"
type input "mnorris@echo.com"
checkbox input "true"
type input "4356080043"
type textarea "PRO# 805552700144"
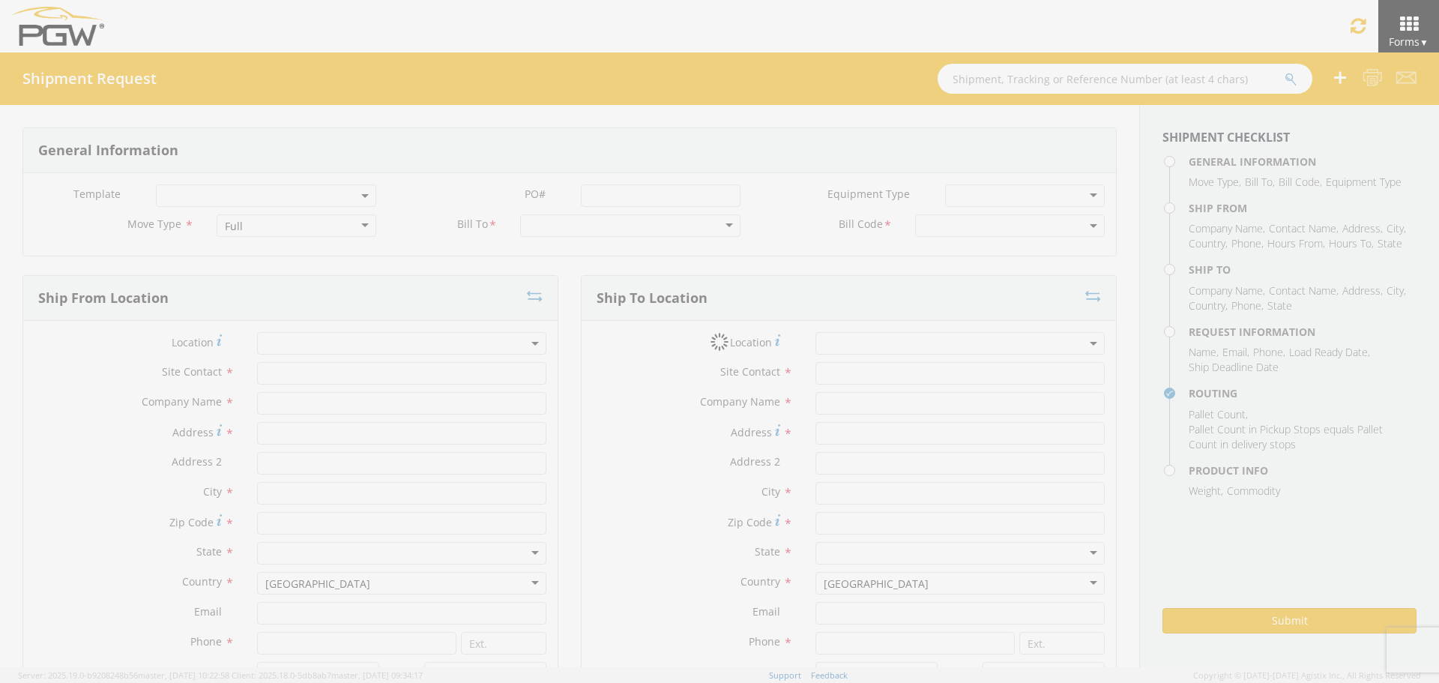
type textarea "NO LTL Appt unless noted, ALL Truckload APPT Reqd. NO LTL Appt unless noted, AL…"
type input "225"
type input "1"
type textarea "PRO# 805552700144"
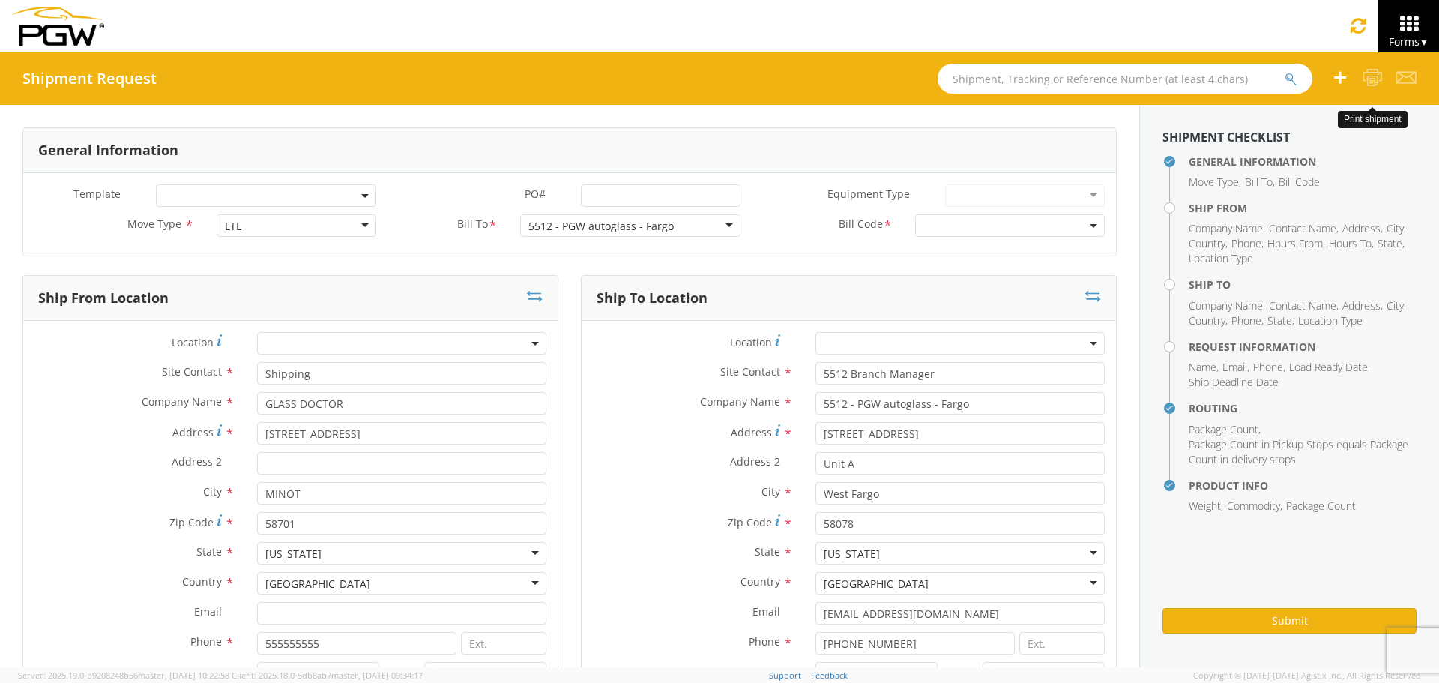
select select "28341"
select select "5512-3600-50180-0000"
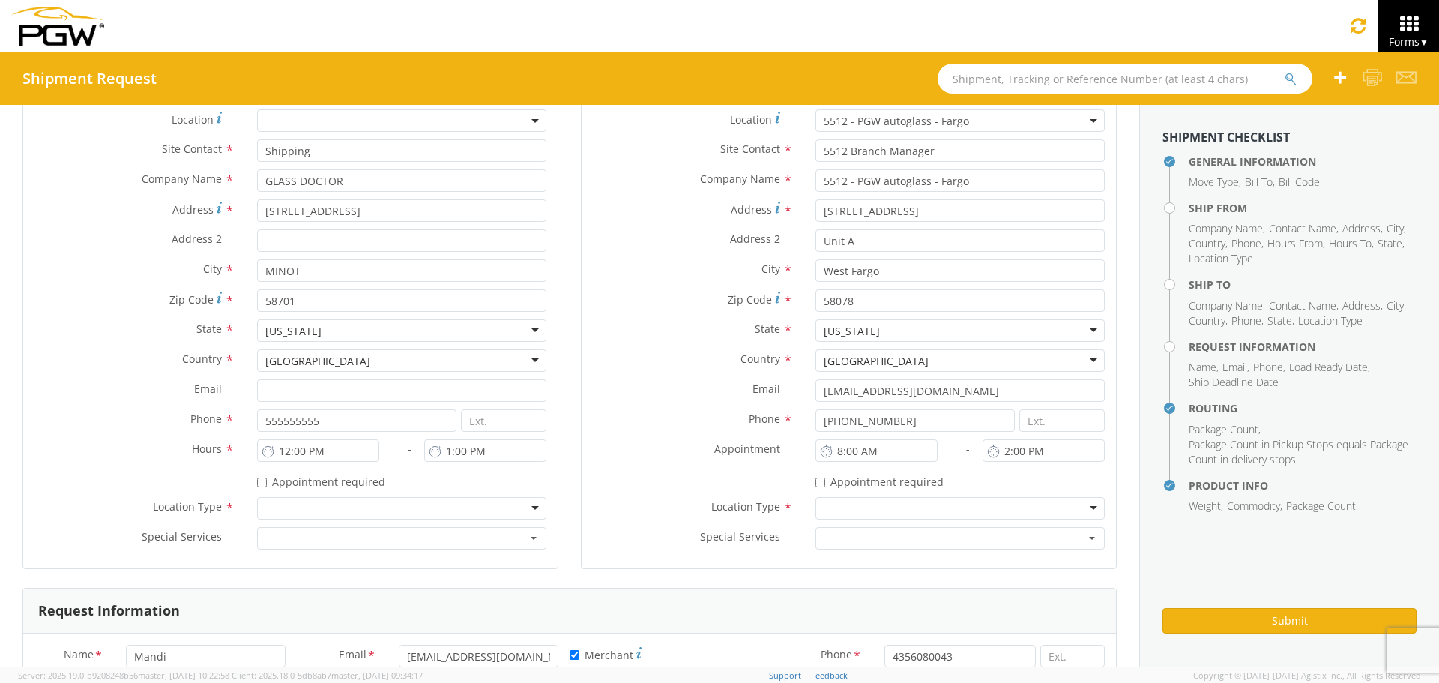
scroll to position [225, 0]
click at [355, 502] on div at bounding box center [401, 506] width 289 height 22
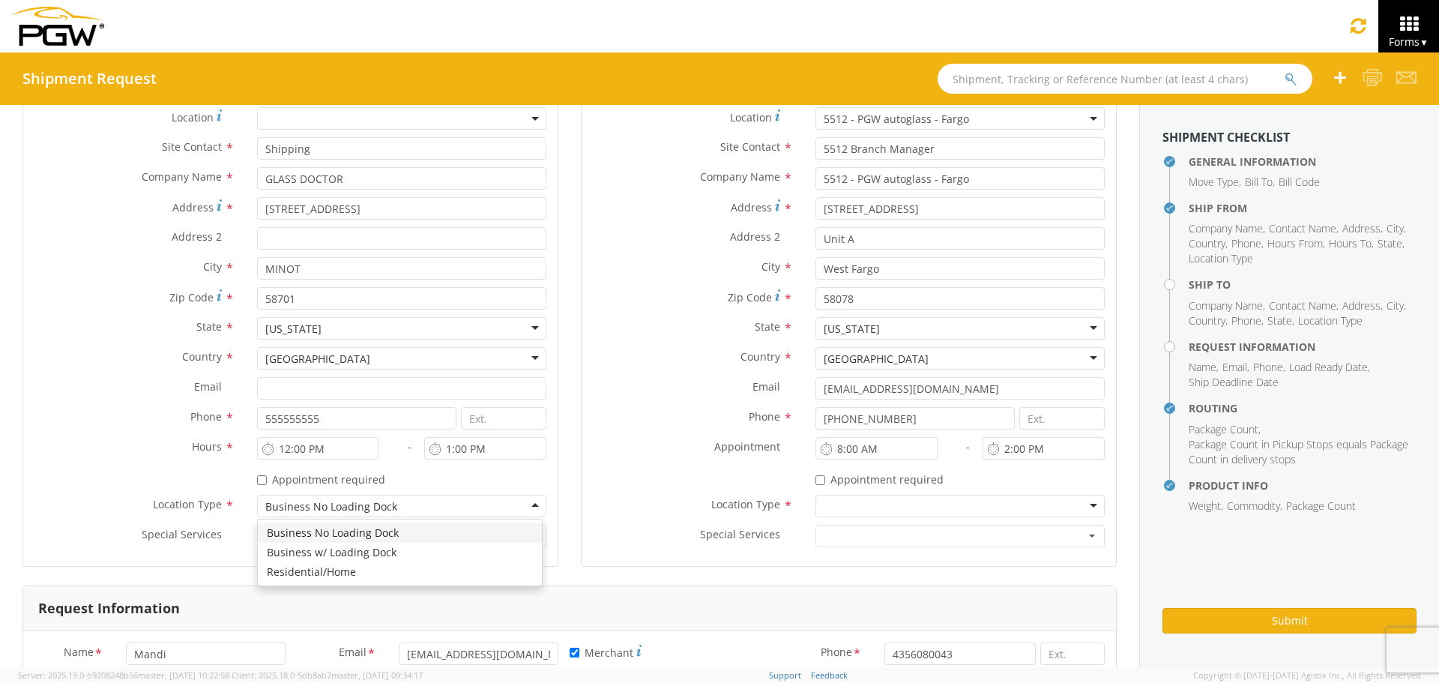
click at [349, 512] on div "Business No Loading Dock" at bounding box center [331, 506] width 132 height 15
click at [349, 543] on span "Lift Gate" at bounding box center [397, 537] width 260 height 15
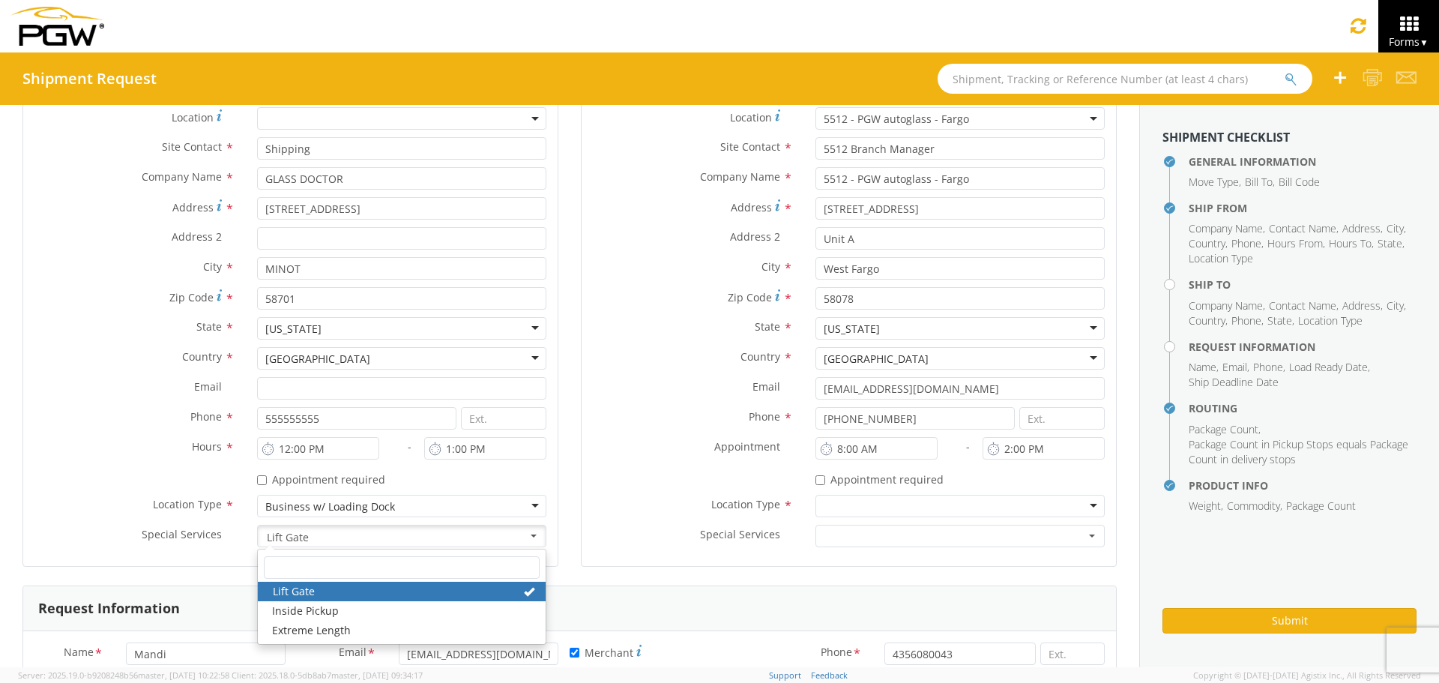
click at [487, 596] on link "Lift Gate" at bounding box center [402, 591] width 288 height 19
click at [834, 504] on div at bounding box center [960, 506] width 289 height 22
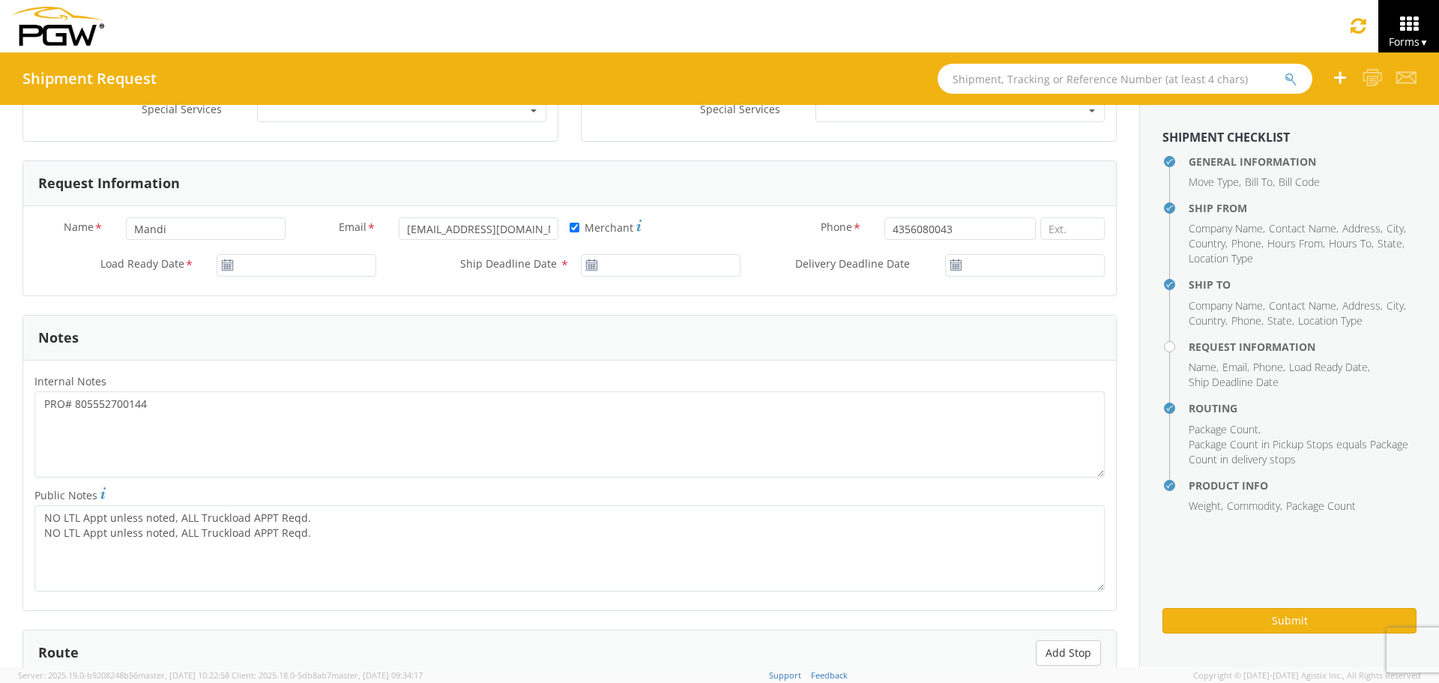
scroll to position [675, 0]
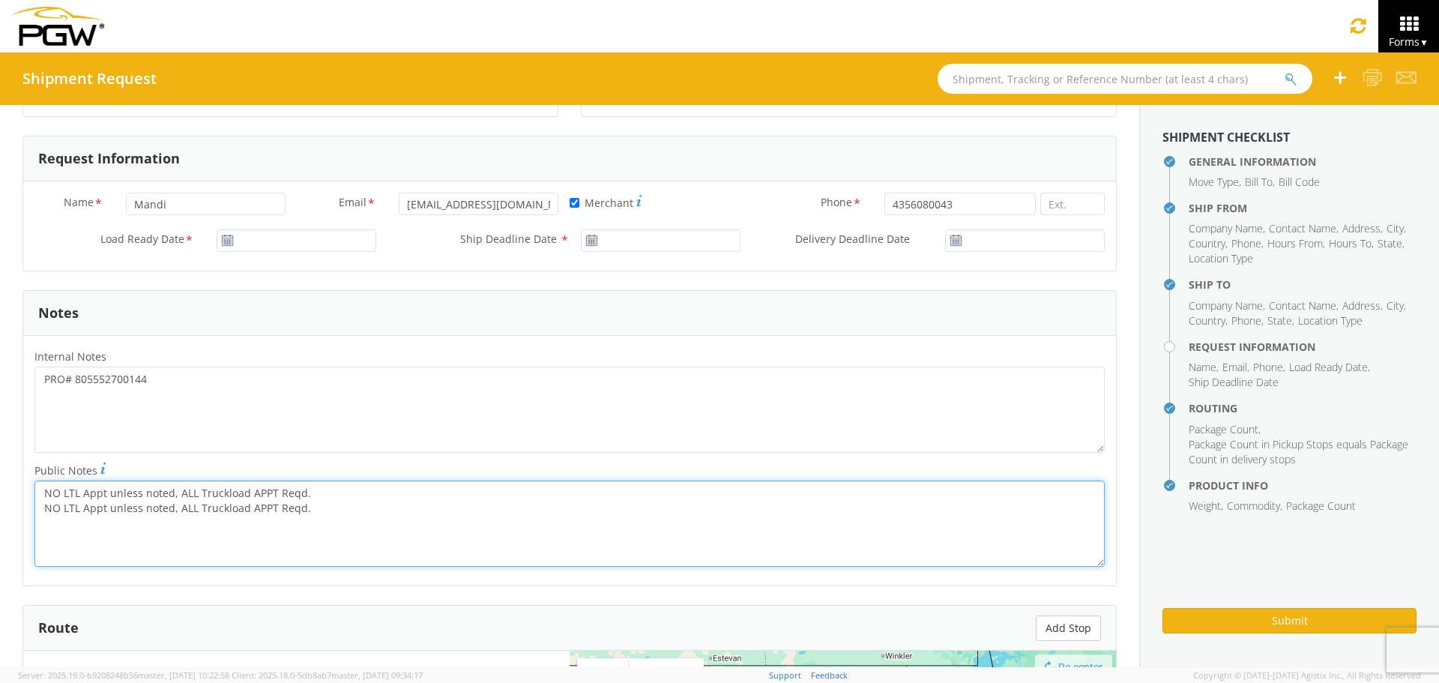
drag, startPoint x: 562, startPoint y: 529, endPoint x: 0, endPoint y: 452, distance: 567.4
click at [0, 452] on div "General Information Template * PO# * Equipment Type * 28’ Box Van 53’ Dry Van D…" at bounding box center [569, 301] width 1139 height 1742
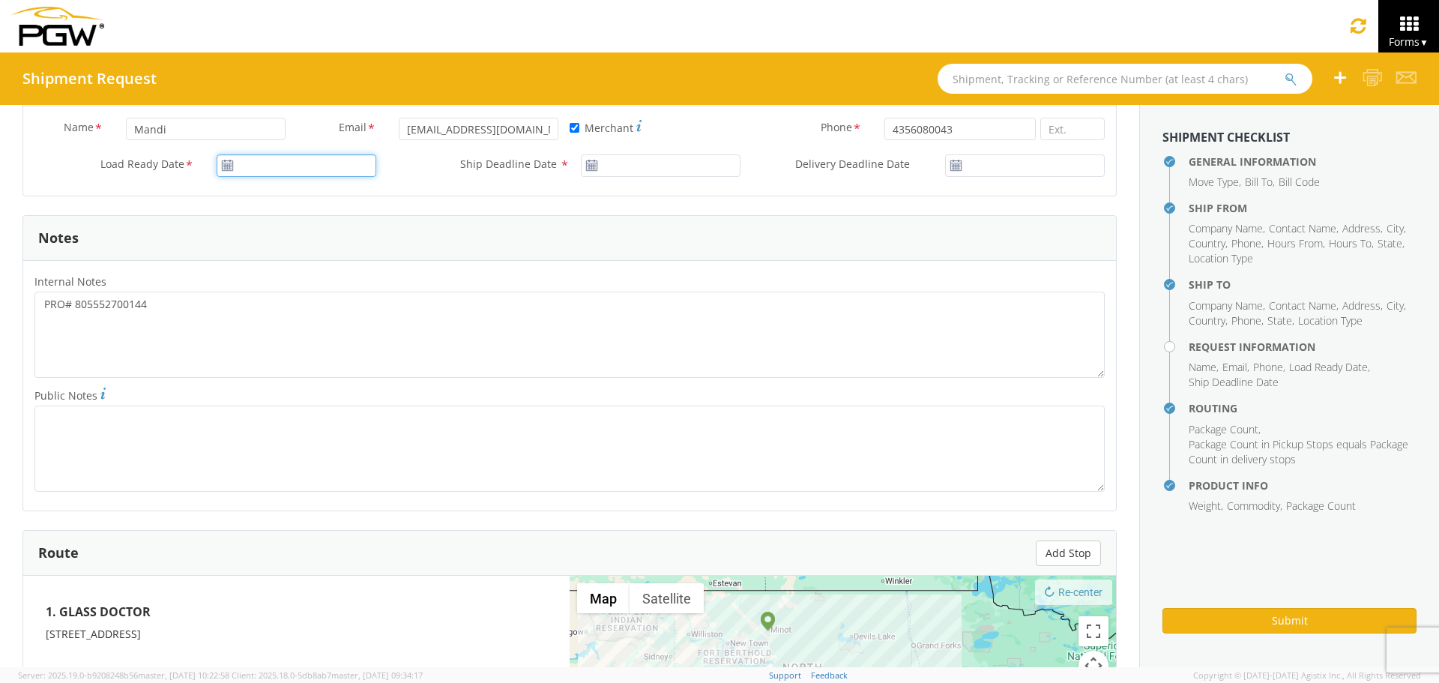
type input "[DATE]"
click at [277, 163] on input "[DATE]" at bounding box center [297, 165] width 160 height 22
click at [259, 312] on td "22" at bounding box center [262, 306] width 31 height 22
type input "[DATE]"
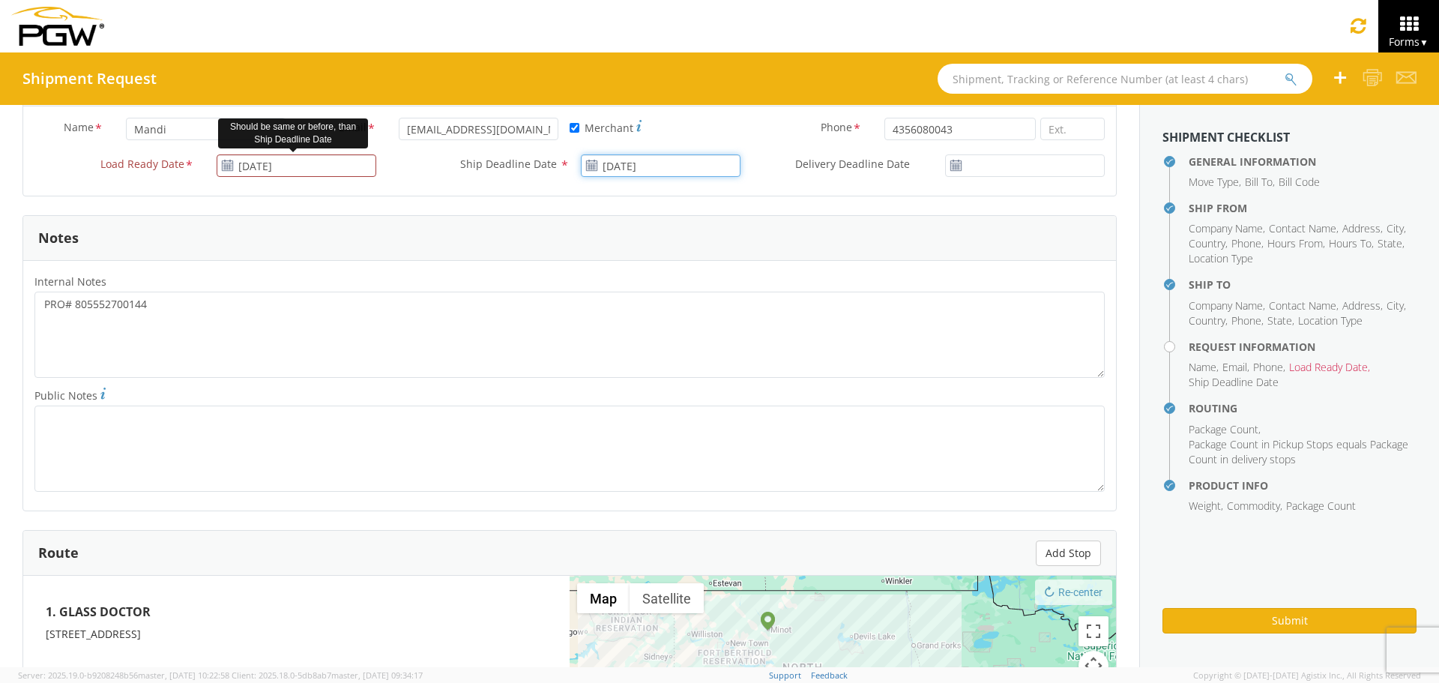
click at [643, 162] on input "[DATE]" at bounding box center [661, 165] width 160 height 22
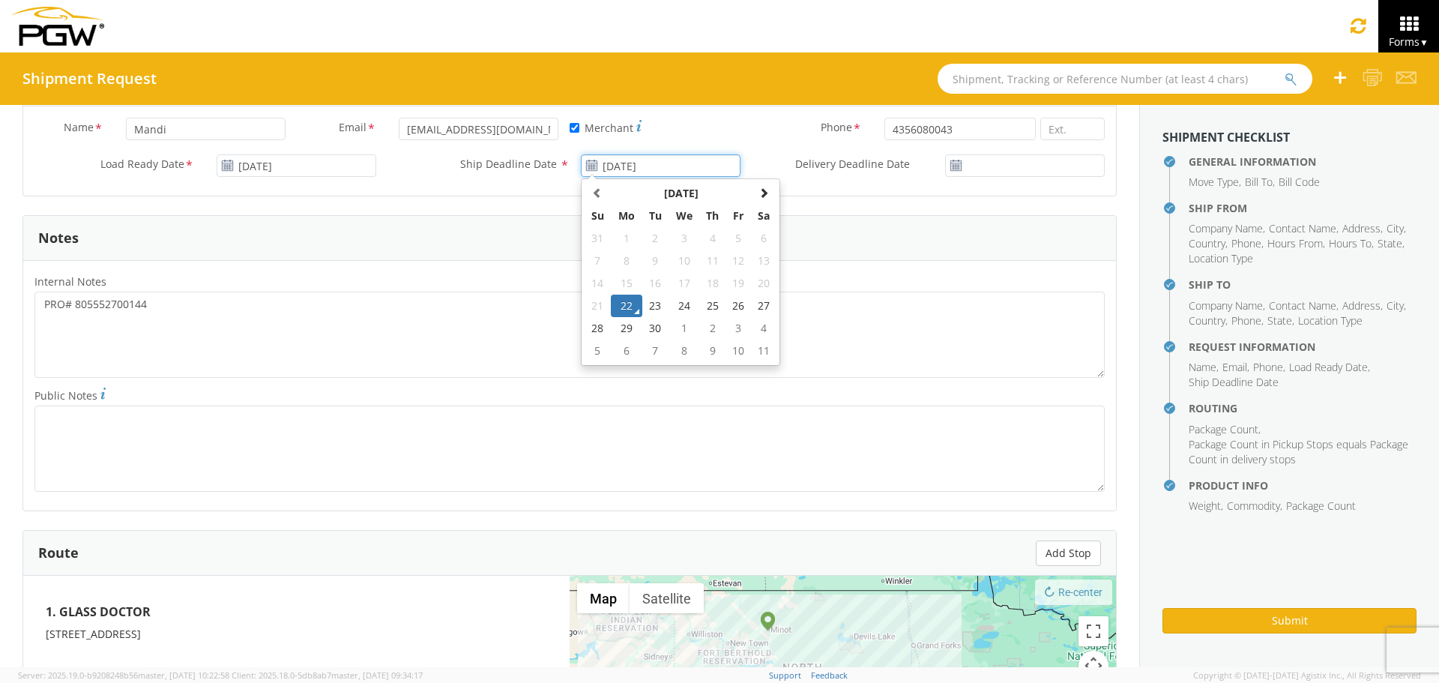
click at [611, 313] on td "22" at bounding box center [626, 306] width 31 height 22
click at [442, 247] on div "Notes" at bounding box center [569, 238] width 1093 height 45
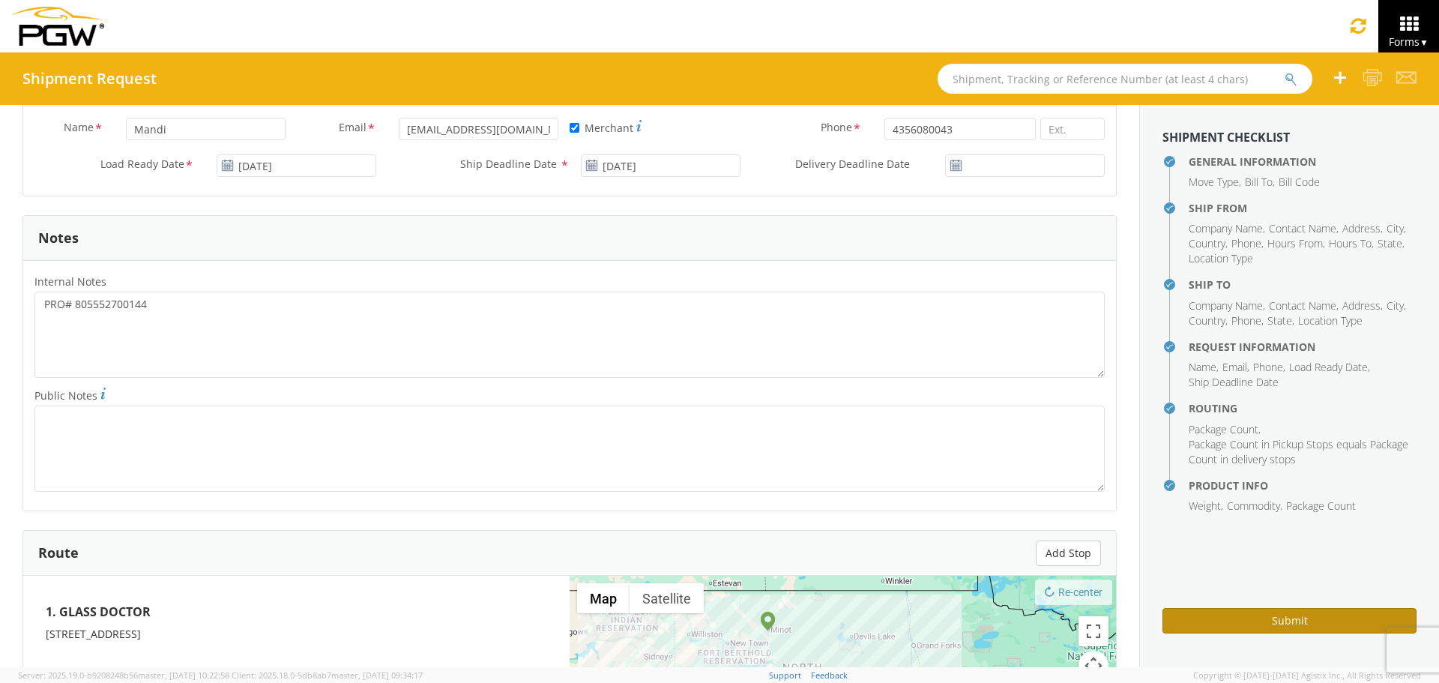
click at [1254, 613] on button "Submit" at bounding box center [1290, 620] width 254 height 25
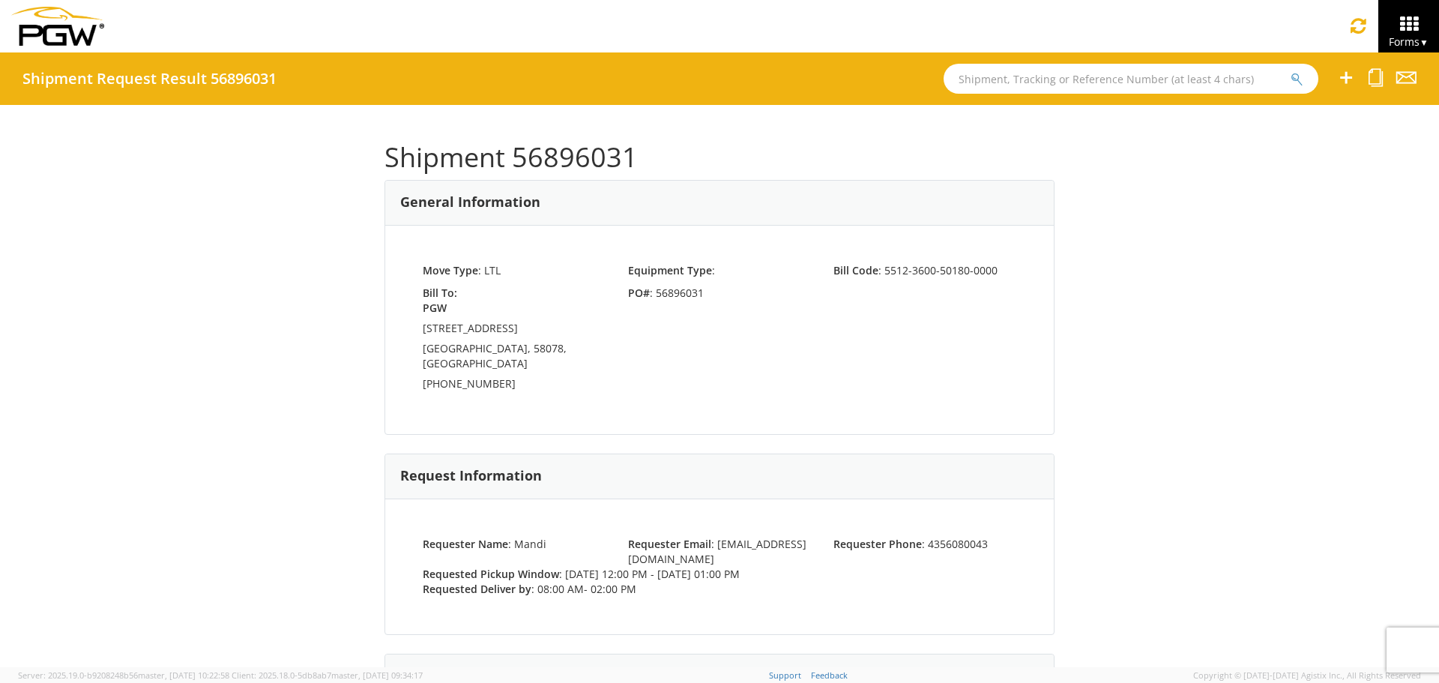
click at [590, 157] on h1 "Shipment 56896031" at bounding box center [720, 157] width 670 height 30
copy h1 "56896031"
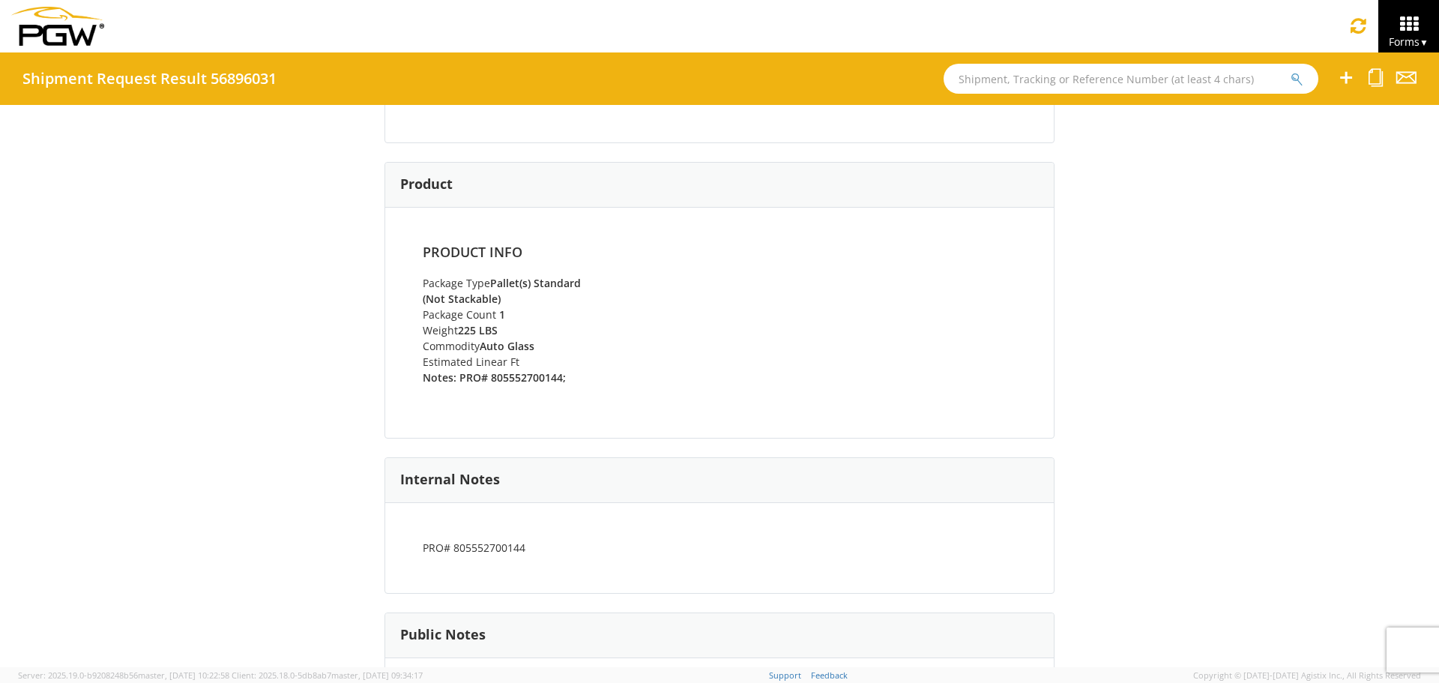
scroll to position [828, 0]
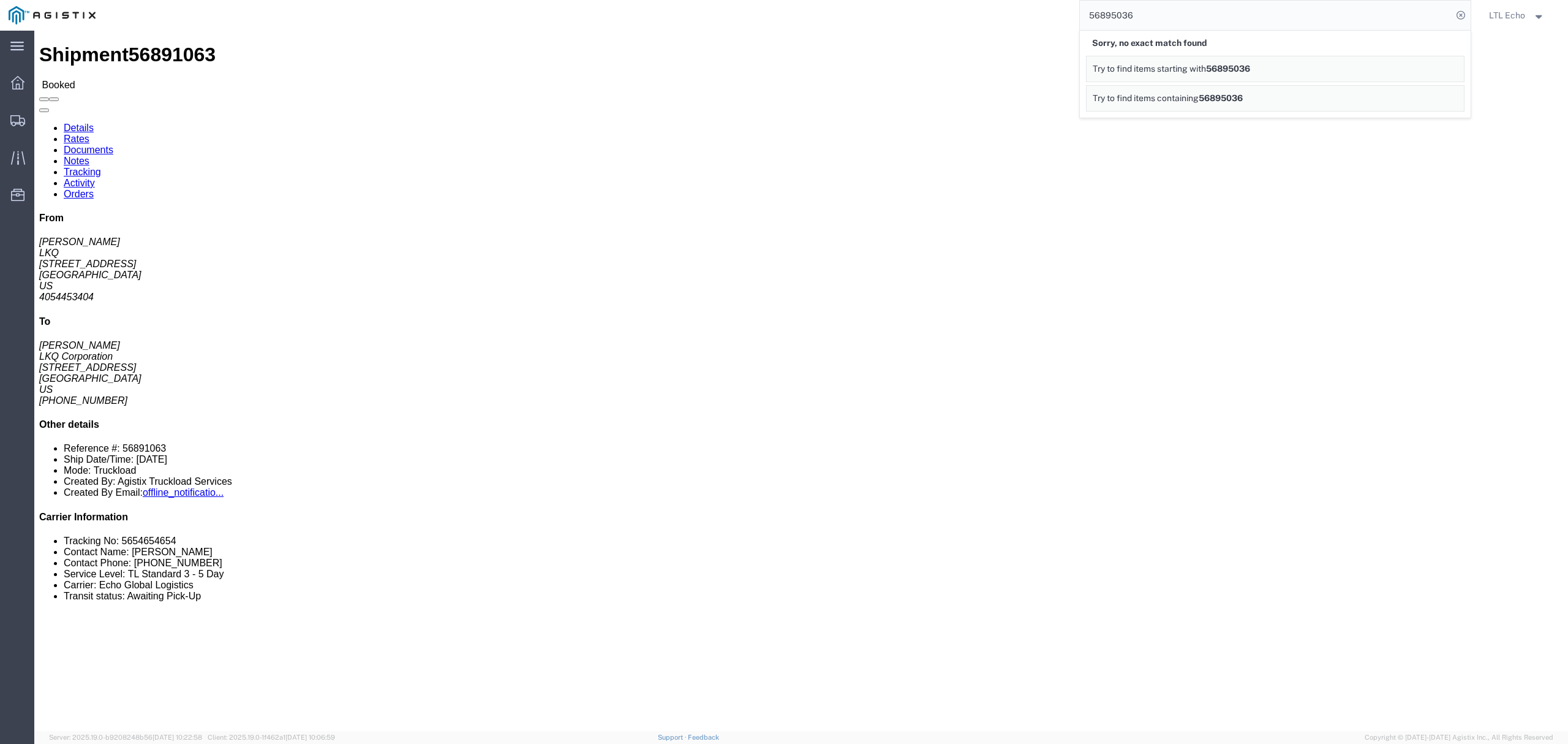
drag, startPoint x: 1171, startPoint y: 20, endPoint x: 880, endPoint y: 7, distance: 291.3
type input "56895914"
drag, startPoint x: 1176, startPoint y: 8, endPoint x: 989, endPoint y: 7, distance: 187.0
click at [989, 7] on div "56895914 Sorry, no exact match found Try to find items starting with 56895914 T…" at bounding box center [787, 15] width 1367 height 30
click div "Leg 1 - Truckload Vehicle 1: Standard Dry Van (53 Feet) Number of trucks: 1"
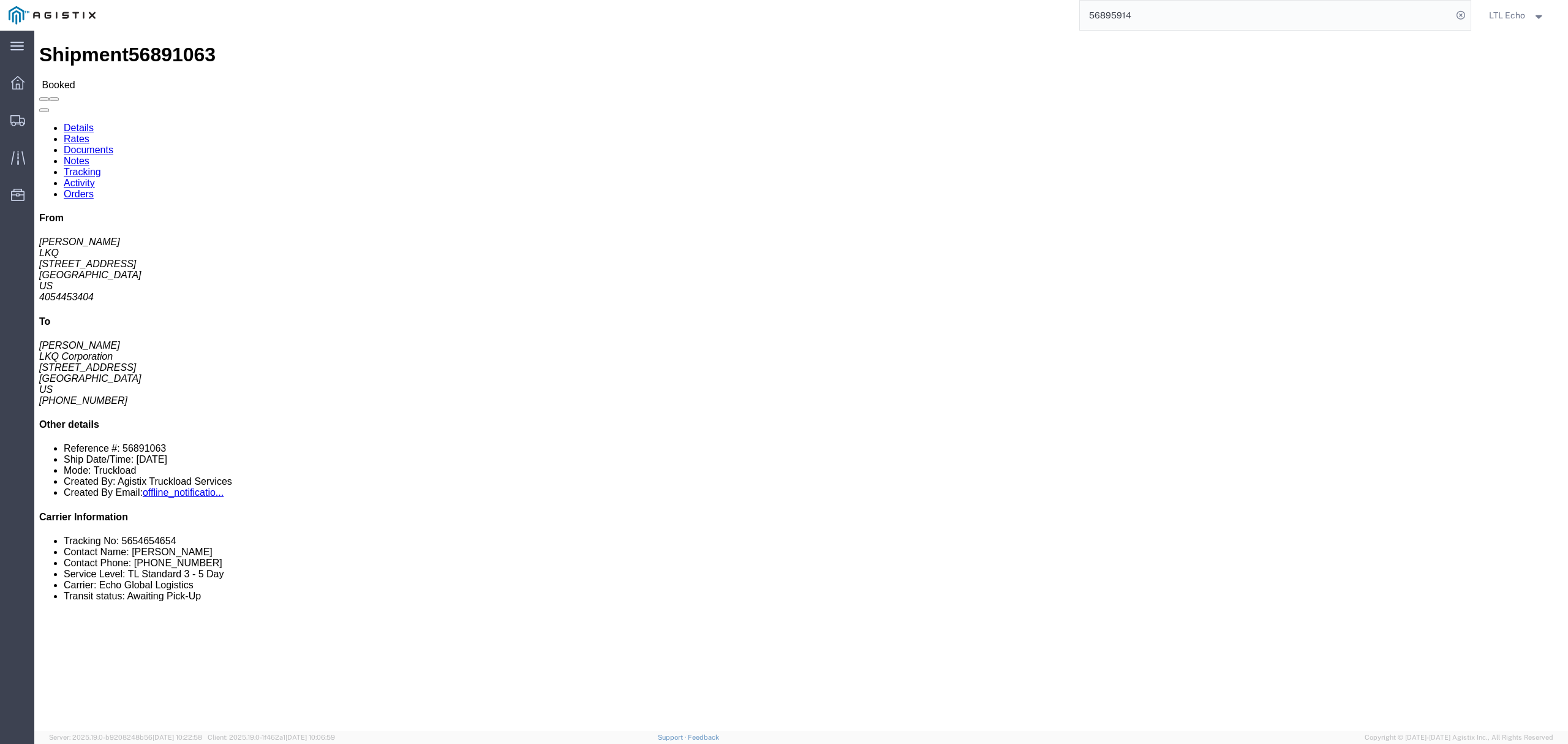
drag, startPoint x: 1176, startPoint y: 16, endPoint x: 974, endPoint y: 11, distance: 202.1
click at [974, 11] on div "56895914" at bounding box center [787, 15] width 1367 height 30
click div "24 Pallet(s) Standard (Not Stackable) Total weight: 34000.00 LBS Carton count: …"
drag, startPoint x: 1182, startPoint y: 11, endPoint x: 971, endPoint y: 16, distance: 211.1
click at [971, 16] on div "56895914" at bounding box center [787, 15] width 1367 height 30
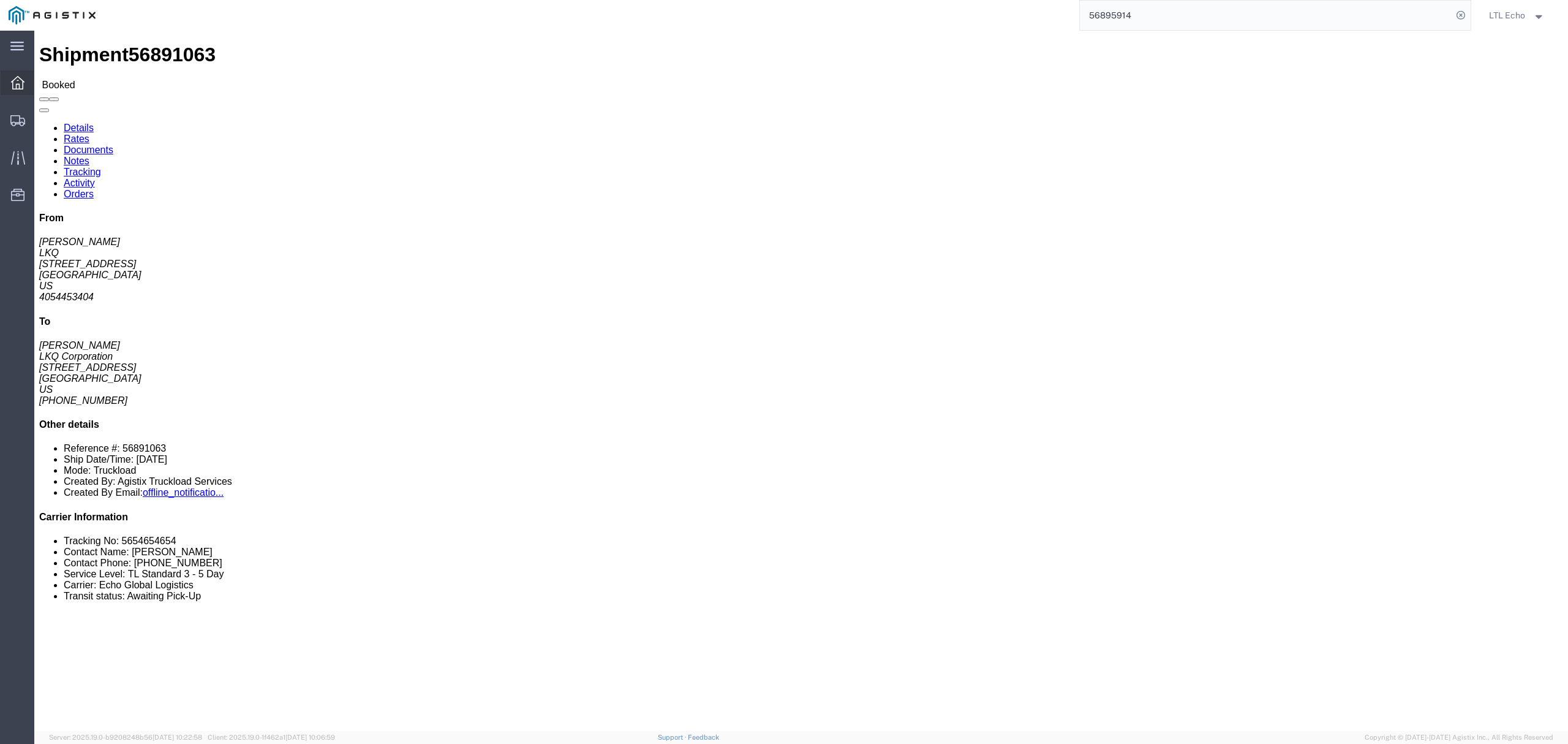
click at [23, 82] on icon at bounding box center [17, 83] width 13 height 13
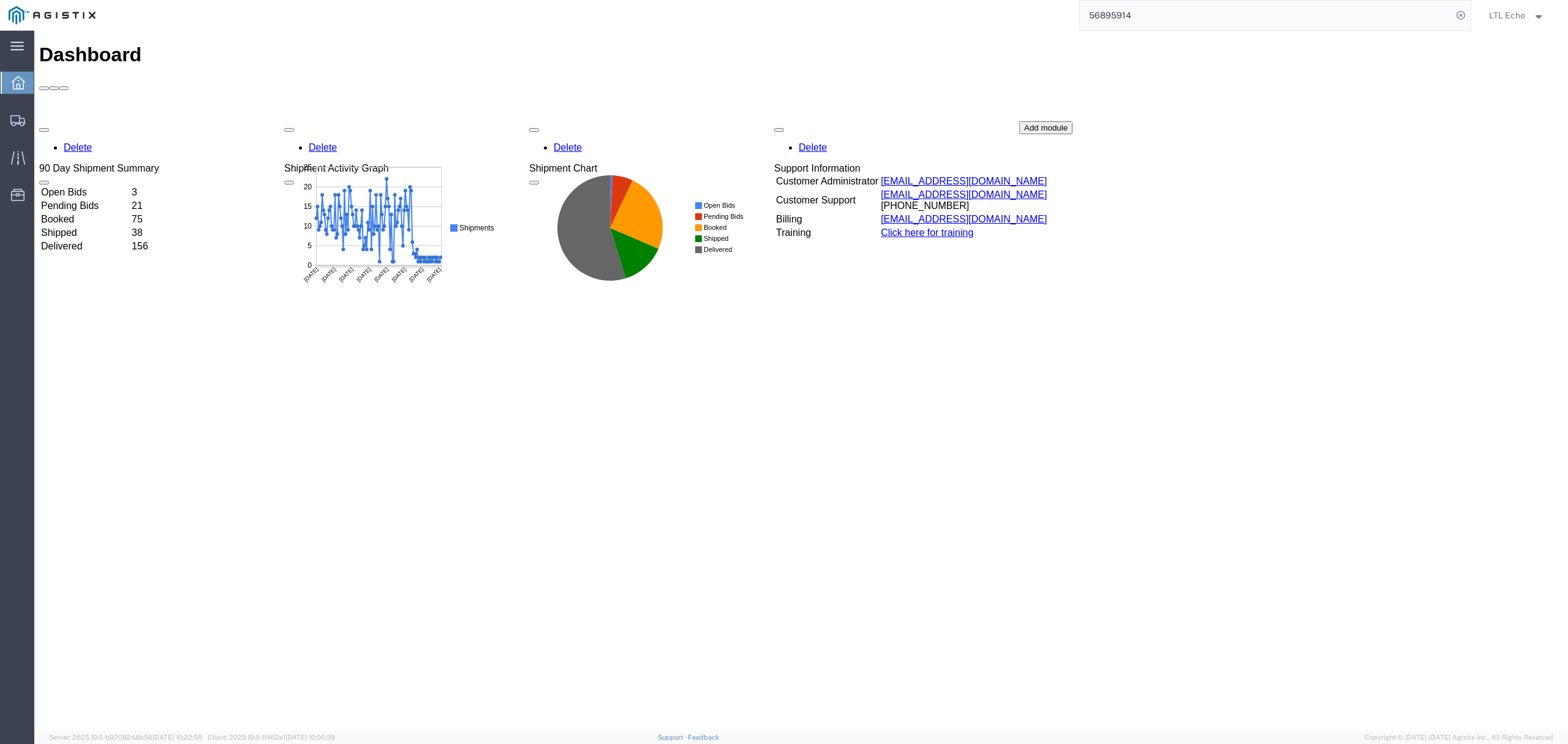
click at [1163, 16] on input "56895914" at bounding box center [1266, 16] width 373 height 29
drag, startPoint x: 1163, startPoint y: 16, endPoint x: 1023, endPoint y: 12, distance: 140.1
click at [1023, 12] on div "56895914" at bounding box center [787, 15] width 1367 height 30
click at [13, 121] on icon at bounding box center [18, 120] width 15 height 11
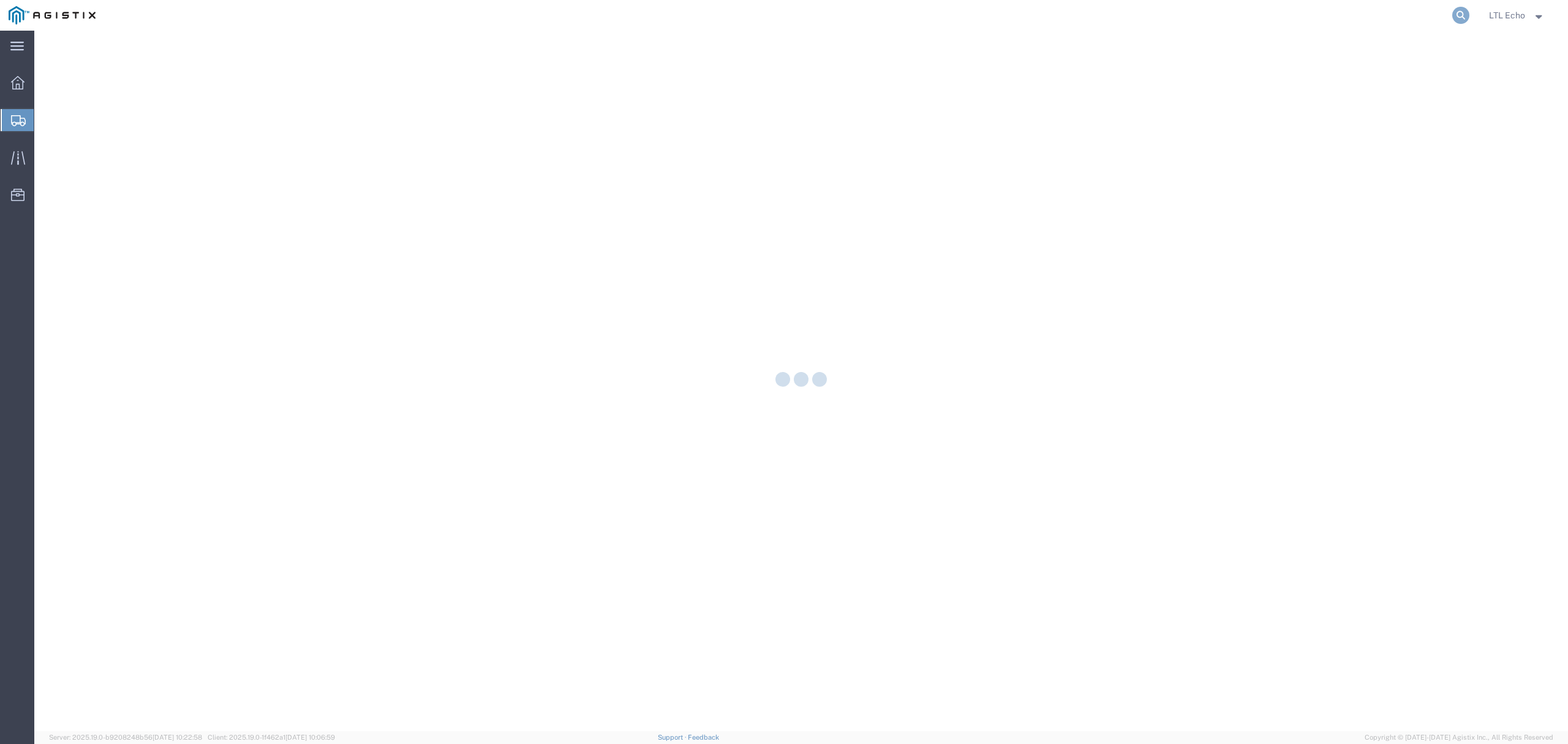
click at [1457, 18] on icon at bounding box center [1460, 15] width 17 height 17
click at [1424, 18] on input "search" at bounding box center [1266, 16] width 373 height 29
paste input "56895914"
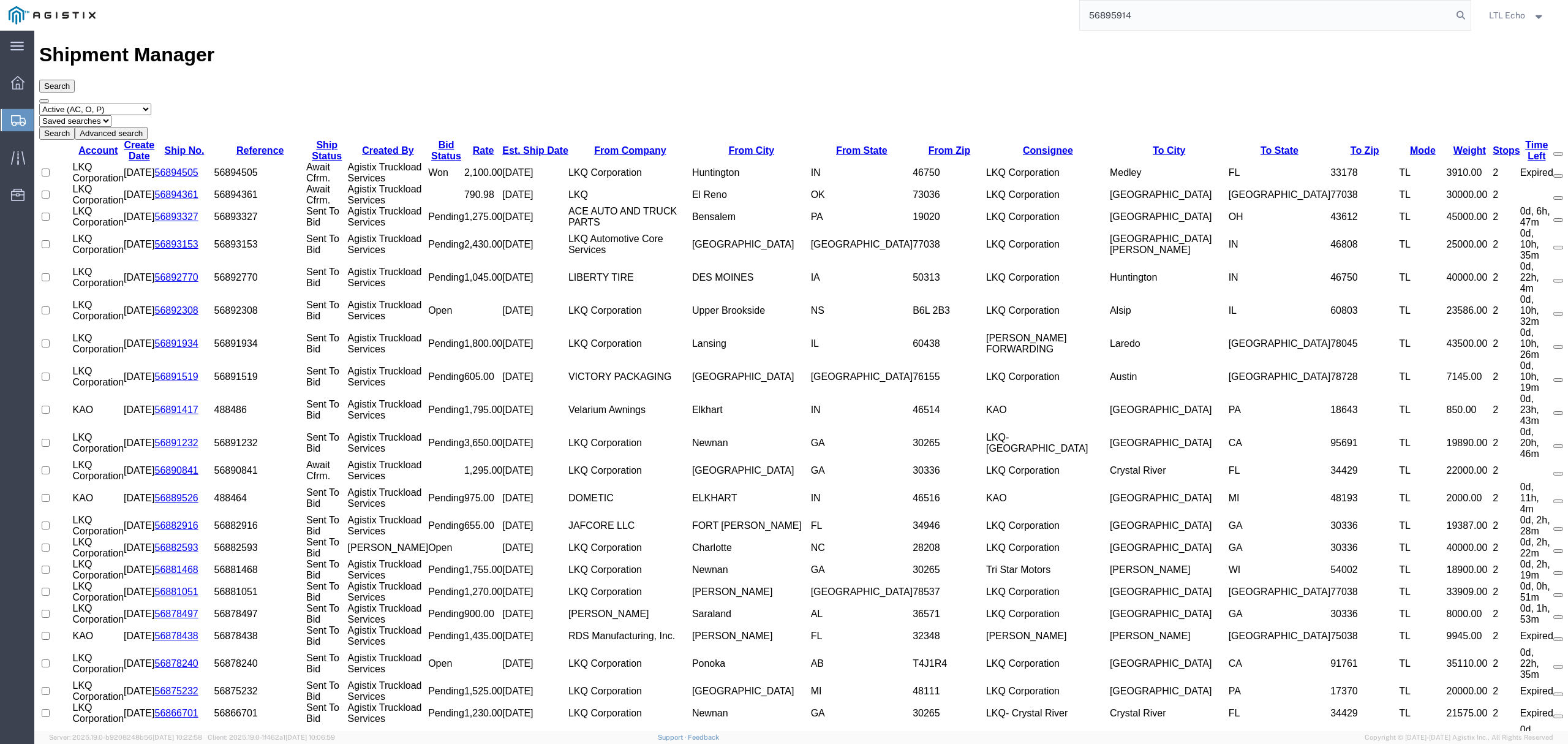
type input "56895914"
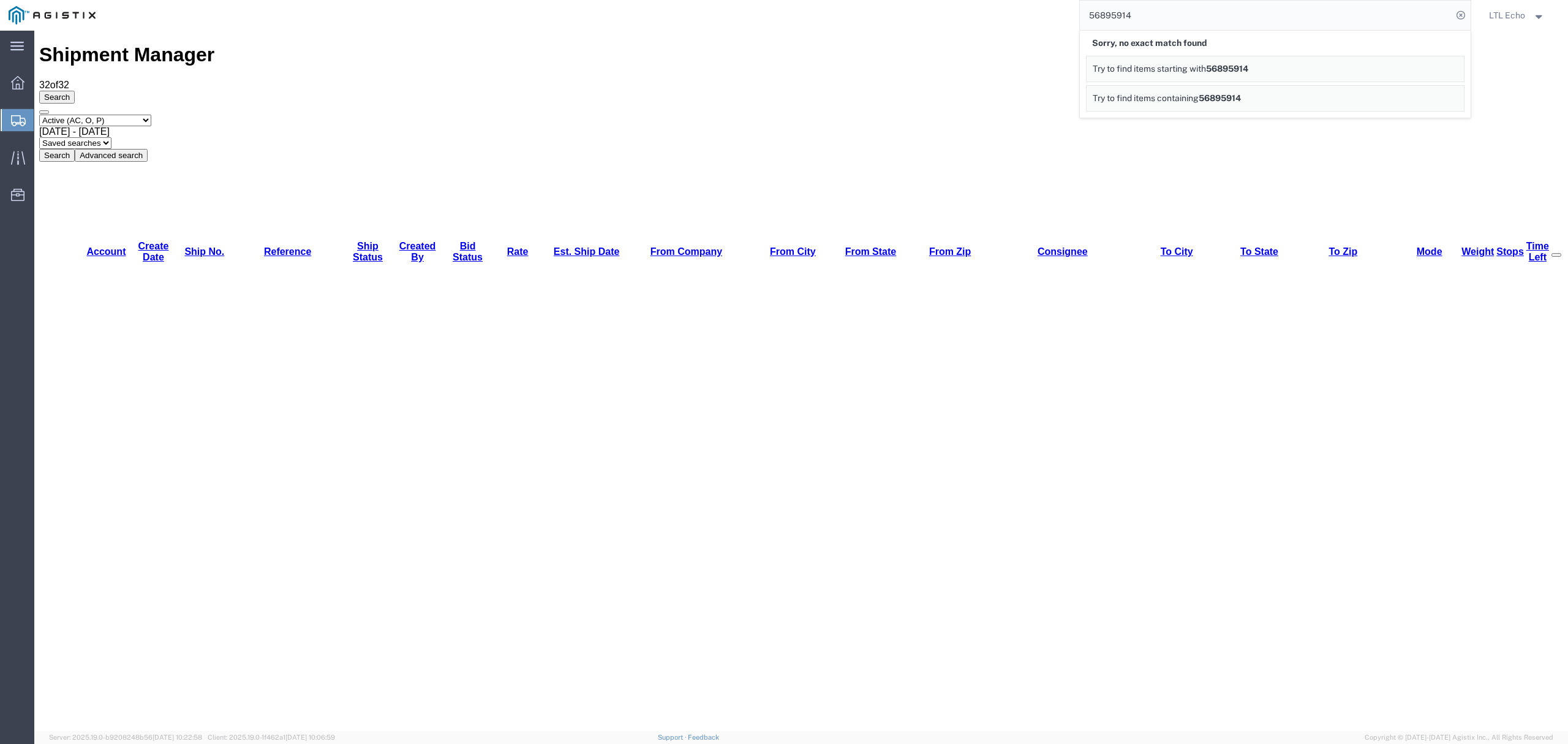
click at [74, 114] on select "Select status Active (AC, O, P) All Approved Awaiting Confirmation (AC) Booked …" at bounding box center [95, 120] width 112 height 11
select select "ALL"
click at [39, 114] on select "Select status Active (AC, O, P) All Approved Awaiting Confirmation (AC) Booked …" at bounding box center [95, 120] width 112 height 11
click at [74, 149] on button "Search" at bounding box center [56, 155] width 35 height 13
click at [143, 150] on icon at bounding box center [143, 155] width 0 height 9
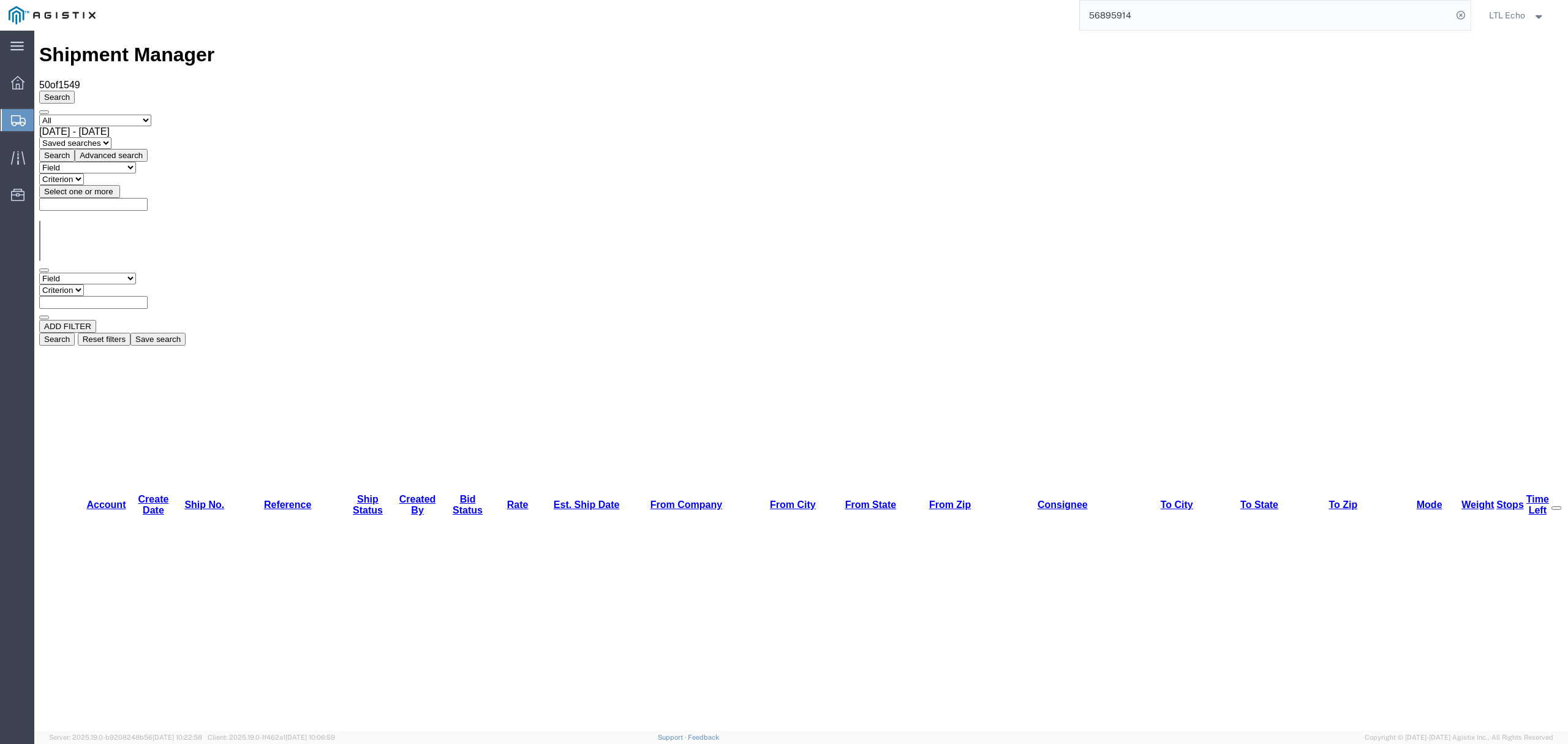
click at [126, 273] on select "Field Account Batch Id Bid No Broker Name Carrier Name Carrier Ref Number Consi…" at bounding box center [87, 279] width 96 height 11
select select "shipno"
click at [39, 273] on select "Field Account Batch Id Bid No Broker Name Carrier Name Carrier Ref Number Consi…" at bounding box center [87, 279] width 96 height 11
click at [113, 285] on select "Criterion contains does not contain is is blank is not blank starts with" at bounding box center [76, 290] width 74 height 11
select select "is"
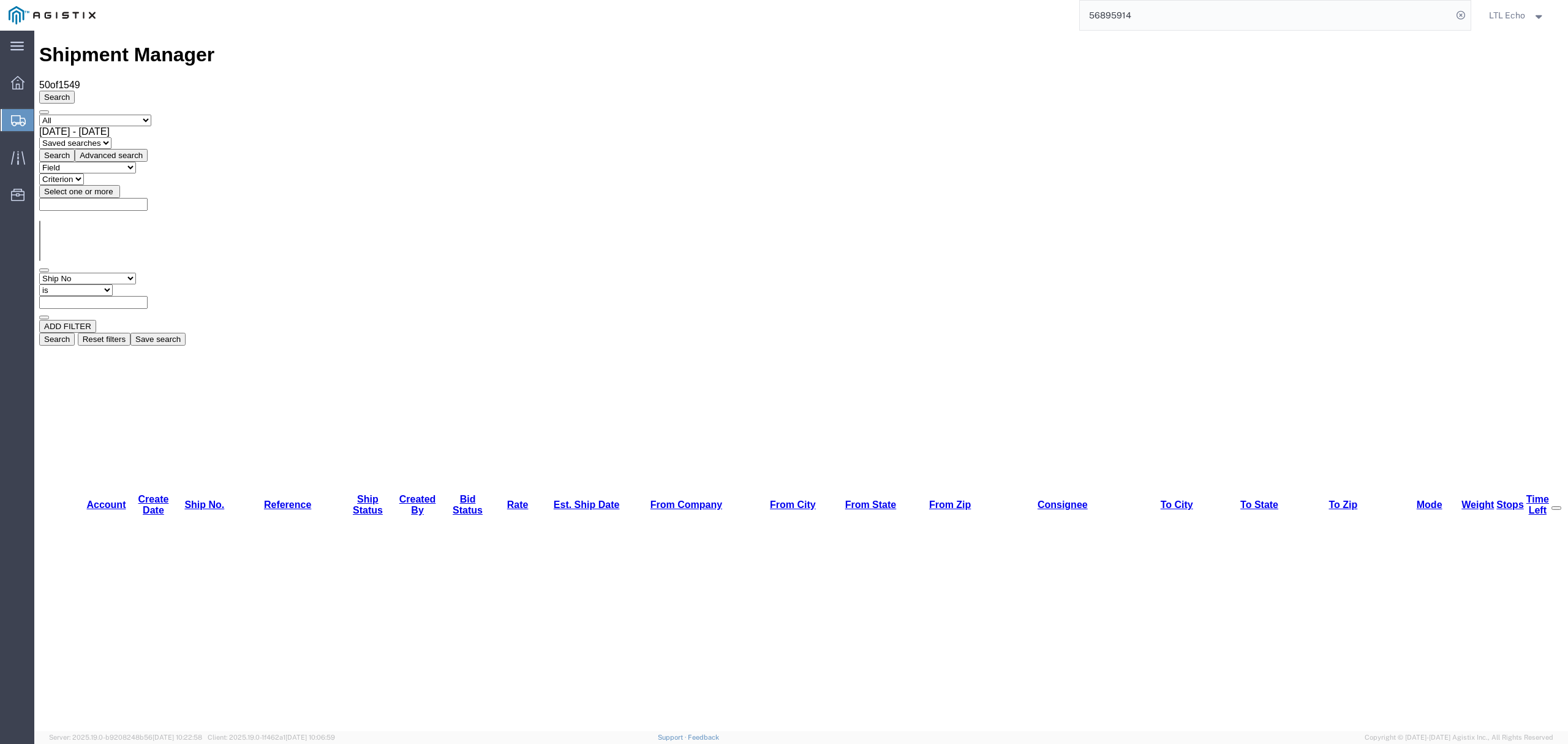
click at [113, 285] on select "Criterion contains does not contain is is blank is not blank starts with" at bounding box center [76, 290] width 74 height 11
paste input "56895914"
type input "56895914"
click at [74, 333] on button "Search" at bounding box center [56, 339] width 35 height 13
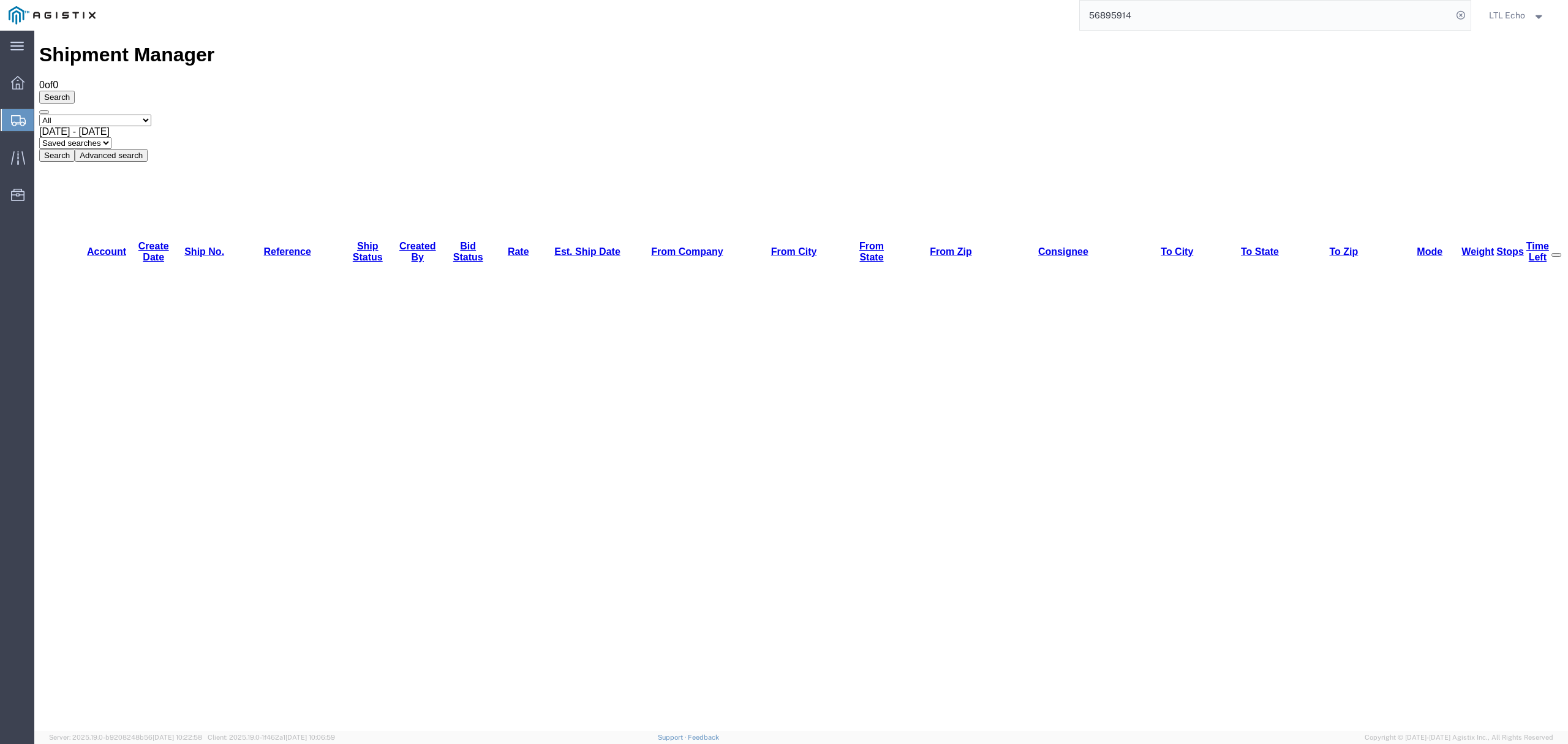
click at [148, 149] on button "Advanced search" at bounding box center [110, 155] width 73 height 13
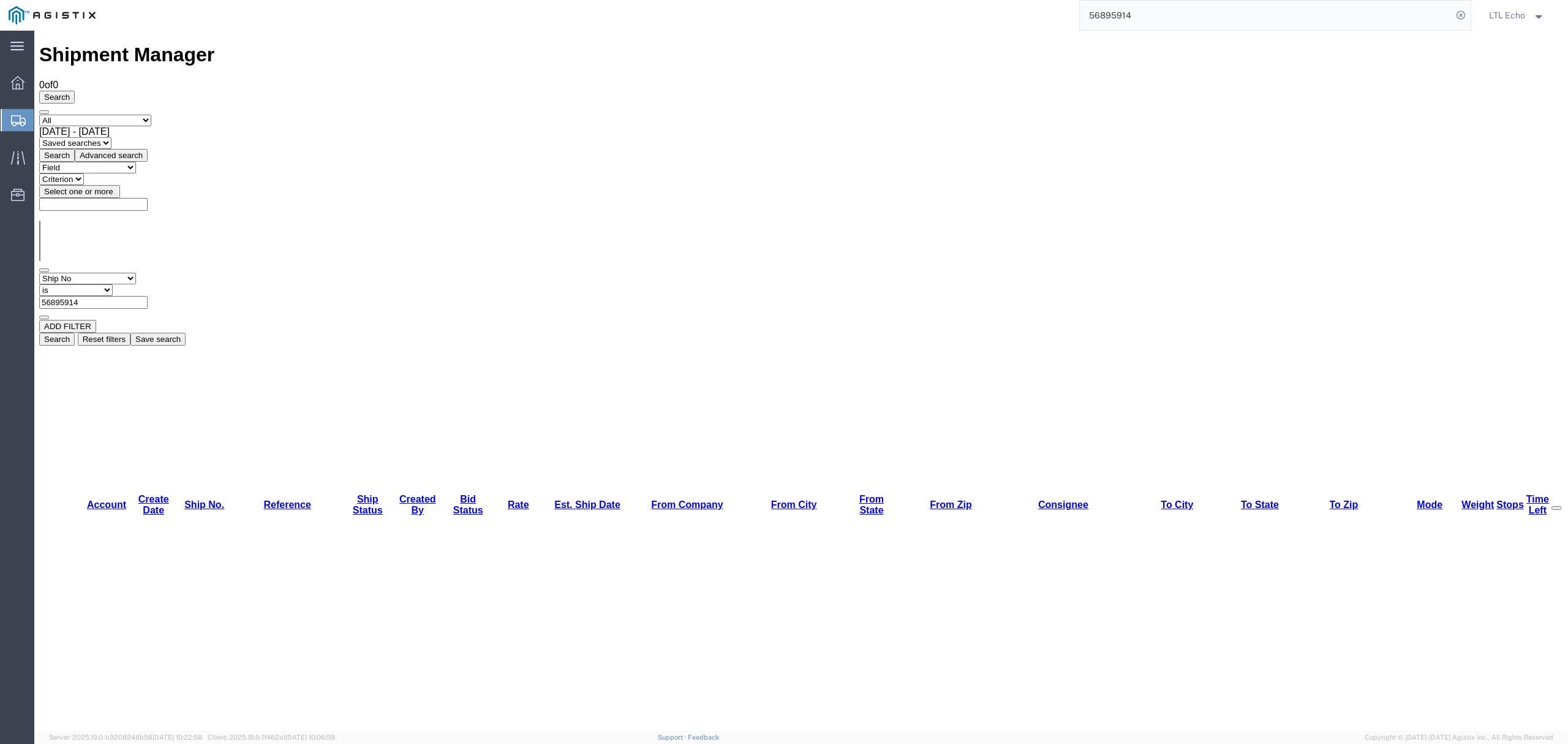
drag, startPoint x: 334, startPoint y: 123, endPoint x: 211, endPoint y: 123, distance: 123.0
click at [211, 273] on div "Field Account Batch Id Bid No Broker Name Carrier Name Carrier Ref Number Consi…" at bounding box center [801, 297] width 1524 height 47
click at [74, 149] on button "Search" at bounding box center [56, 155] width 35 height 13
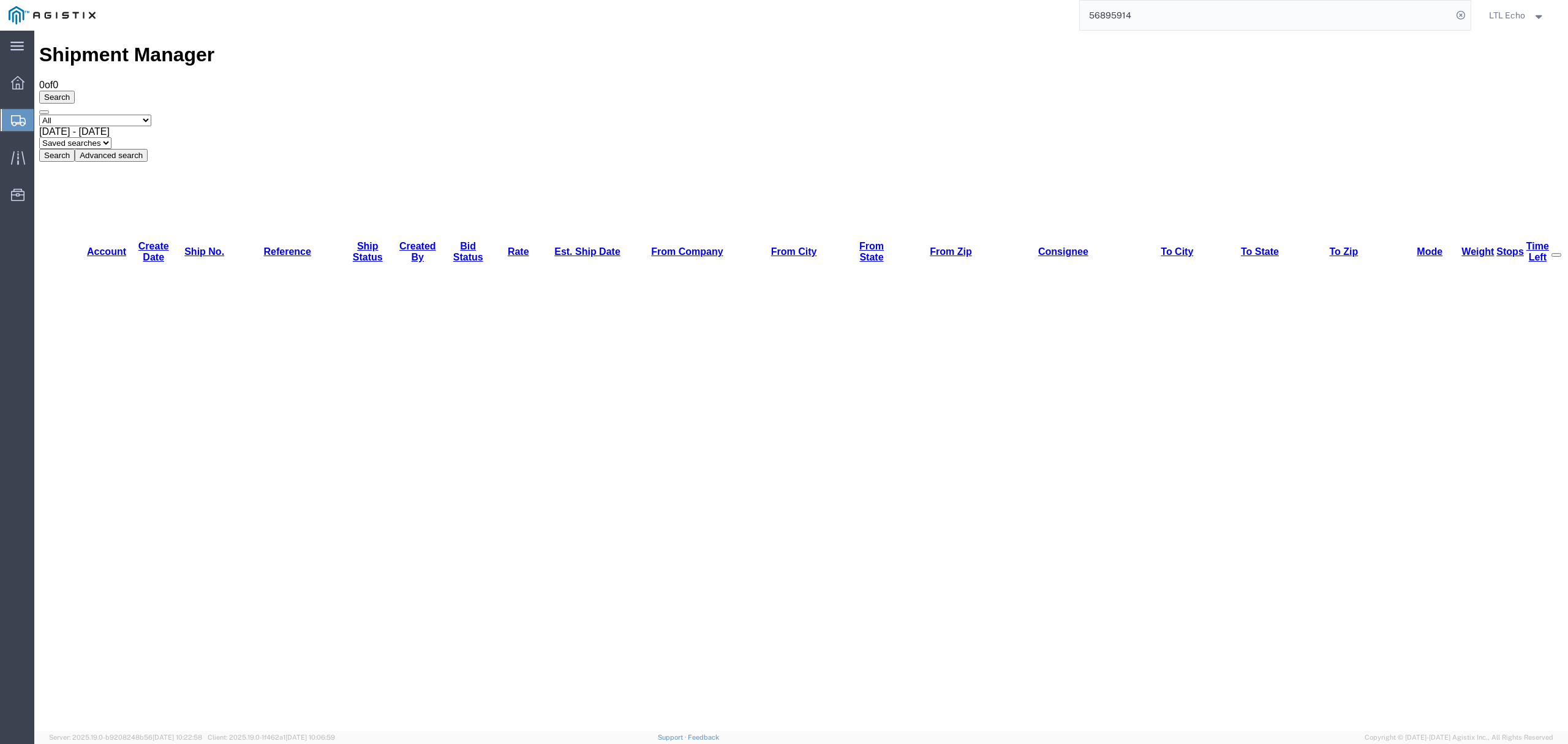
drag, startPoint x: 1156, startPoint y: 11, endPoint x: 880, endPoint y: 25, distance: 276.4
click at [880, 25] on div "56895914" at bounding box center [787, 15] width 1367 height 30
paste input "78120"
type input "56878120"
